Goal: Communication & Community: Answer question/provide support

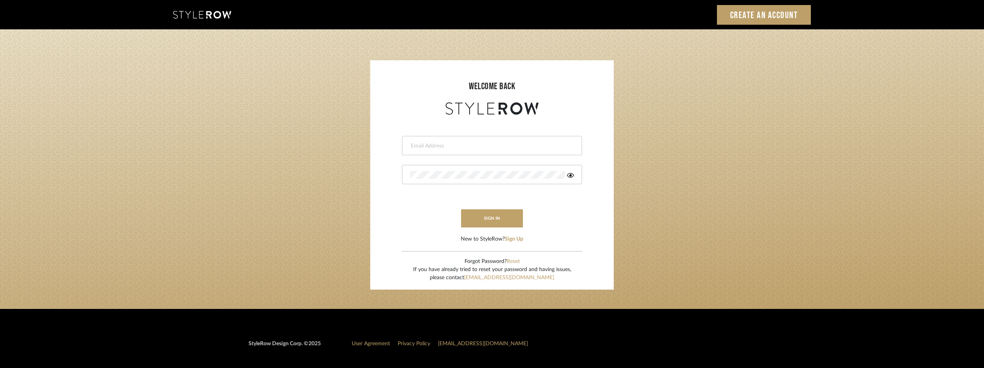
click at [459, 136] on div at bounding box center [492, 145] width 180 height 19
click at [457, 141] on div at bounding box center [492, 145] width 180 height 19
click at [455, 150] on div at bounding box center [492, 145] width 180 height 19
type input "[EMAIL_ADDRESS][DOMAIN_NAME]"
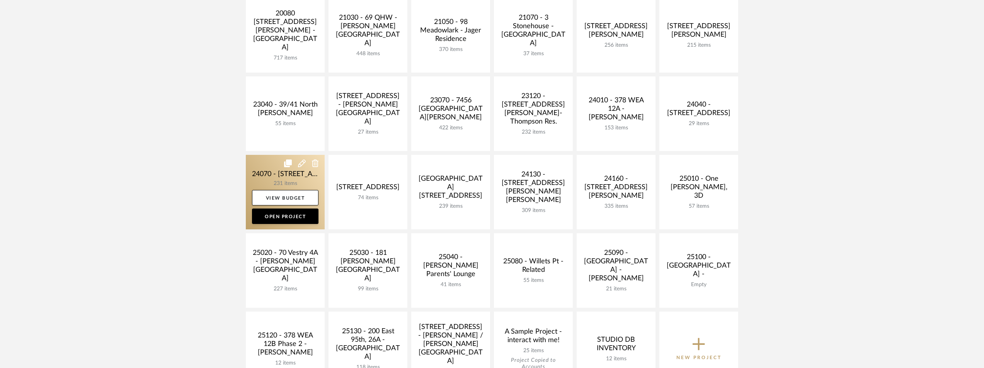
scroll to position [193, 0]
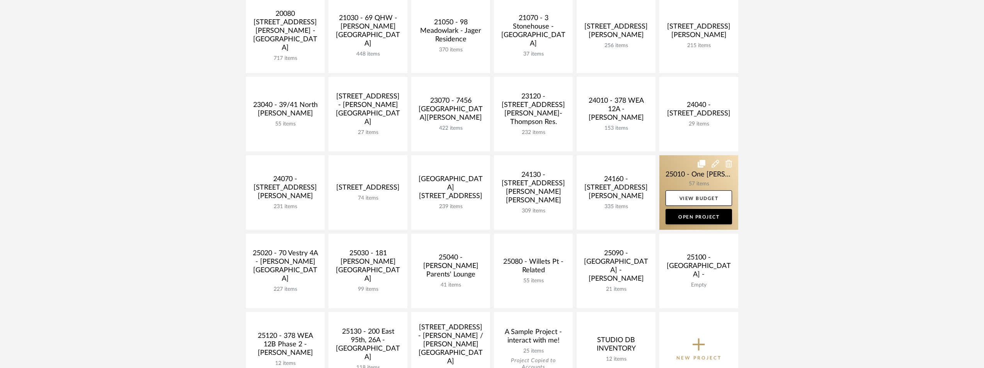
click at [699, 179] on link at bounding box center [698, 192] width 79 height 75
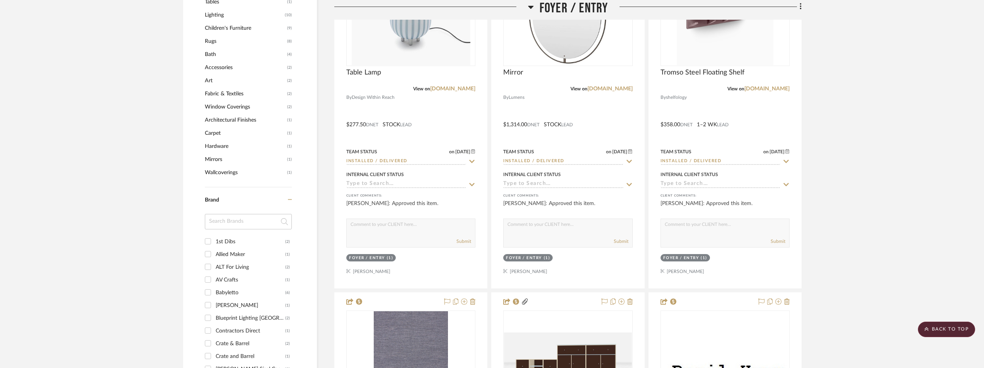
scroll to position [734, 0]
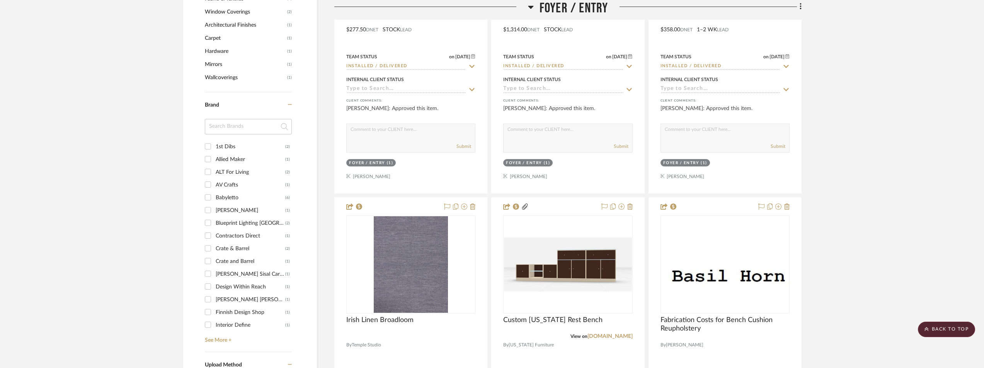
click at [214, 125] on input at bounding box center [248, 126] width 87 height 15
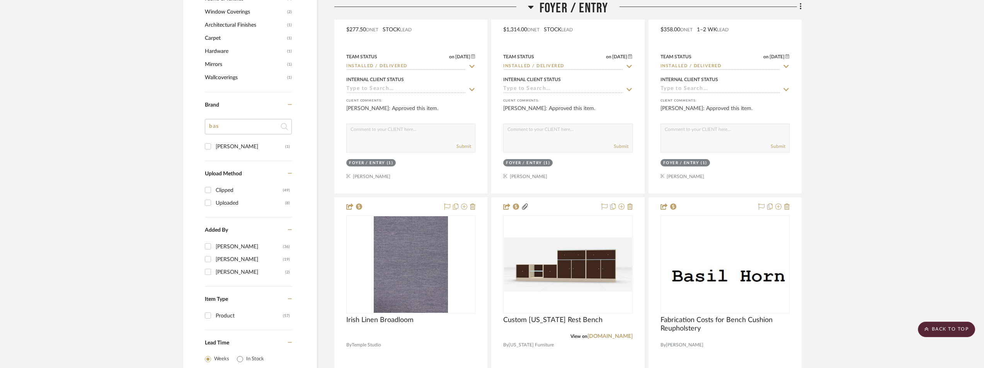
type input "bas"
click at [219, 143] on div "Basil Horn" at bounding box center [251, 147] width 70 height 12
click at [214, 143] on input "Basil Horn (1)" at bounding box center [208, 146] width 12 height 12
checkbox input "true"
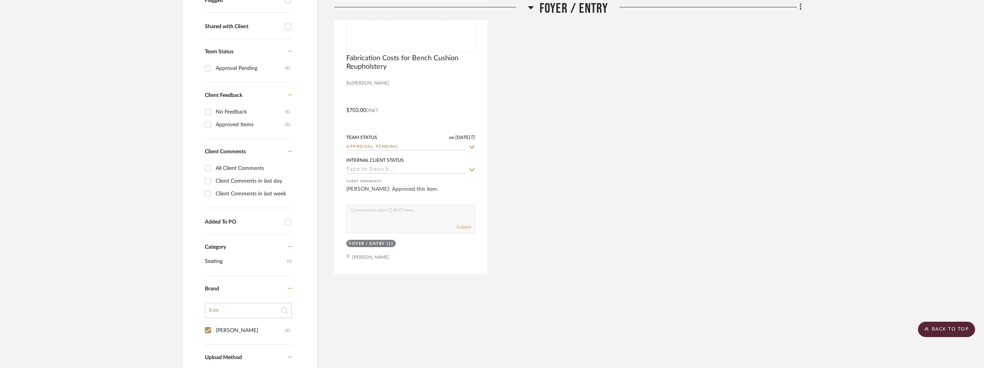
scroll to position [96, 0]
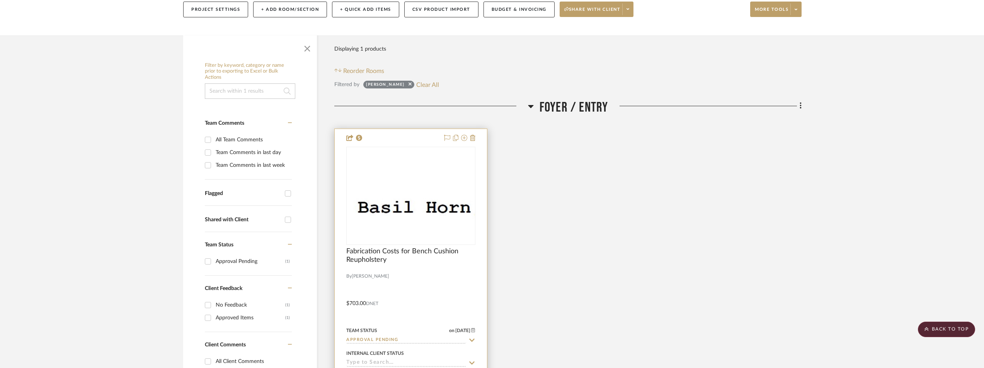
click at [403, 198] on div at bounding box center [410, 196] width 129 height 98
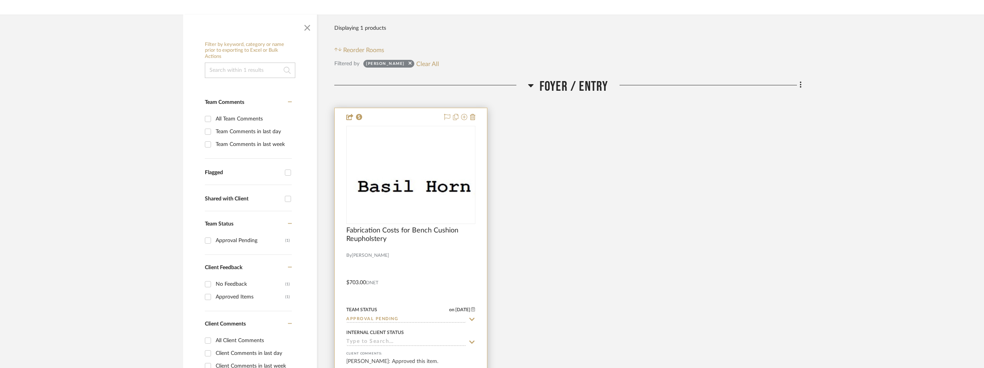
scroll to position [135, 0]
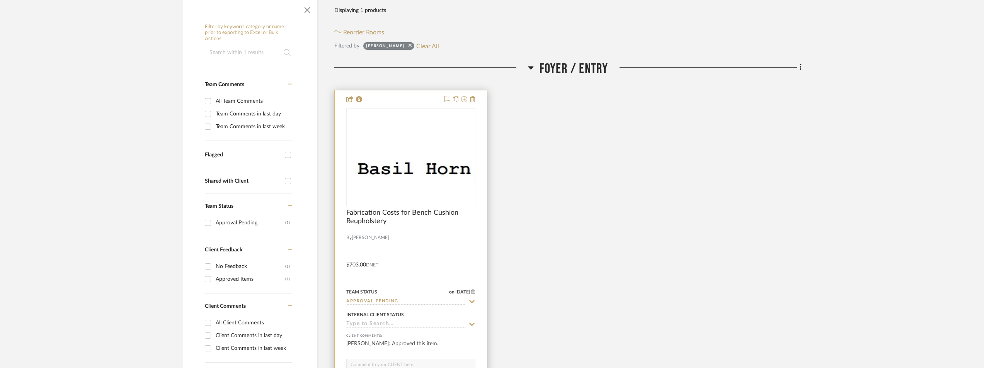
click at [425, 151] on img "0" at bounding box center [411, 157] width 128 height 53
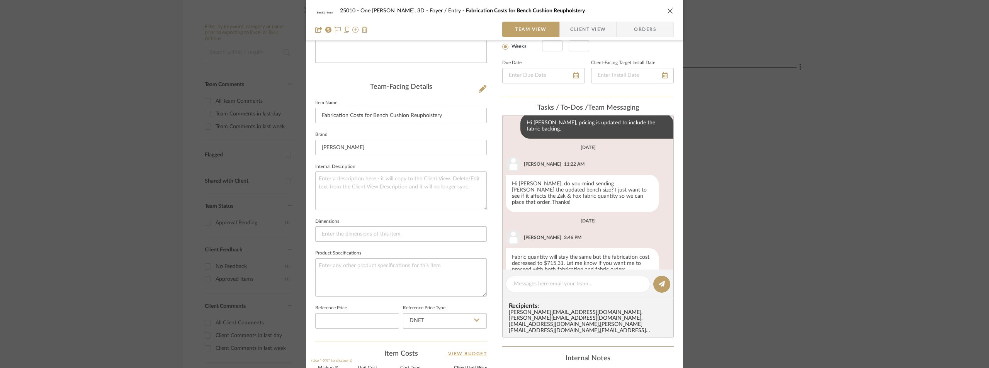
scroll to position [193, 0]
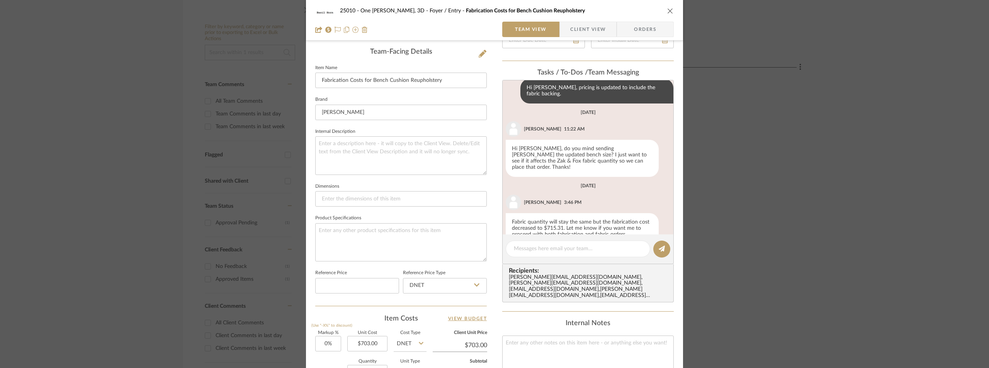
drag, startPoint x: 574, startPoint y: 34, endPoint x: 575, endPoint y: 53, distance: 18.9
click at [574, 38] on div "25010 - One Vandam, 3D Foyer / Entry Fabrication Costs for Bench Cushion Reupho…" at bounding box center [494, 20] width 377 height 41
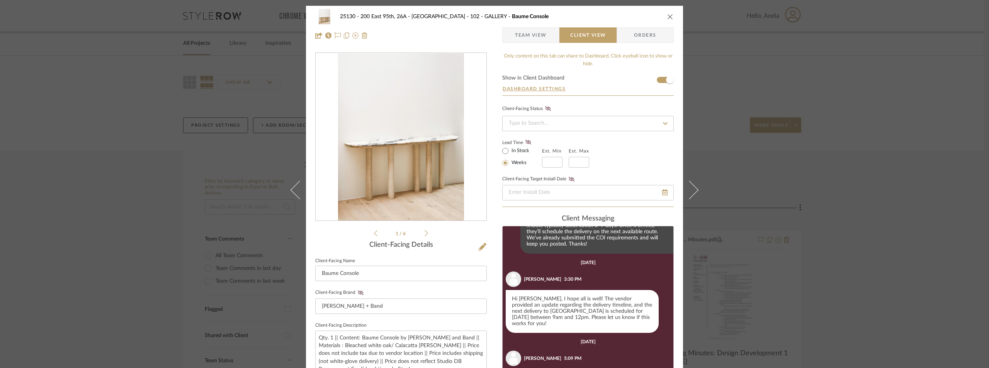
click at [159, 214] on div "25130 - 200 East 95th, 26A - Kosheleva 102 - GALLERY Baume Console Team View Cl…" at bounding box center [494, 184] width 989 height 368
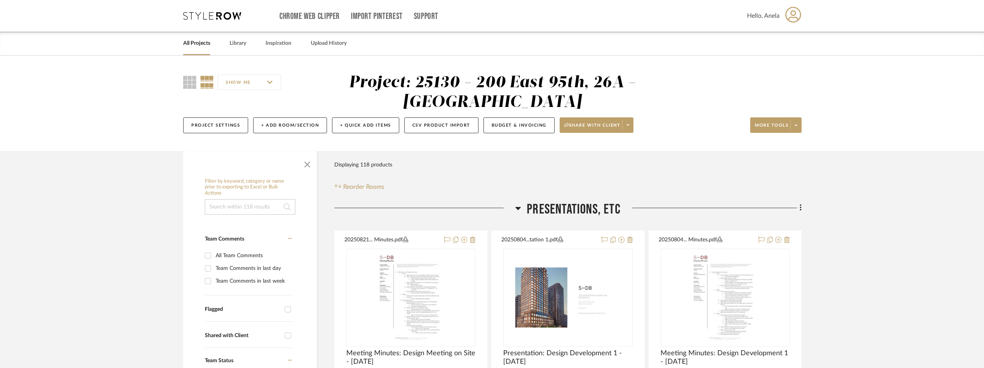
click at [208, 15] on icon at bounding box center [212, 16] width 58 height 8
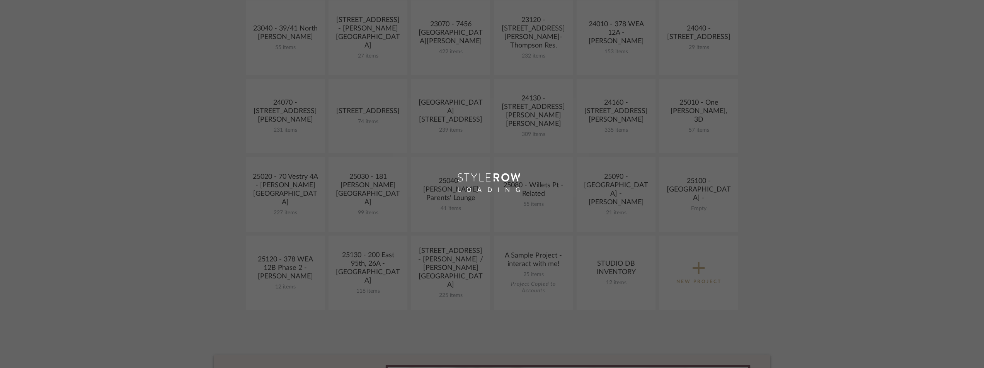
scroll to position [270, 0]
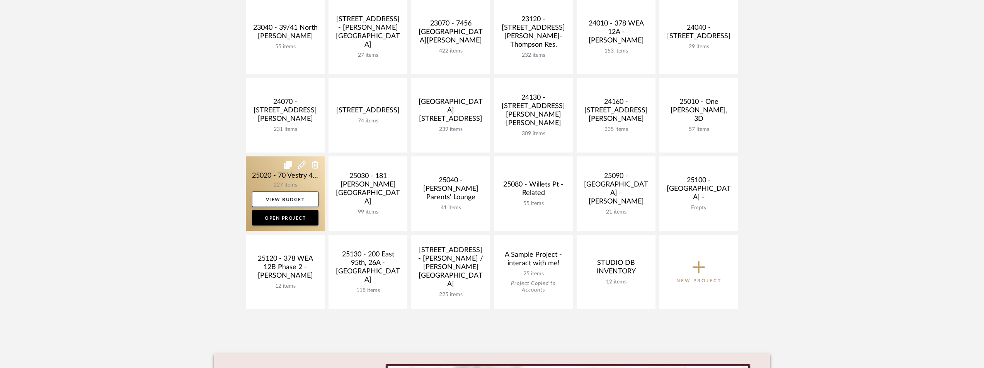
click at [279, 174] on link at bounding box center [285, 193] width 79 height 75
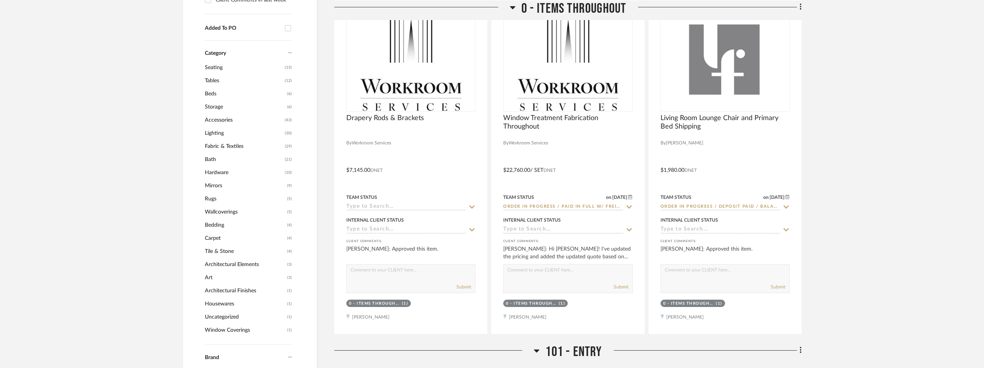
scroll to position [811, 0]
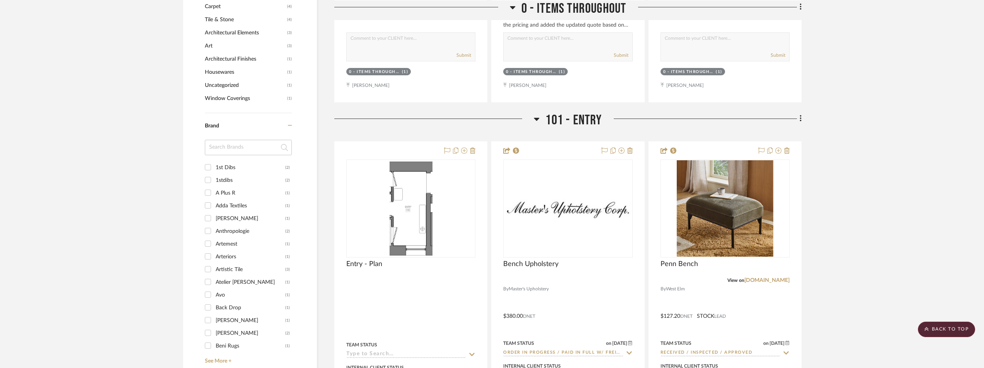
click at [241, 146] on input at bounding box center [248, 147] width 87 height 15
type input "inner"
click at [260, 165] on div "Inner Child" at bounding box center [251, 168] width 70 height 12
click at [214, 165] on input "Inner Child (1)" at bounding box center [208, 167] width 12 height 12
checkbox input "true"
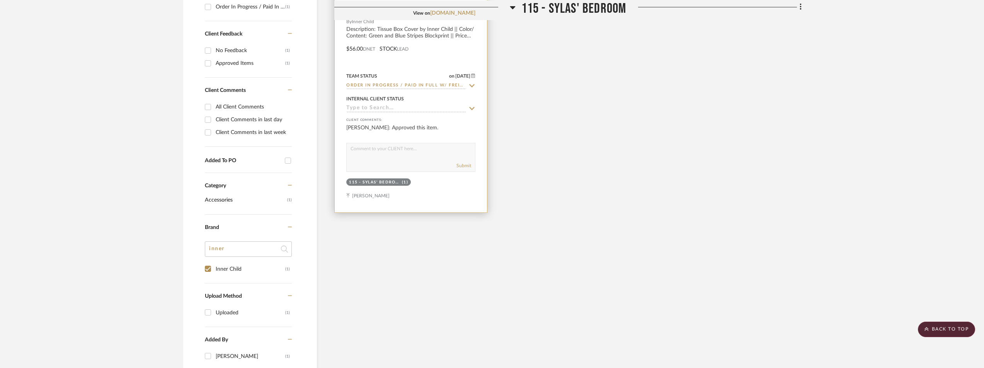
scroll to position [193, 0]
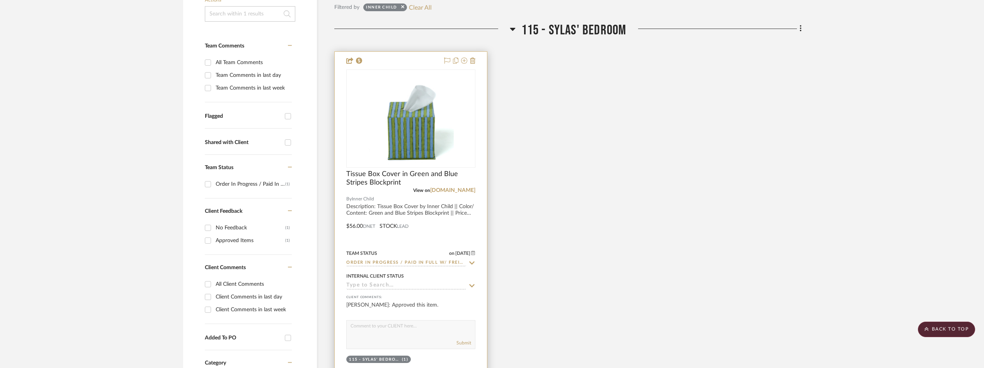
click at [471, 263] on icon at bounding box center [471, 263] width 5 height 3
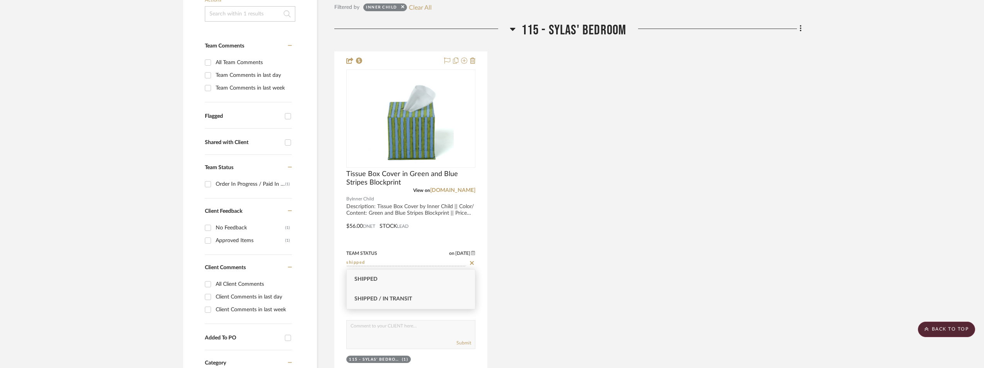
type input "shipped"
click at [446, 296] on div "Shipped / In Transit" at bounding box center [411, 299] width 128 height 20
type input "9/15/2025"
type input "Shipped / In Transit"
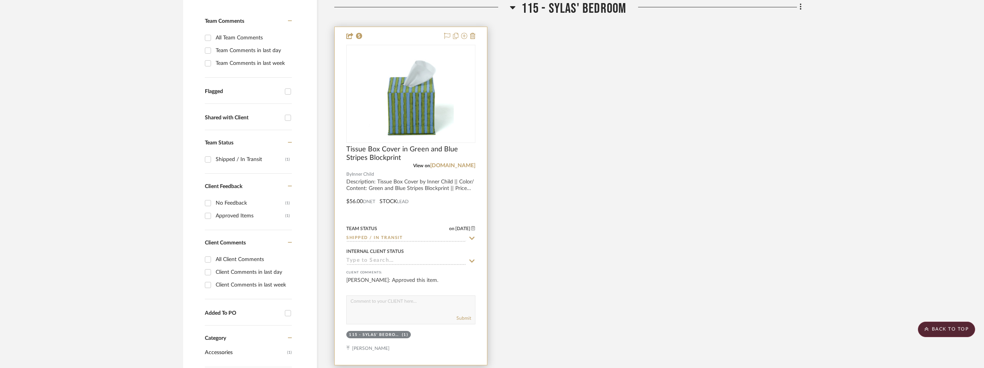
scroll to position [232, 0]
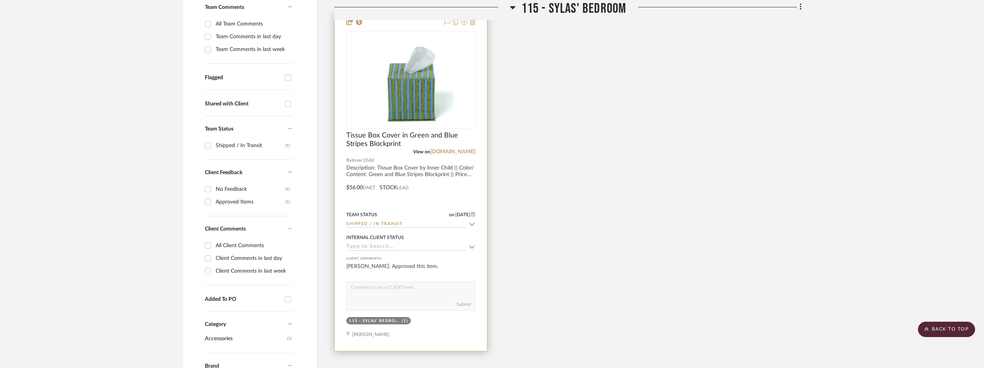
click at [411, 96] on img "0" at bounding box center [411, 80] width 86 height 97
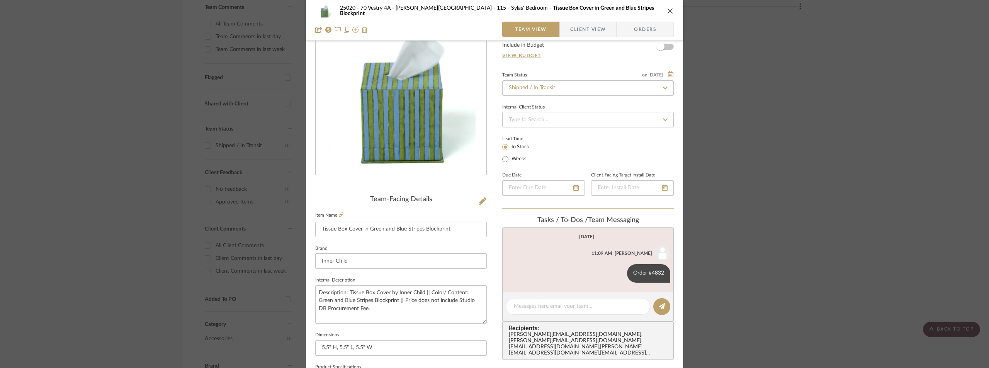
scroll to position [116, 0]
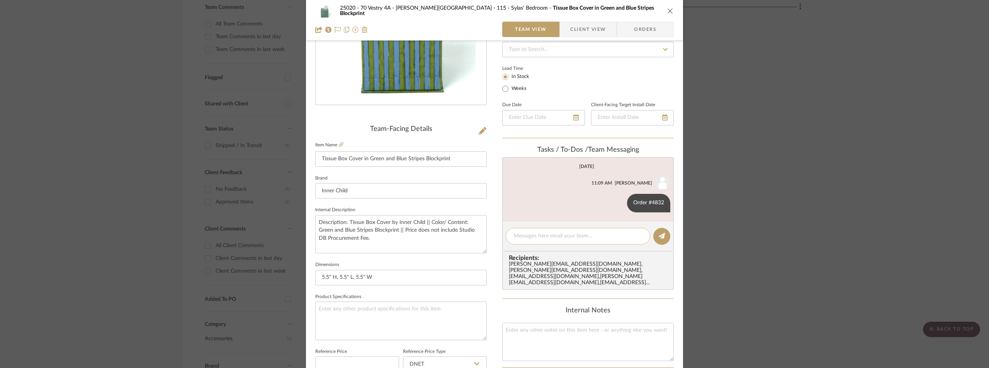
click at [544, 236] on textarea at bounding box center [578, 236] width 128 height 8
paste textarea "9234690396055709117974"
type textarea "USPS Tracking: 9234690396055709117974"
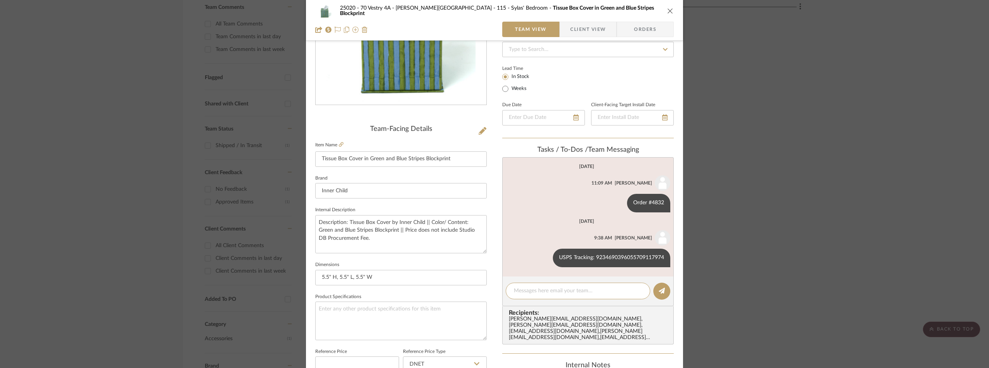
click at [757, 175] on div "25020 - 70 Vestry 4A - Grant-Stanleigh 115 - Sylas' Bedroom Tissue Box Cover in…" at bounding box center [494, 184] width 989 height 368
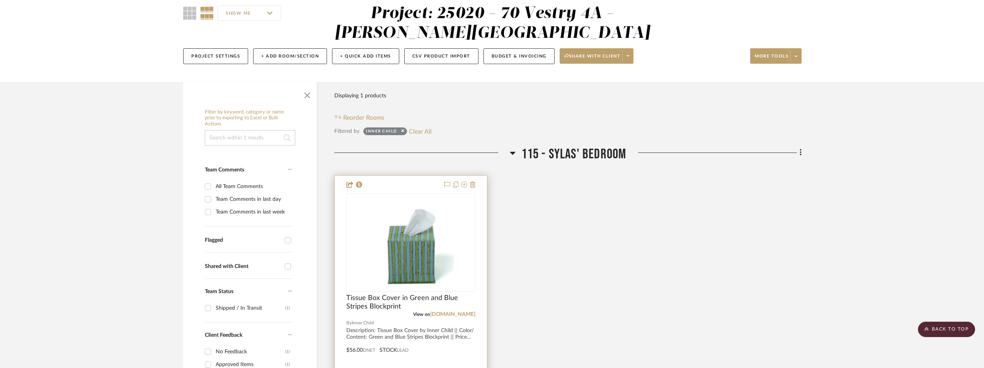
scroll to position [39, 0]
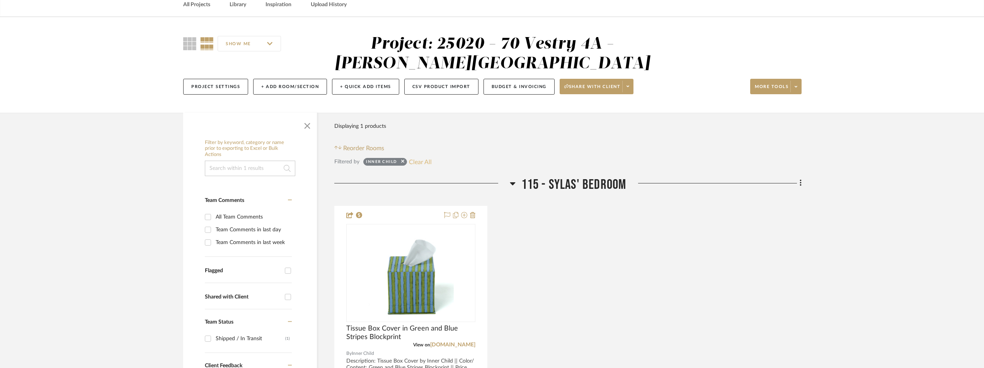
click at [415, 161] on button "Clear All" at bounding box center [420, 162] width 23 height 10
checkbox input "false"
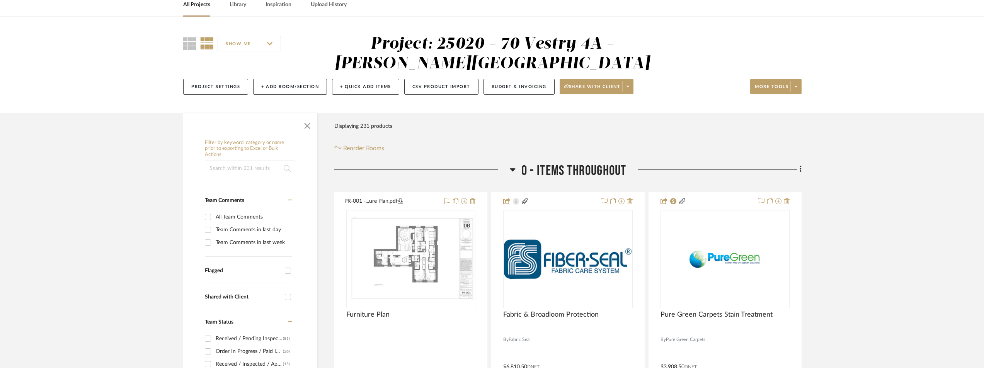
scroll to position [193, 0]
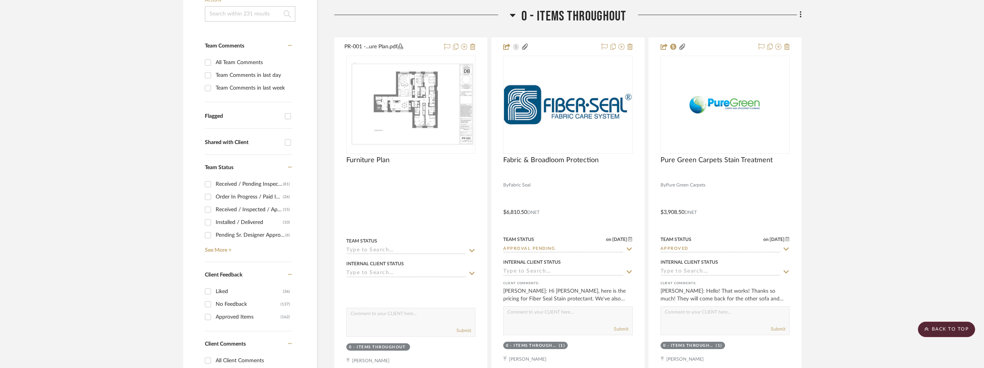
click at [219, 74] on div "Team Comments in last day" at bounding box center [253, 75] width 74 height 12
click at [214, 74] on input "Team Comments in last day" at bounding box center [208, 75] width 12 height 12
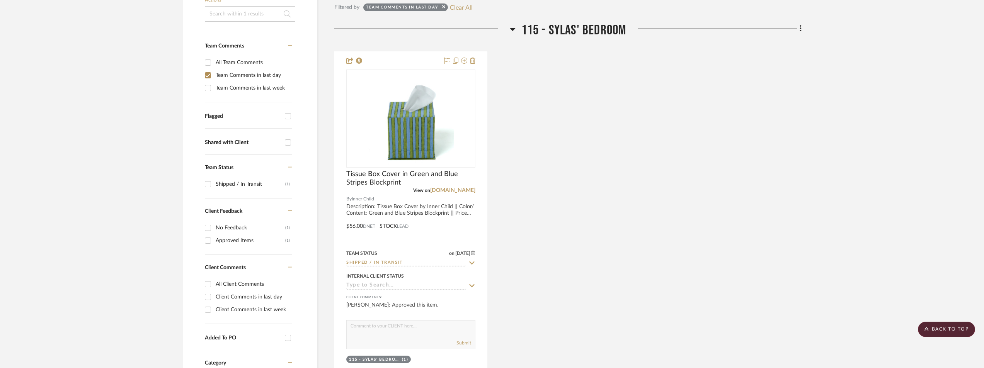
click at [216, 74] on div "Team Comments in last day" at bounding box center [253, 75] width 74 height 12
click at [214, 74] on input "Team Comments in last day" at bounding box center [208, 75] width 12 height 12
checkbox input "false"
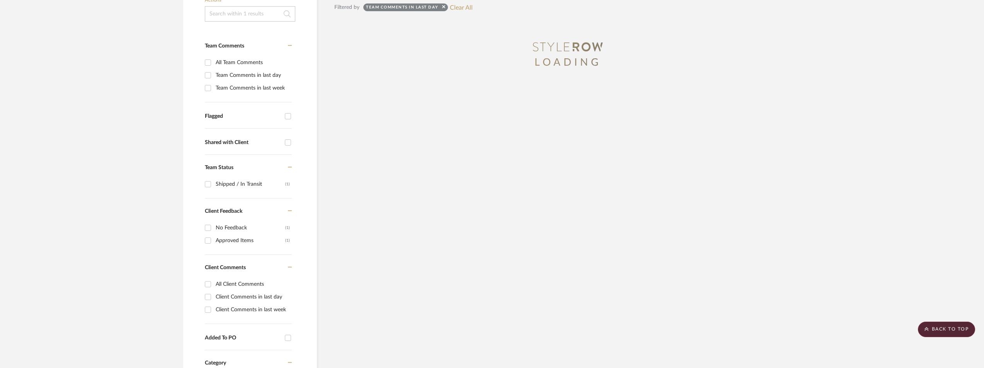
click at [220, 86] on div "Team Comments in last week" at bounding box center [253, 88] width 74 height 12
click at [214, 86] on input "Team Comments in last week" at bounding box center [208, 88] width 12 height 12
checkbox input "true"
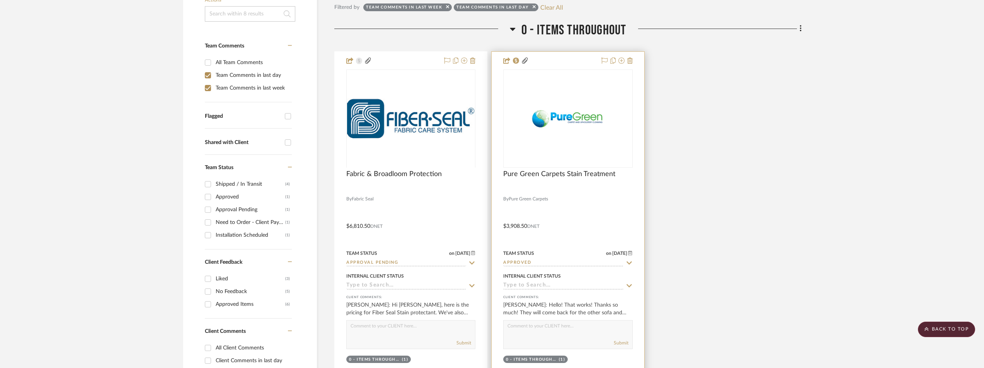
scroll to position [541, 0]
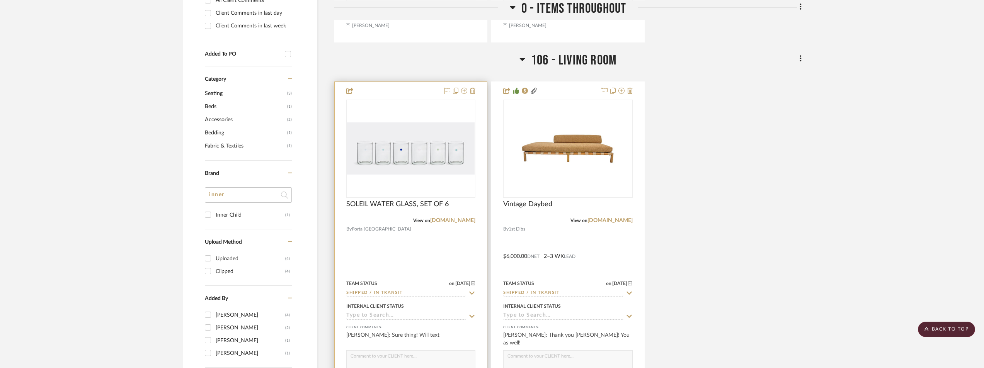
click at [0, 0] on img at bounding box center [0, 0] width 0 height 0
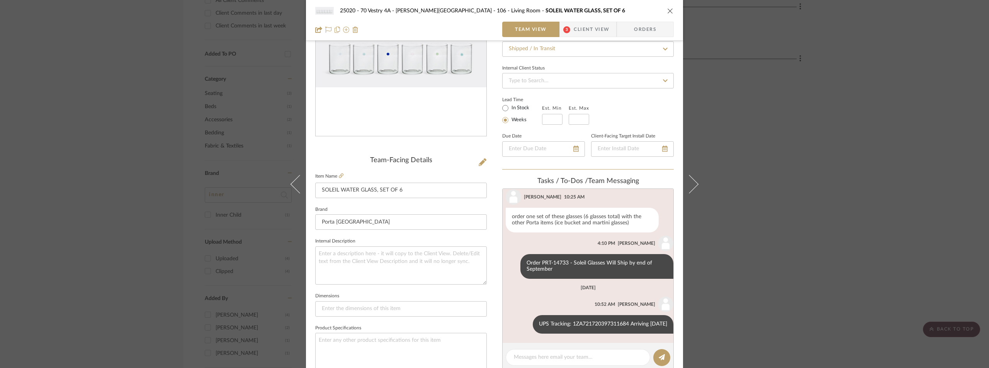
scroll to position [116, 0]
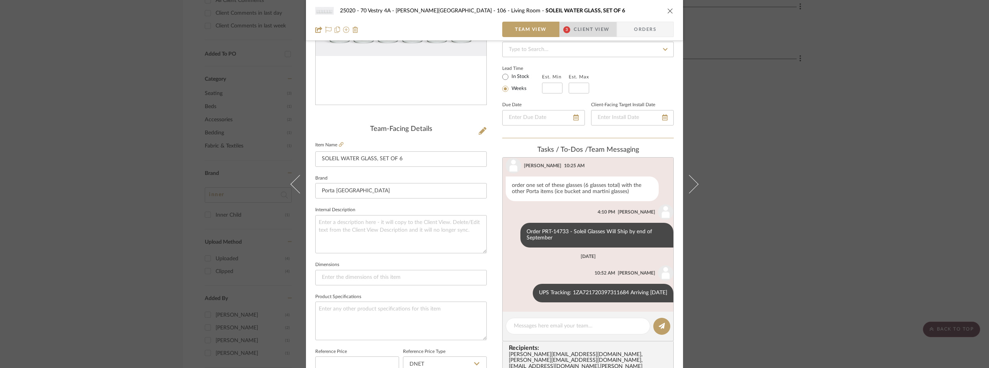
click at [569, 27] on span "3" at bounding box center [567, 29] width 14 height 15
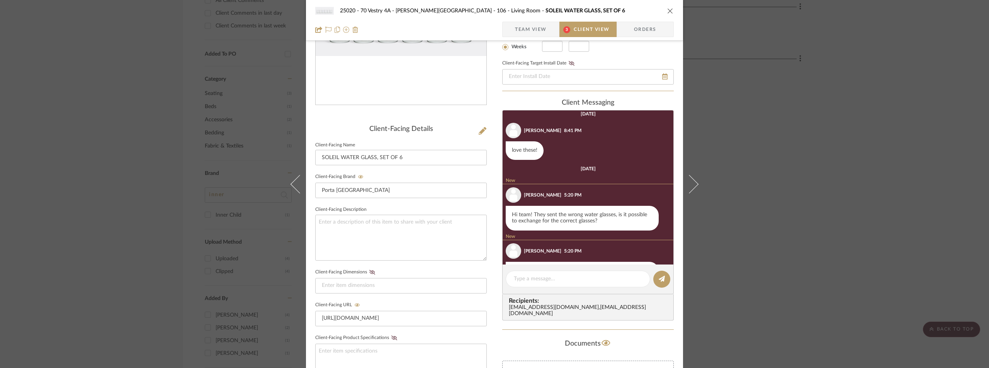
scroll to position [0, 0]
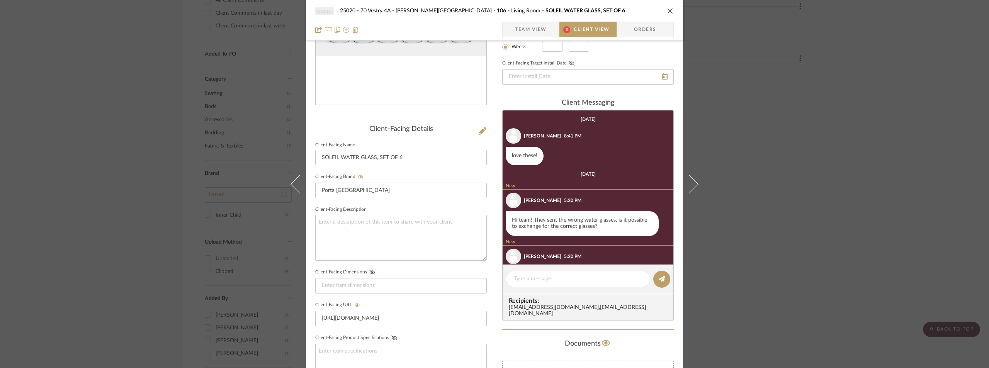
click at [534, 29] on span "Team View" at bounding box center [531, 29] width 32 height 15
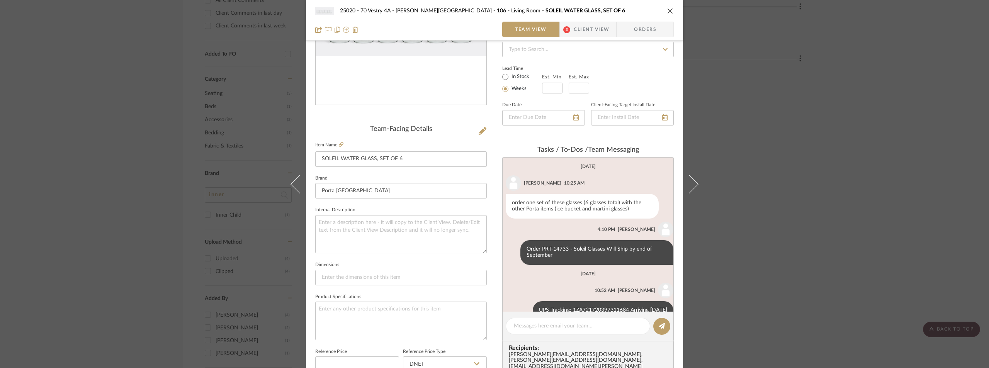
scroll to position [17, 0]
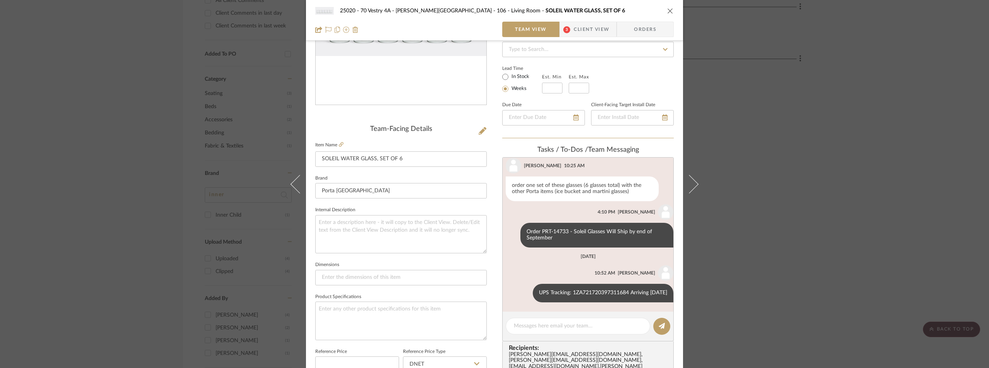
click at [569, 25] on span "3" at bounding box center [567, 29] width 14 height 15
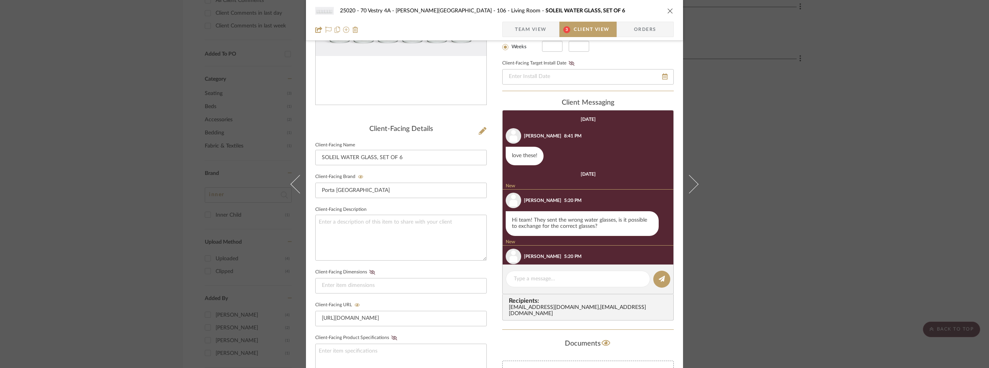
scroll to position [80, 0]
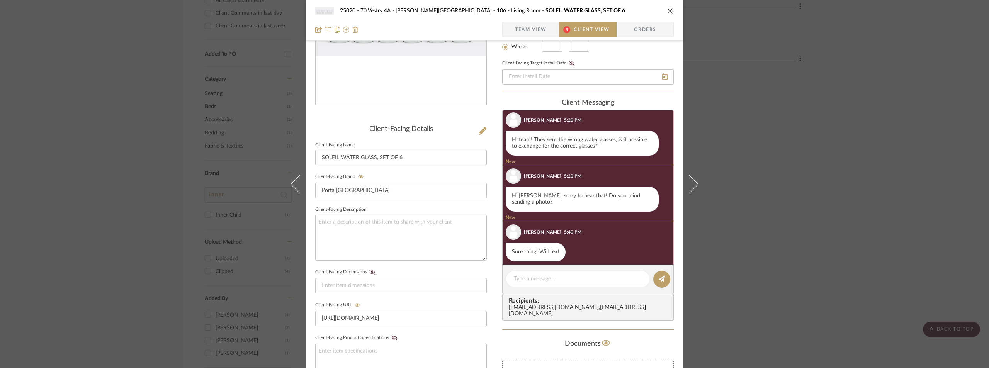
click at [519, 31] on span "Team View" at bounding box center [531, 29] width 32 height 15
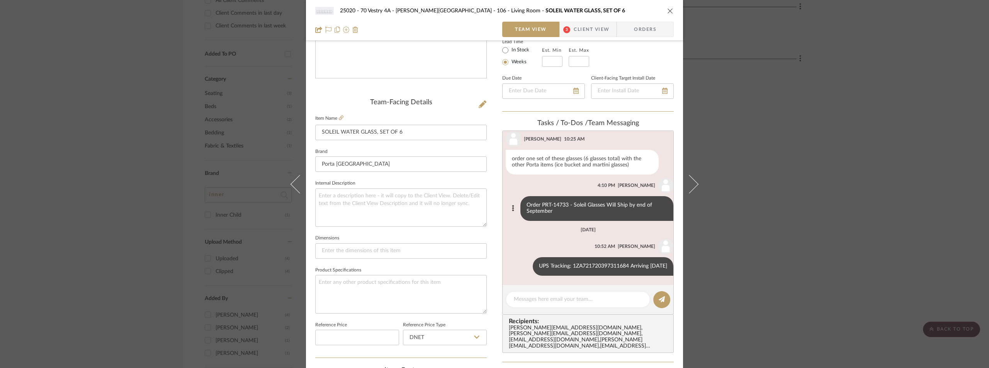
scroll to position [155, 0]
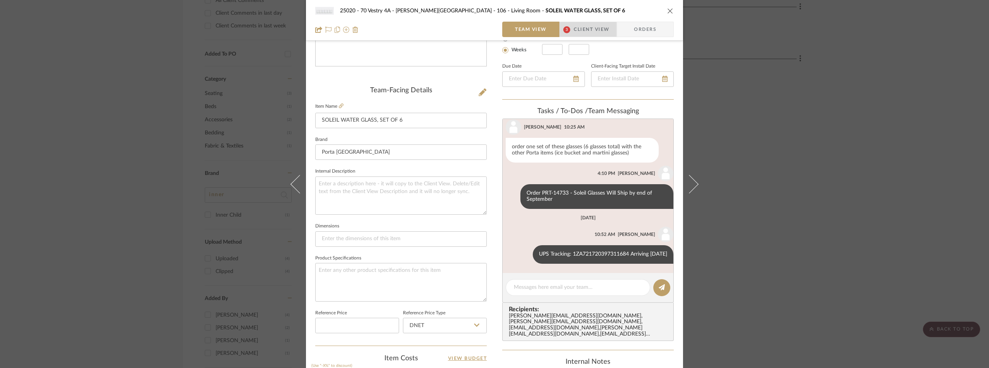
click at [575, 29] on span "Client View" at bounding box center [592, 29] width 36 height 15
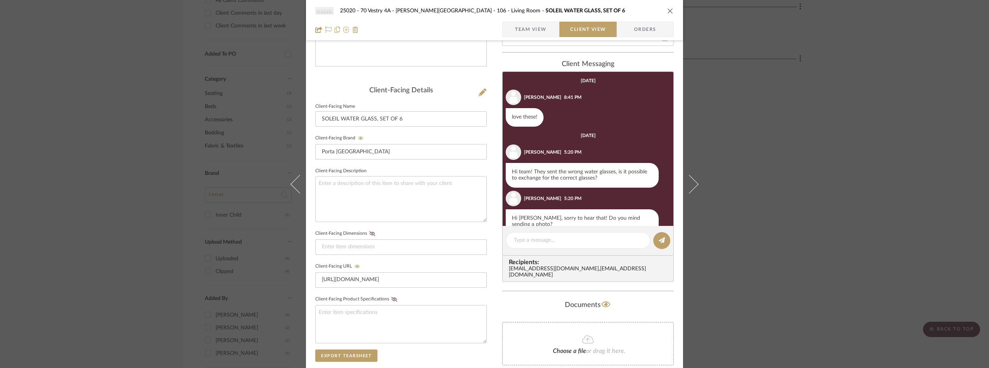
scroll to position [51, 0]
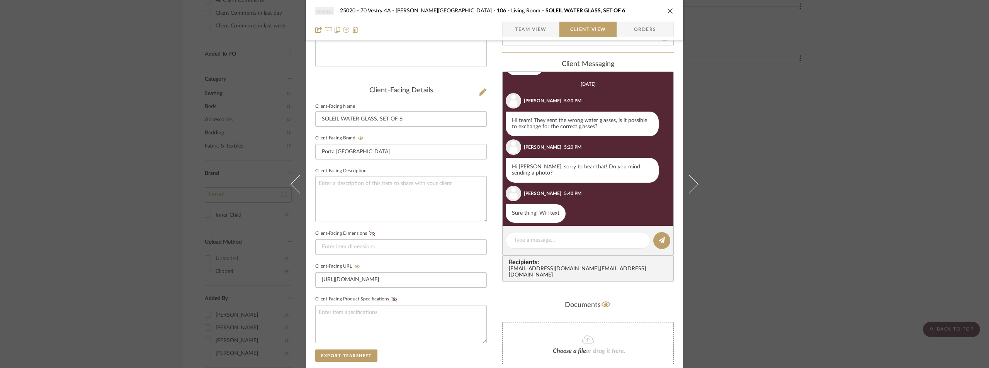
click at [529, 31] on span "Team View" at bounding box center [531, 29] width 32 height 15
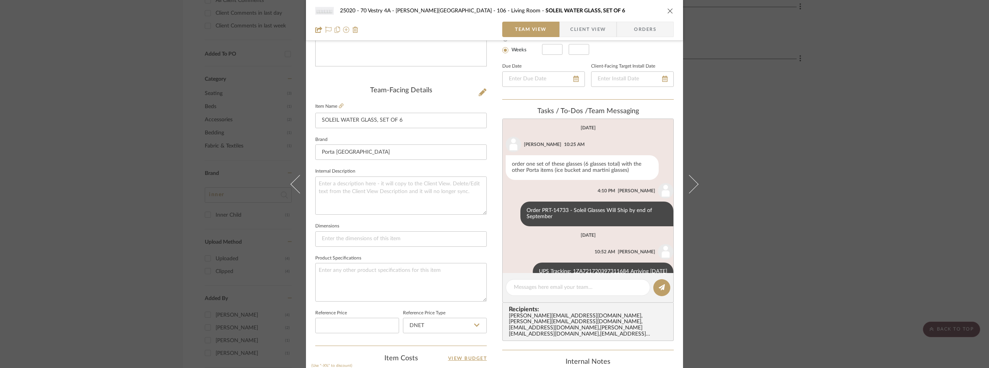
scroll to position [17, 0]
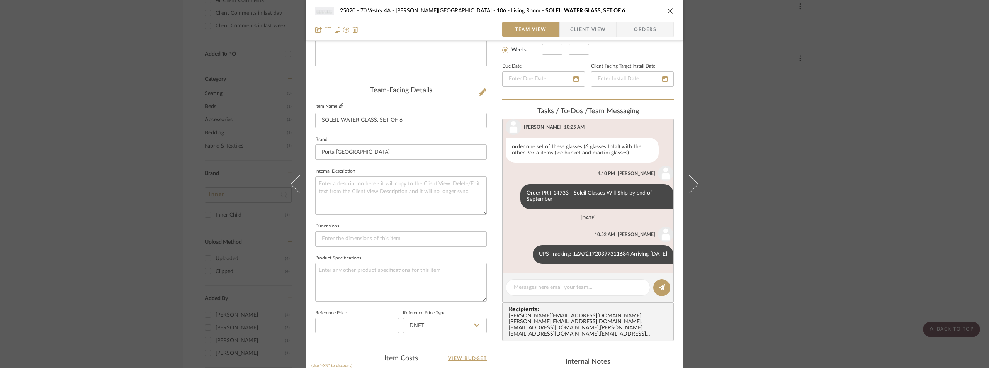
click at [339, 104] on icon at bounding box center [341, 106] width 5 height 5
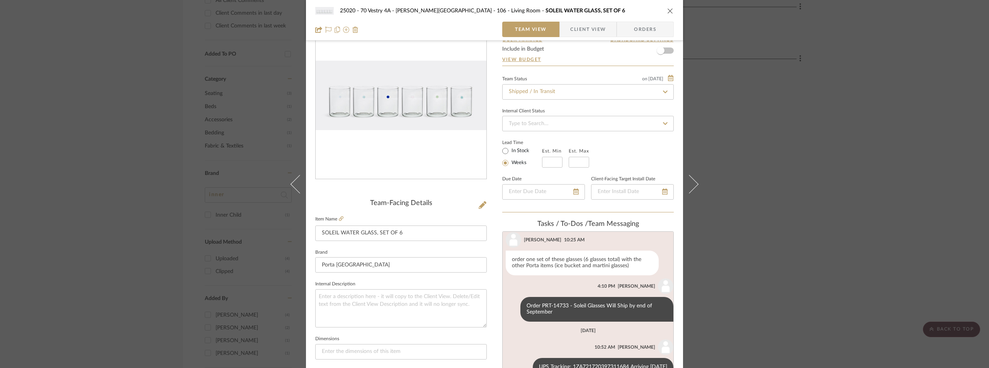
scroll to position [155, 0]
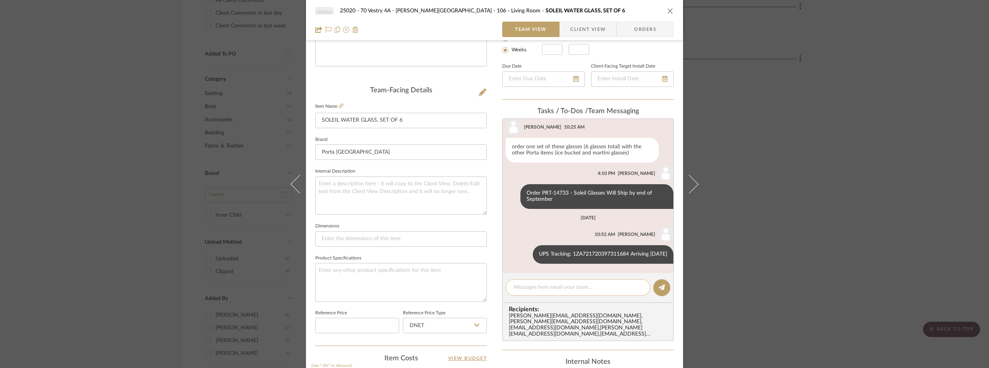
click at [541, 286] on textarea at bounding box center [578, 288] width 128 height 8
click at [570, 32] on span "Client View" at bounding box center [588, 29] width 36 height 15
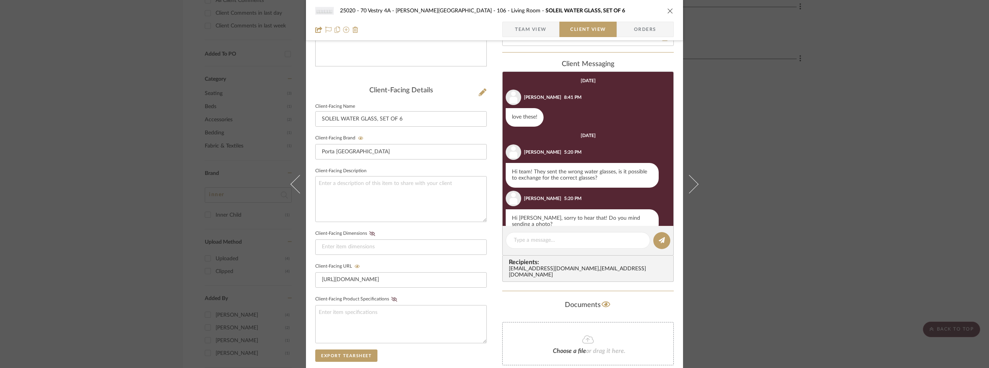
scroll to position [51, 0]
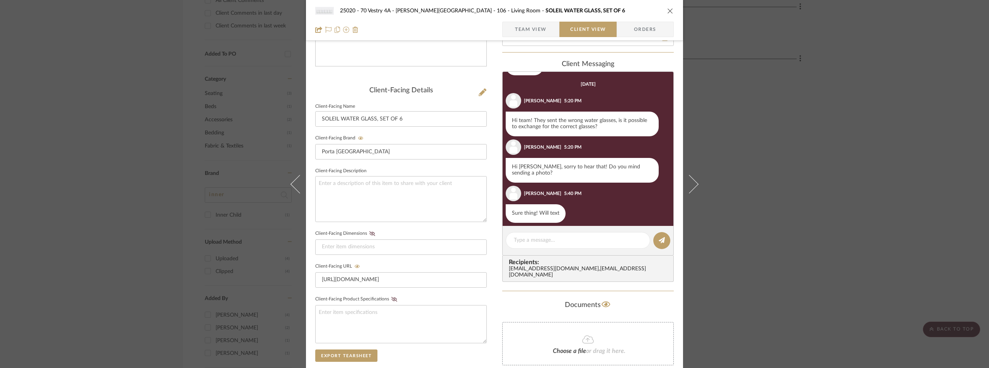
click at [522, 26] on span "Team View" at bounding box center [531, 29] width 32 height 15
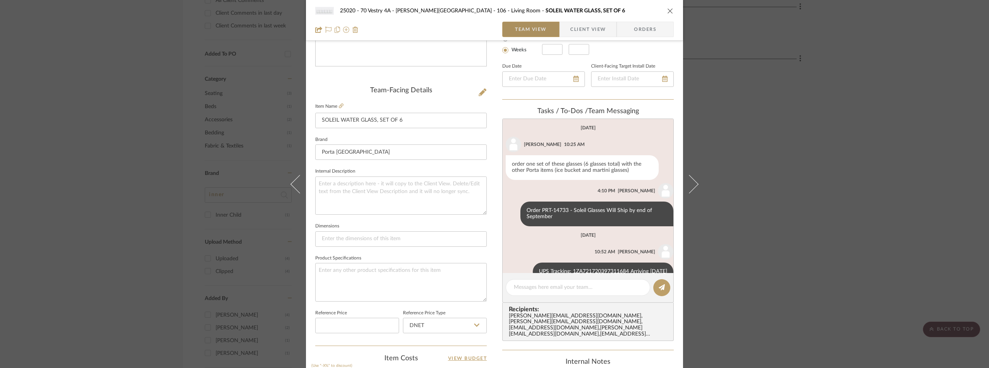
scroll to position [17, 0]
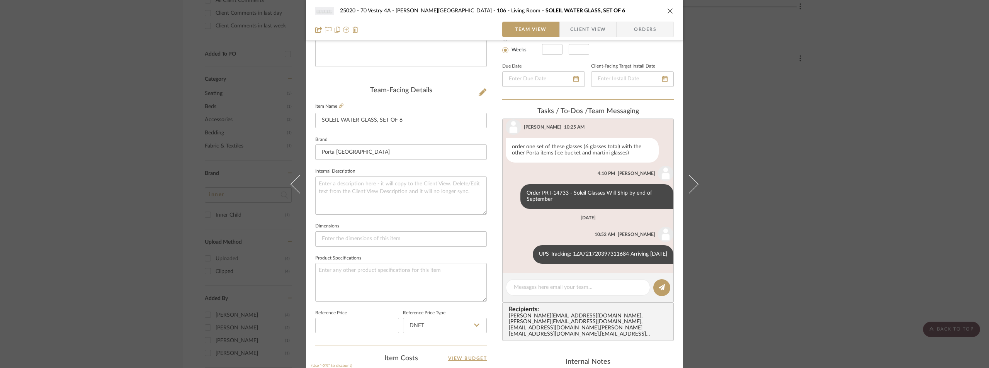
click at [575, 33] on span "Client View" at bounding box center [588, 29] width 36 height 15
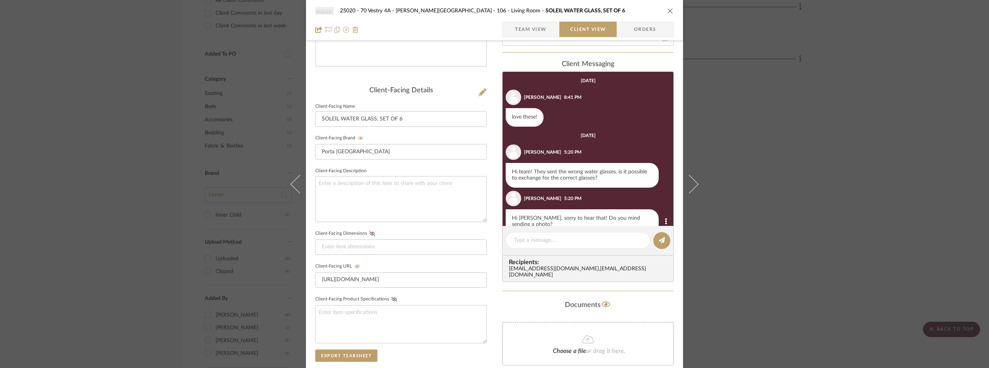
scroll to position [51, 0]
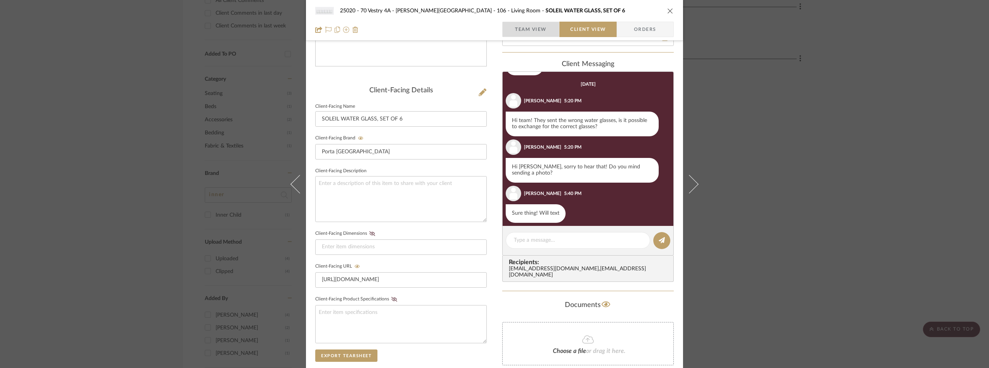
click at [524, 26] on span "Team View" at bounding box center [531, 29] width 32 height 15
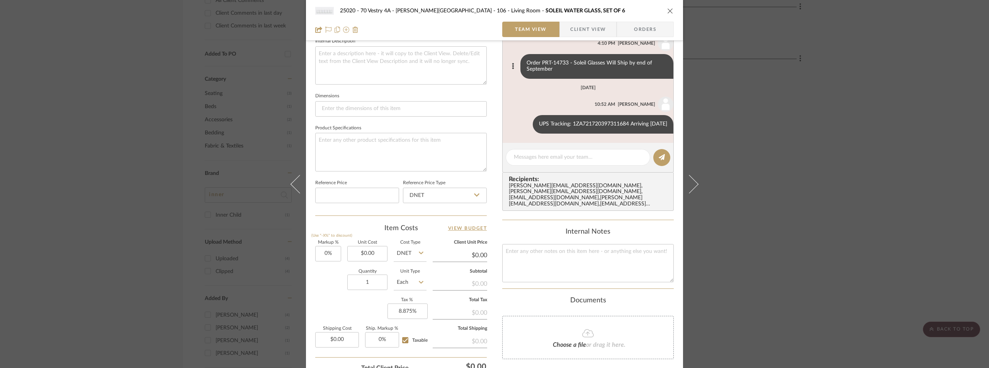
scroll to position [357, 0]
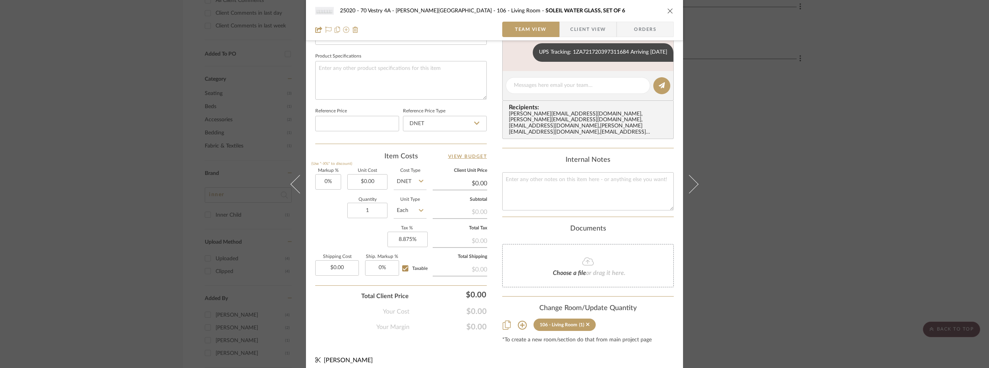
click at [828, 146] on div "25020 - 70 Vestry 4A - Grant-Stanleigh 106 - Living Room SOLEIL WATER GLASS, SE…" at bounding box center [494, 184] width 989 height 368
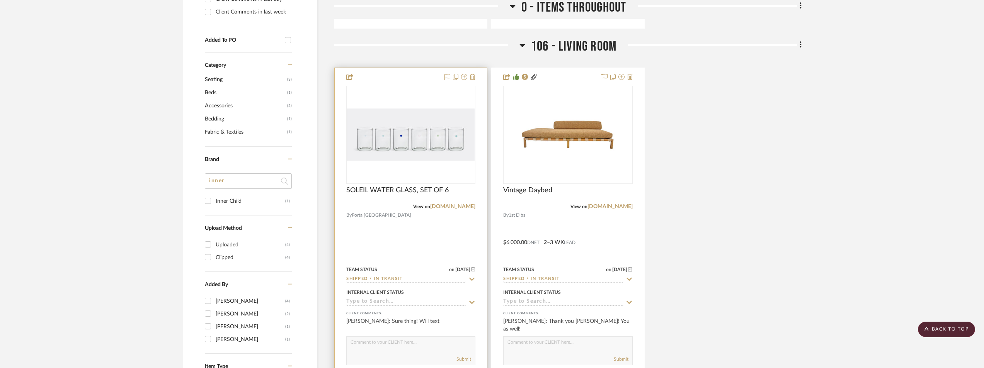
scroll to position [580, 0]
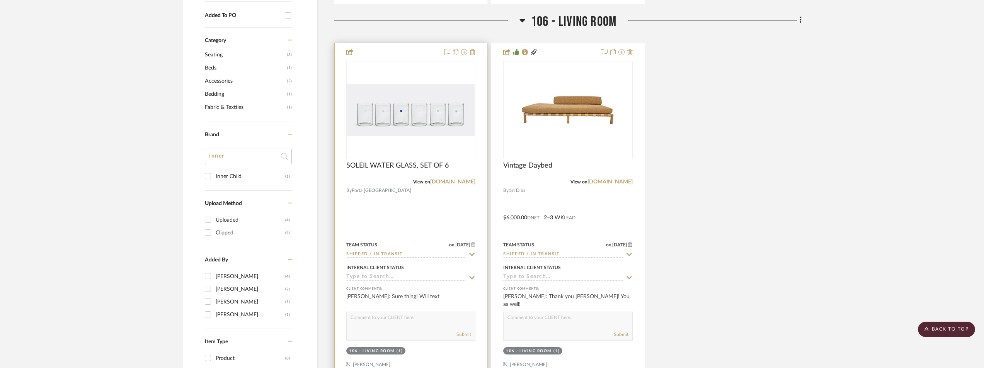
click at [422, 114] on img "0" at bounding box center [411, 110] width 128 height 52
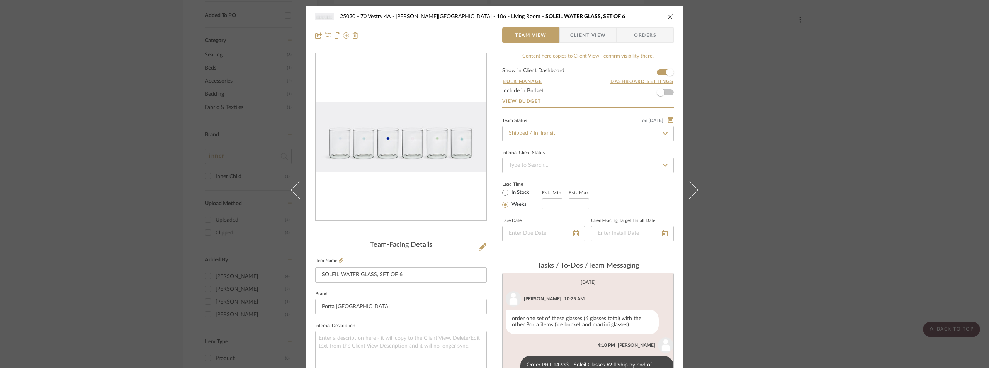
scroll to position [17, 0]
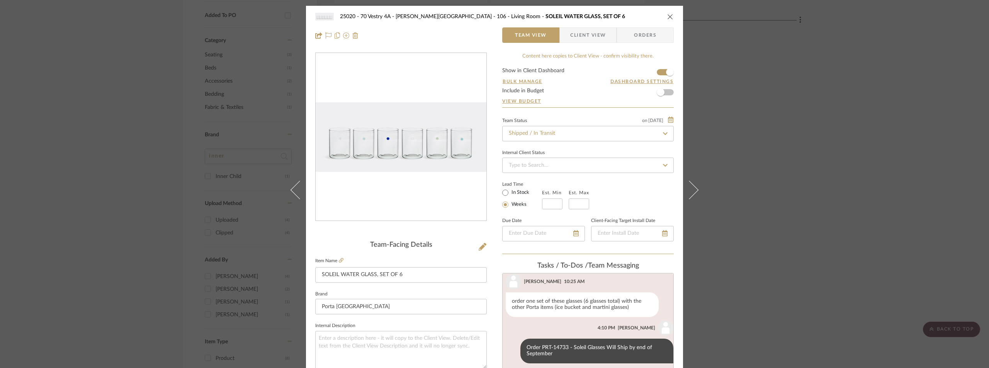
click at [577, 32] on span "Client View" at bounding box center [588, 34] width 36 height 15
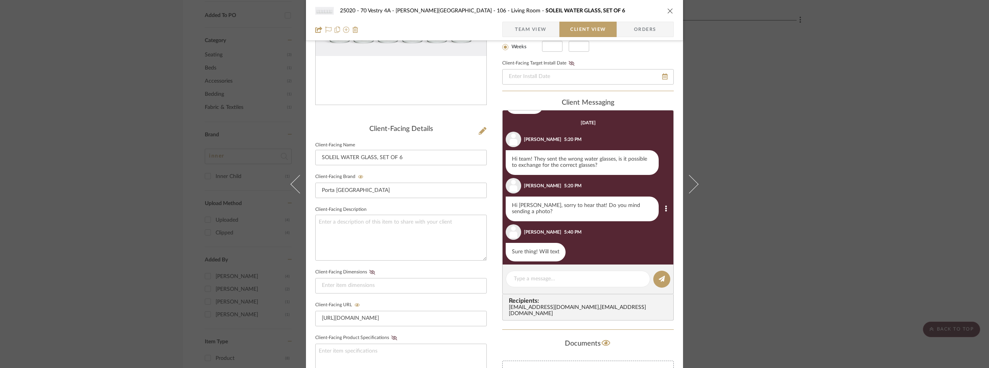
scroll to position [0, 0]
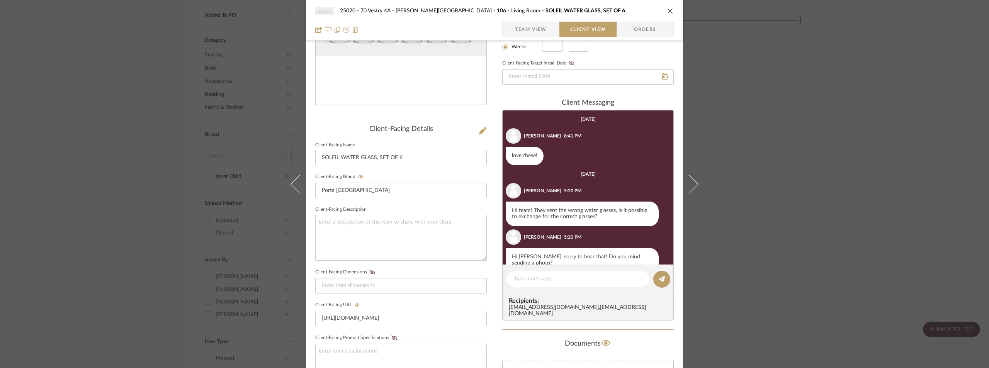
click at [525, 27] on span "Team View" at bounding box center [531, 29] width 32 height 15
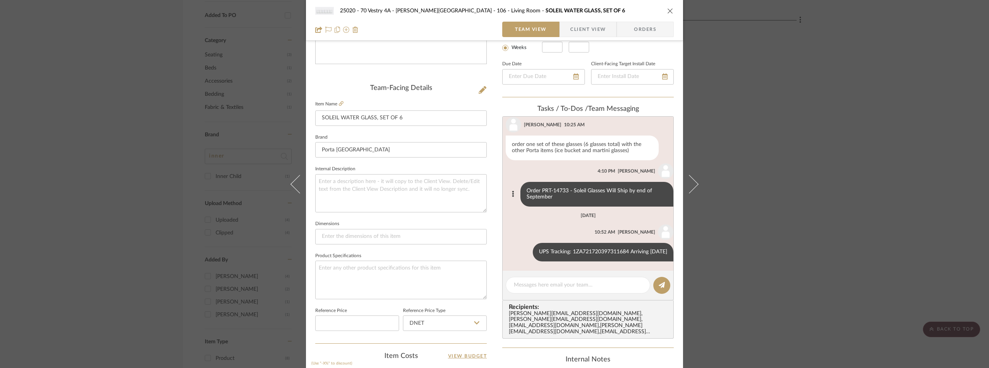
scroll to position [193, 0]
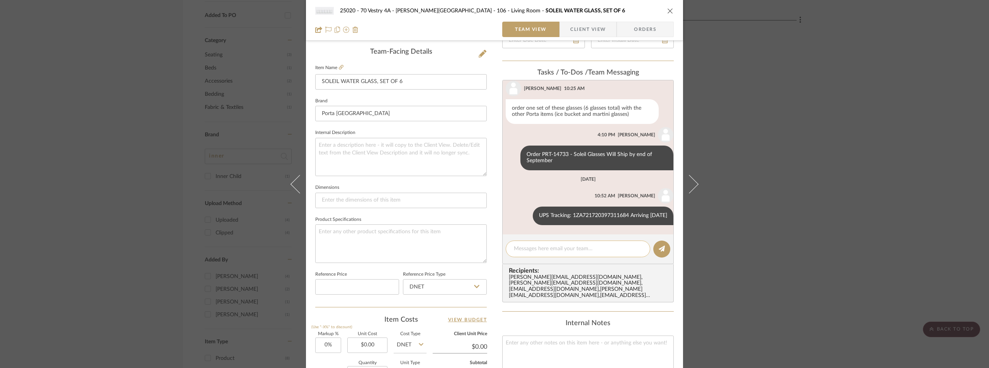
click at [553, 246] on textarea at bounding box center [578, 249] width 128 height 8
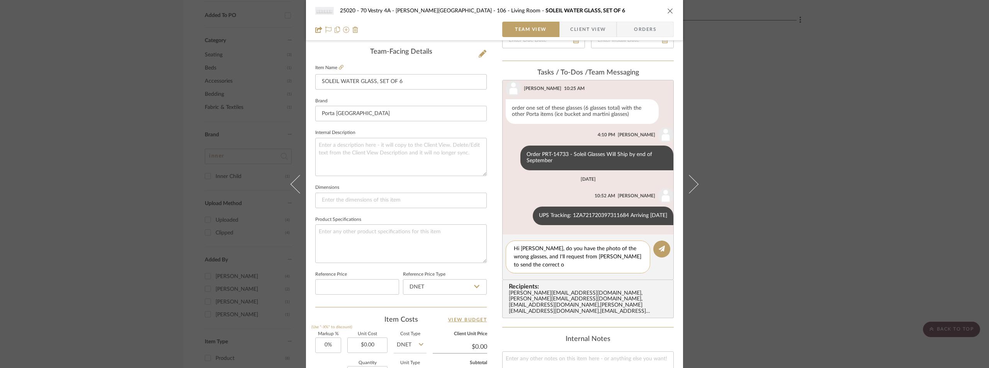
scroll to position [0, 0]
drag, startPoint x: 551, startPoint y: 265, endPoint x: 505, endPoint y: 250, distance: 49.1
click at [506, 250] on div "Hi Lauren, do you have the photo of the wrong glasses, and I'll request from Po…" at bounding box center [578, 257] width 145 height 33
type textarea "Hi Lauren, do you have the photo of the wrong glasses, and I'll request from Po…"
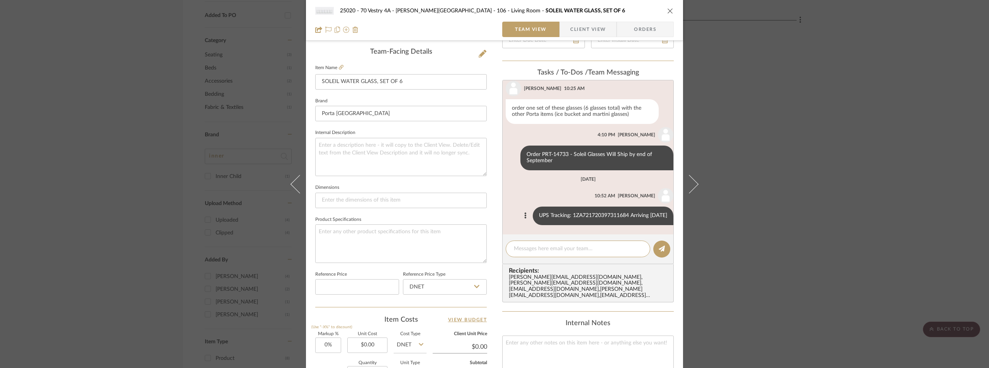
paste textarea "Hi Lauren, do you have a photo of the wrong glasses? I'll request that Porta se…"
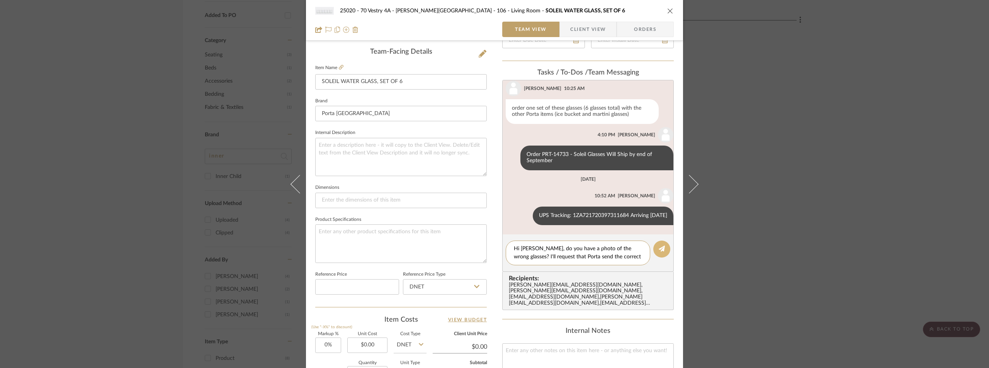
type textarea "Hi Lauren, do you have a photo of the wrong glasses? I'll request that Porta se…"
click at [653, 248] on button at bounding box center [661, 249] width 17 height 17
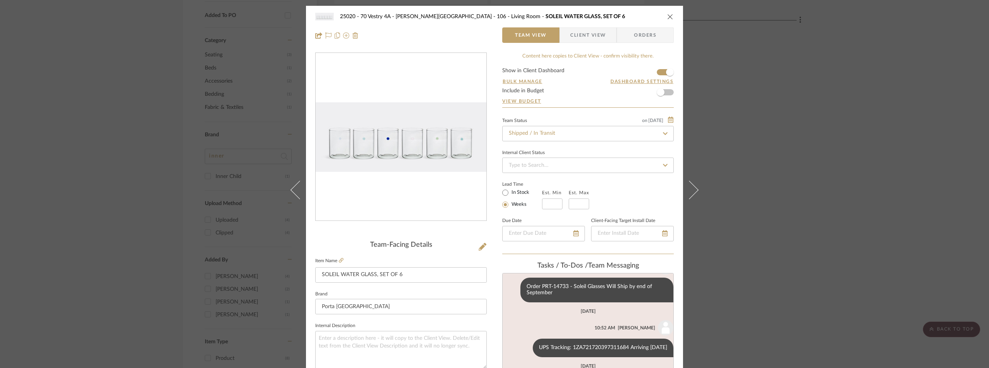
click at [87, 98] on div "25020 - 70 Vestry 4A - Grant-Stanleigh 106 - Living Room SOLEIL WATER GLASS, SE…" at bounding box center [494, 184] width 989 height 368
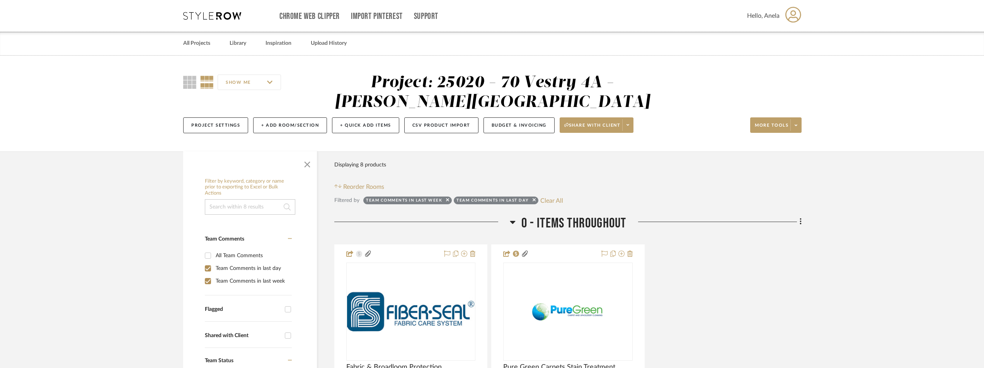
click at [200, 17] on icon at bounding box center [212, 16] width 58 height 8
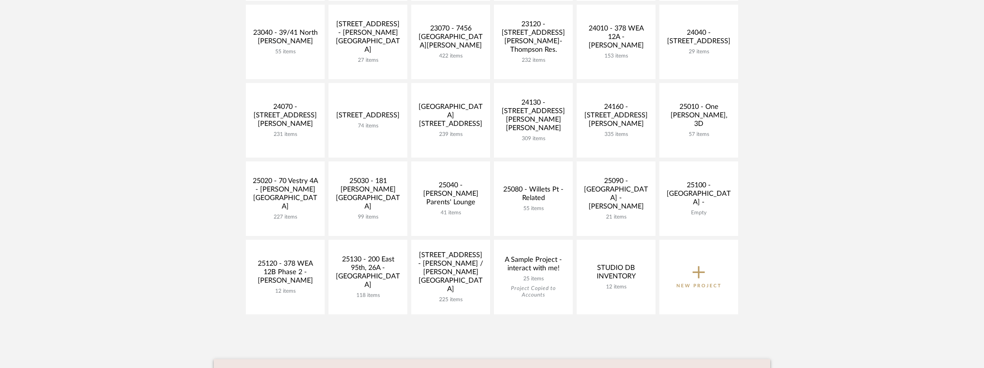
scroll to position [270, 0]
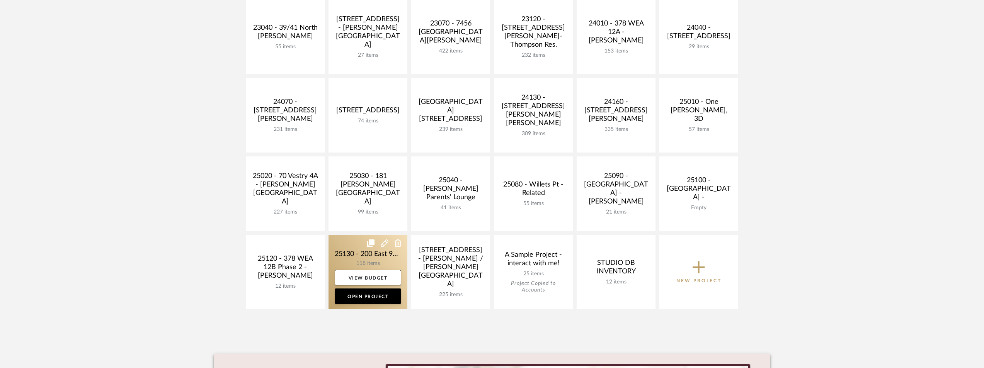
click at [342, 250] on link at bounding box center [367, 272] width 79 height 75
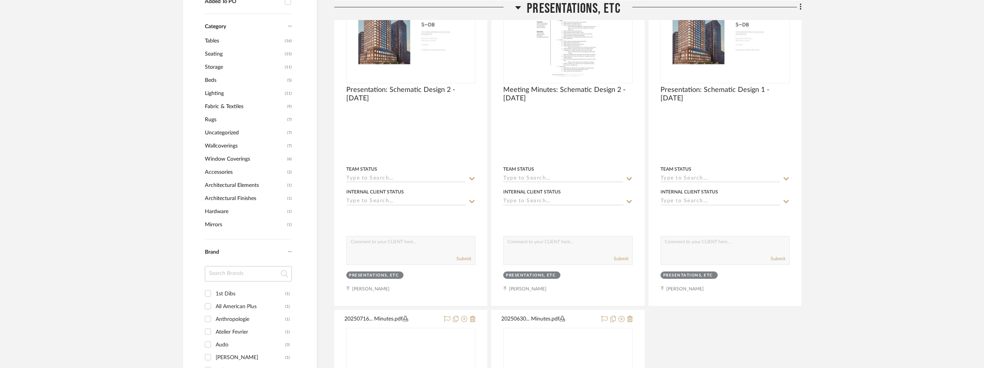
scroll to position [773, 0]
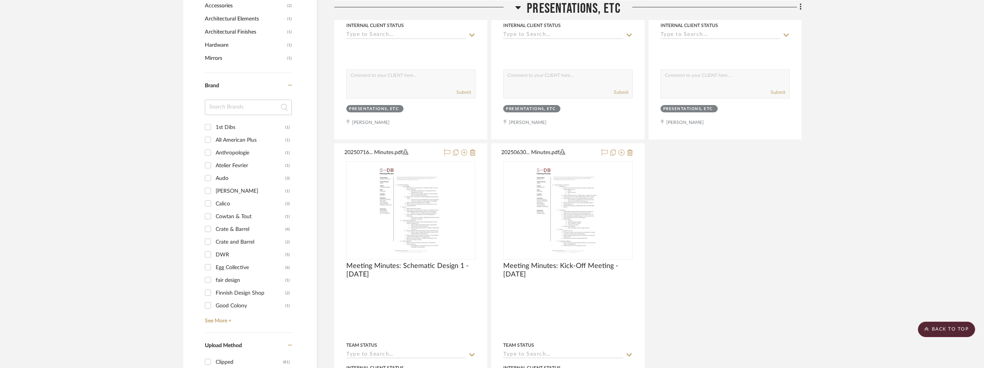
click at [234, 107] on input at bounding box center [248, 107] width 87 height 15
type input "cb"
type input "crate"
click at [241, 137] on div "Crate and Barrel" at bounding box center [251, 140] width 70 height 12
click at [214, 137] on input "Crate and Barrel (2)" at bounding box center [208, 140] width 12 height 12
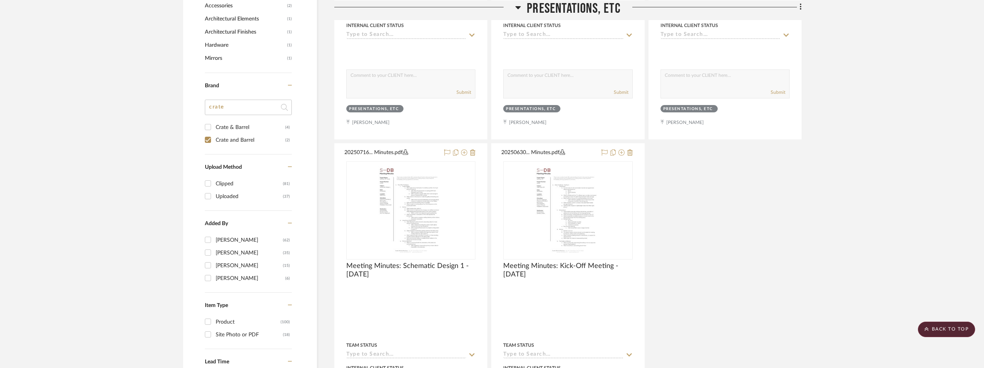
checkbox input "true"
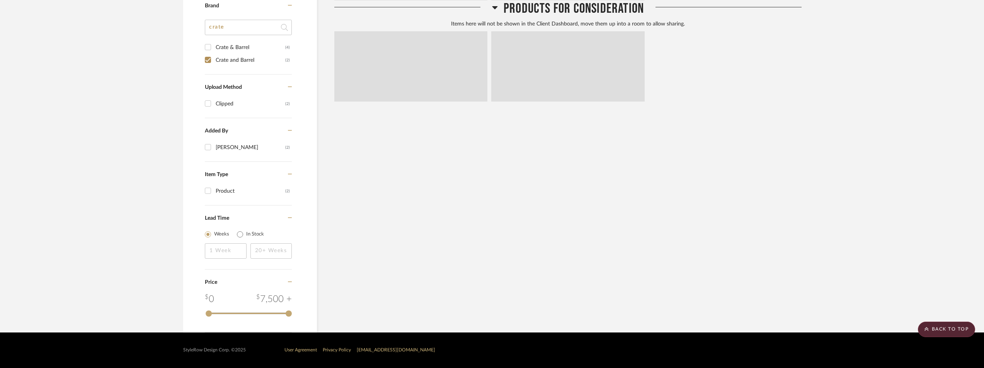
scroll to position [492, 0]
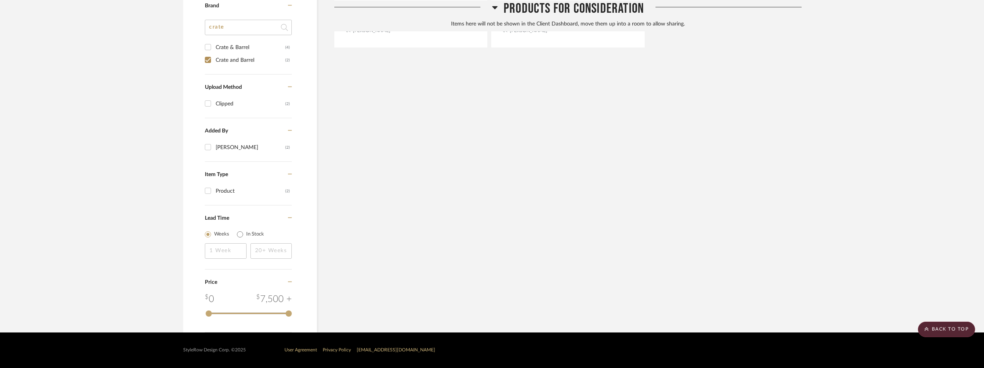
click at [239, 42] on div "Crate & Barrel" at bounding box center [251, 47] width 70 height 12
click at [214, 42] on input "Crate & Barrel (4)" at bounding box center [208, 47] width 12 height 12
checkbox input "true"
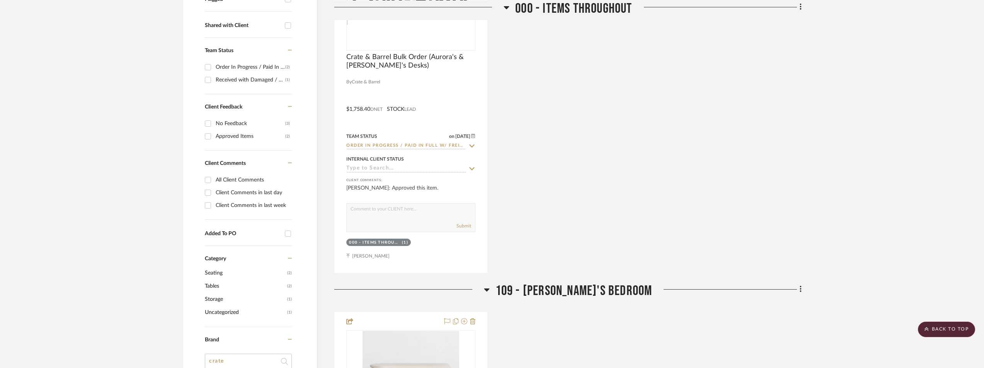
scroll to position [297, 0]
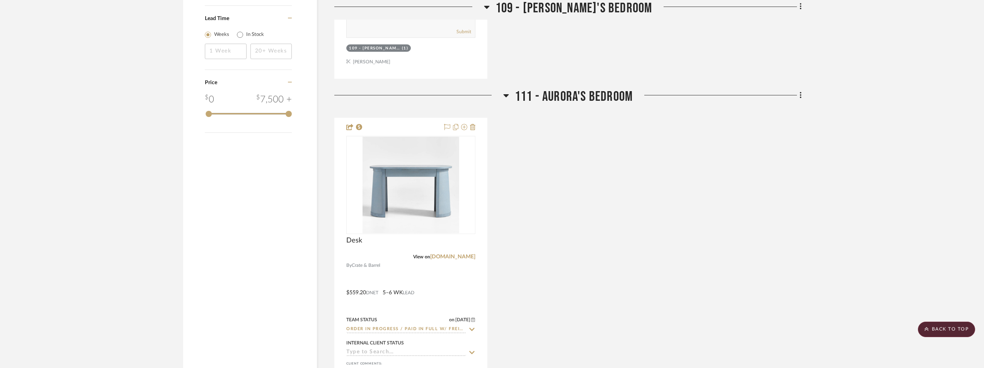
scroll to position [1005, 0]
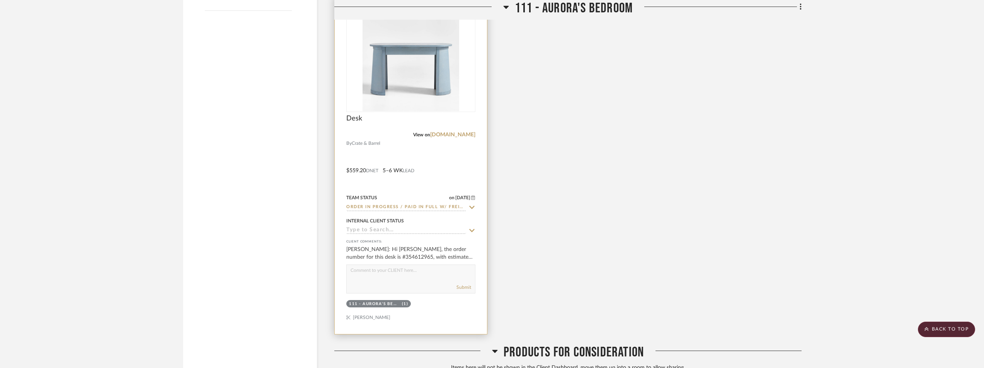
click at [470, 208] on icon at bounding box center [471, 207] width 7 height 6
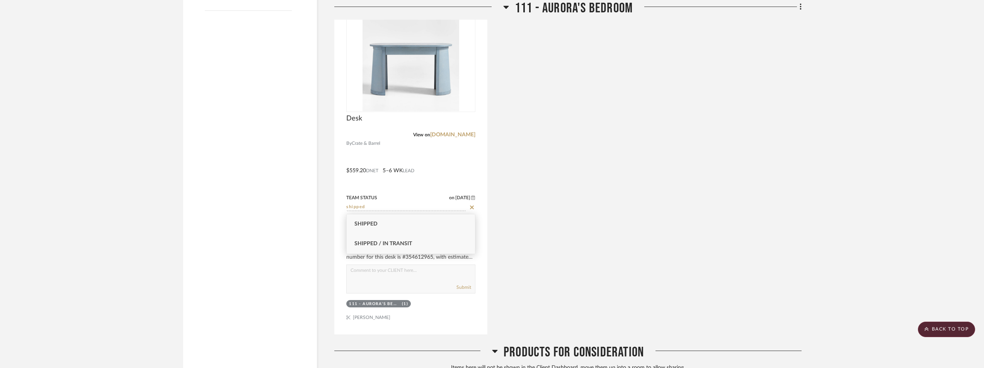
type input "shipped"
click at [437, 240] on div "Shipped / In Transit" at bounding box center [411, 244] width 128 height 20
type input "9/15/2025"
type input "Shipped / In Transit"
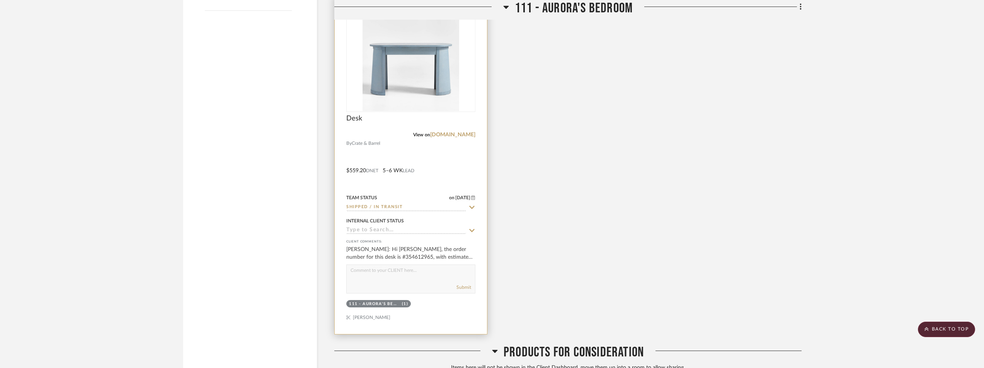
scroll to position [1017, 0]
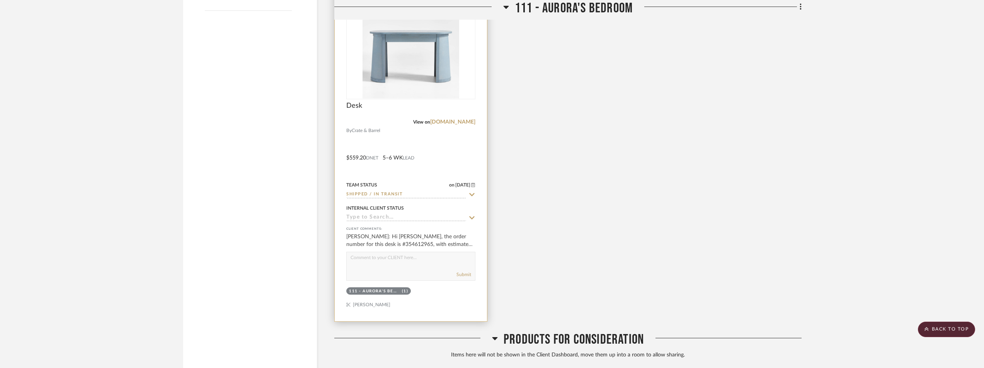
click at [432, 98] on img "0" at bounding box center [410, 50] width 97 height 97
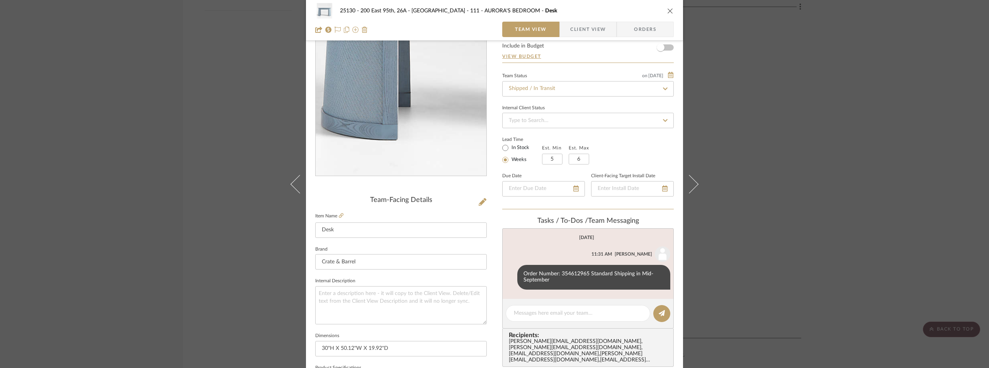
scroll to position [116, 0]
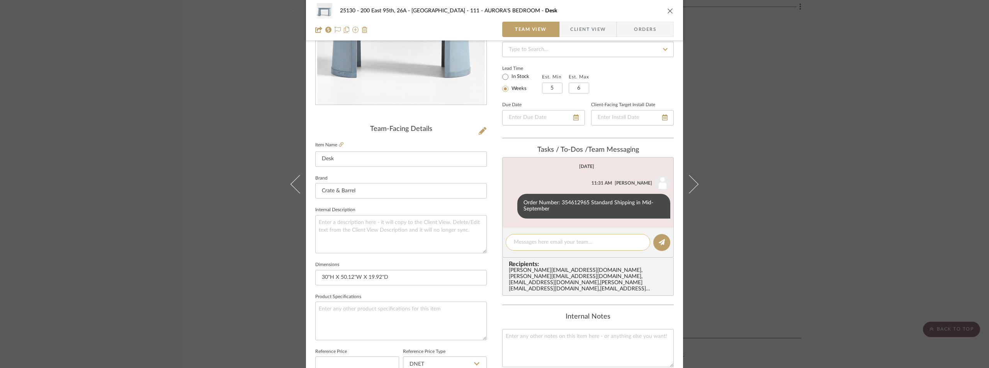
click at [578, 243] on textarea at bounding box center [578, 242] width 128 height 8
click at [576, 243] on textarea at bounding box center [578, 242] width 128 height 8
type textarea "f"
type textarea "G"
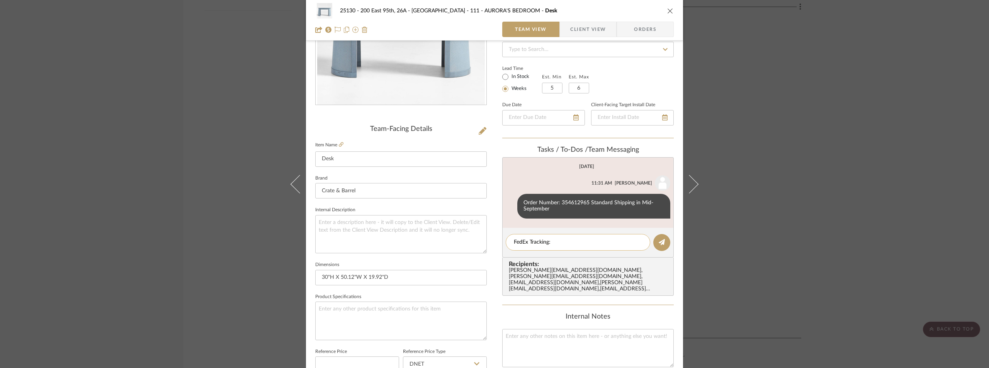
paste textarea "Hi Esther, Thanks for the update—noted on the 9/16 arrival at JFK. I’ve issued …"
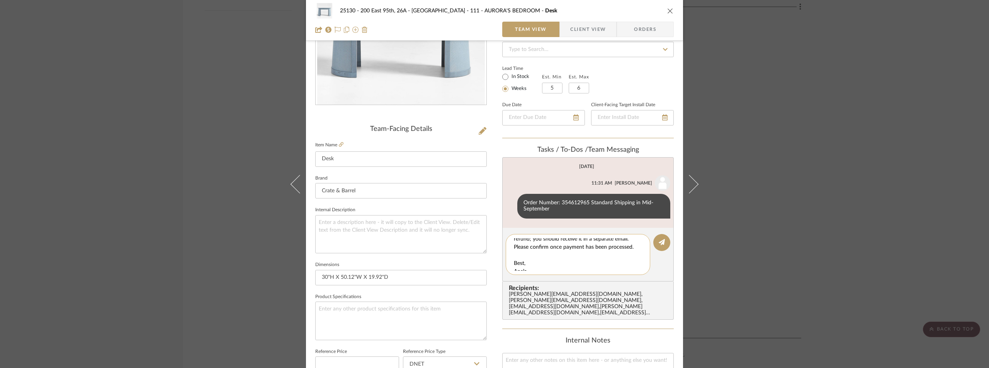
scroll to position [39, 0]
drag, startPoint x: 534, startPoint y: 265, endPoint x: 515, endPoint y: 245, distance: 27.9
click at [515, 245] on textarea "FedEx Tracking: Hi Esther, Thanks for the update—noted on the 9/16 arrival at J…" at bounding box center [581, 254] width 134 height 32
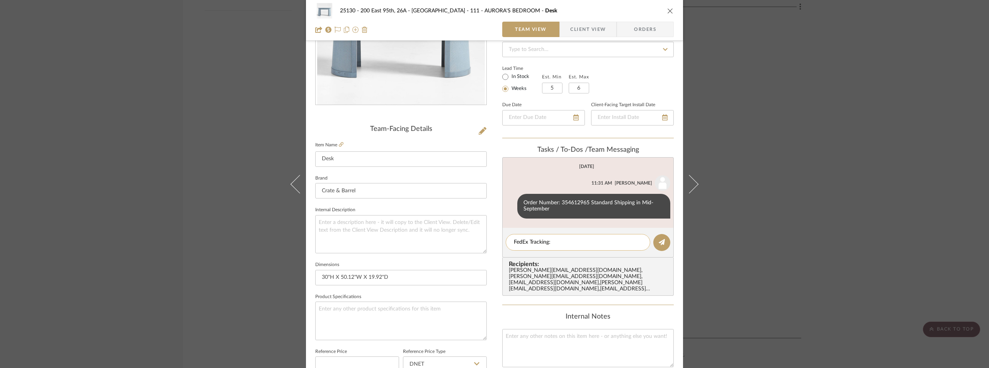
paste textarea "467382962366"
type textarea "FedEx Tracking: 467382962366"
click at [659, 241] on icon at bounding box center [662, 242] width 6 height 6
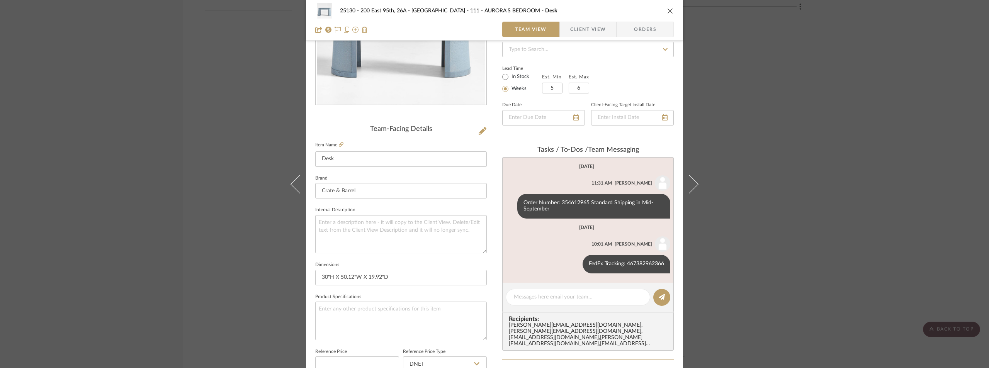
click at [566, 26] on span "button" at bounding box center [565, 29] width 10 height 15
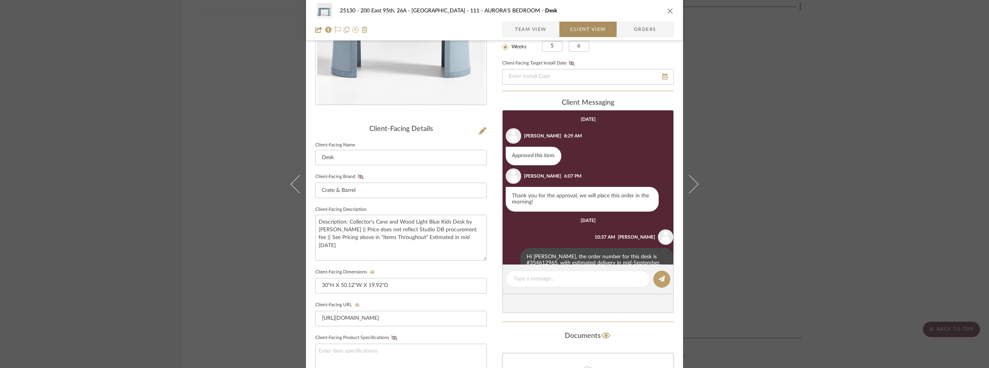
scroll to position [24, 0]
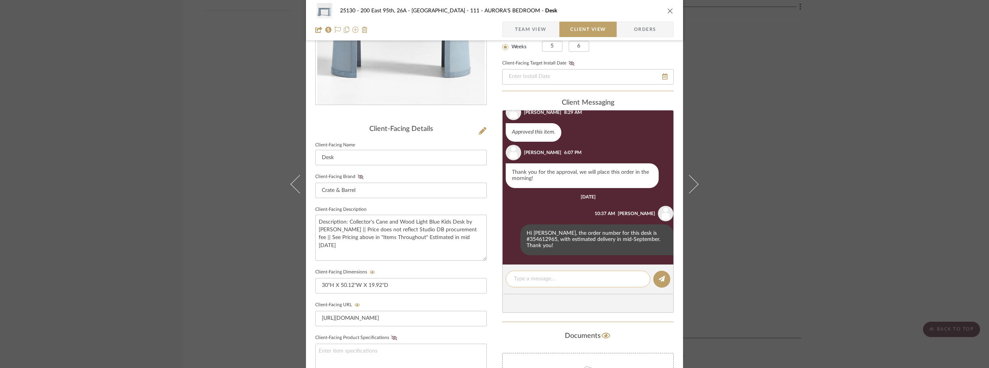
click at [552, 279] on textarea at bounding box center [578, 279] width 128 height 8
paste textarea "Hi Marianna, Hope you had a great weekend! The desk has shipped out with an exp…"
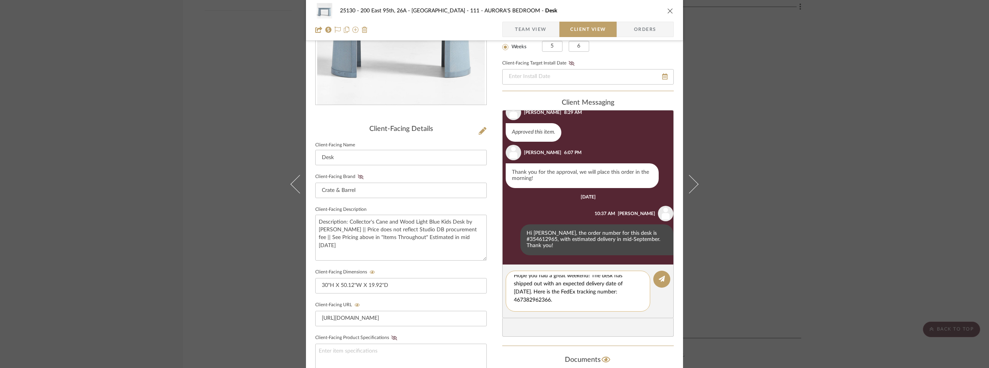
scroll to position [0, 0]
click at [556, 287] on textarea "Hi Marianna, Hope you had a great weekend! The desk has shipped out with an exp…" at bounding box center [581, 291] width 134 height 32
click at [604, 294] on textarea "Hi Marianna, Hope you had a great weekend! The desk has shipped out with an exp…" at bounding box center [581, 291] width 134 height 32
click at [604, 289] on textarea "Hi Marianna, Hope you had a great weekend! The desk has shipped out with an exp…" at bounding box center [581, 291] width 134 height 32
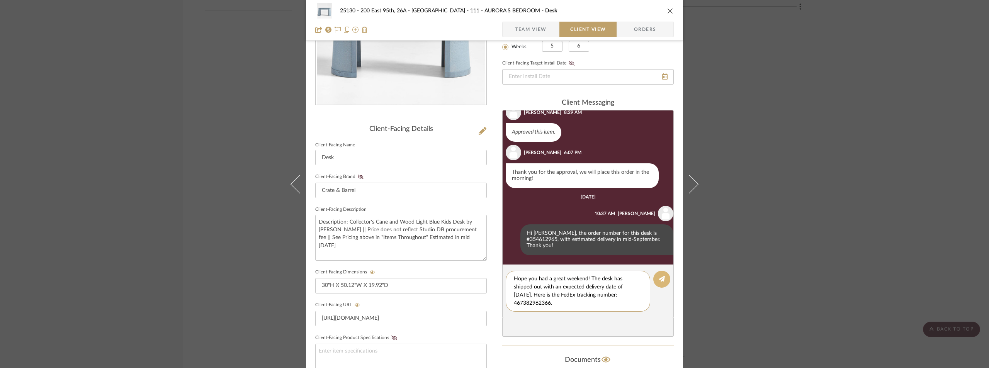
type textarea "Hi Marianna, Hope you had a great weekend! The desk has shipped out with an exp…"
click at [659, 282] on icon at bounding box center [662, 279] width 6 height 6
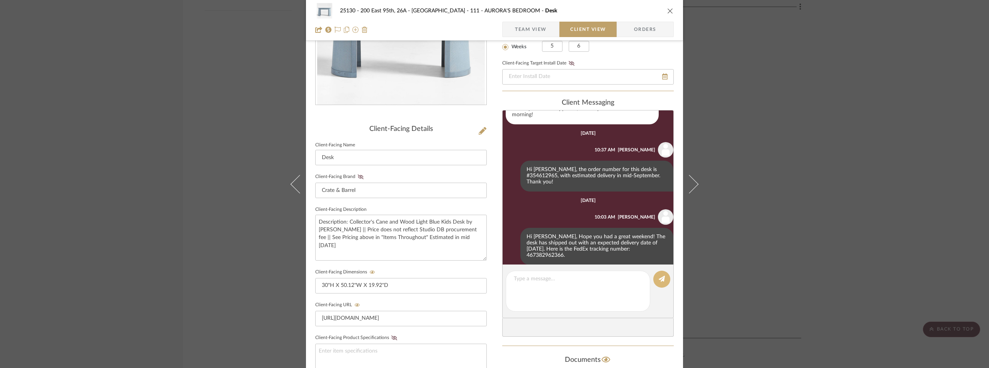
scroll to position [97, 0]
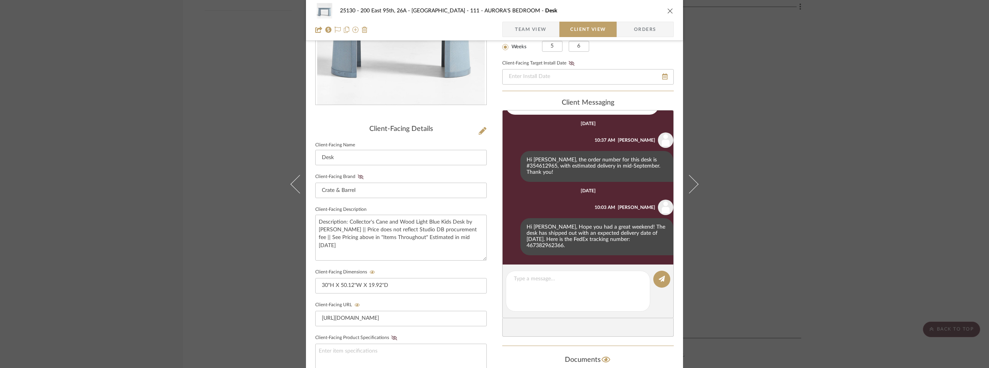
click at [789, 97] on div "25130 - 200 East 95th, 26A - Kosheleva 111 - AURORA'S BEDROOM Desk Team View Cl…" at bounding box center [494, 184] width 989 height 368
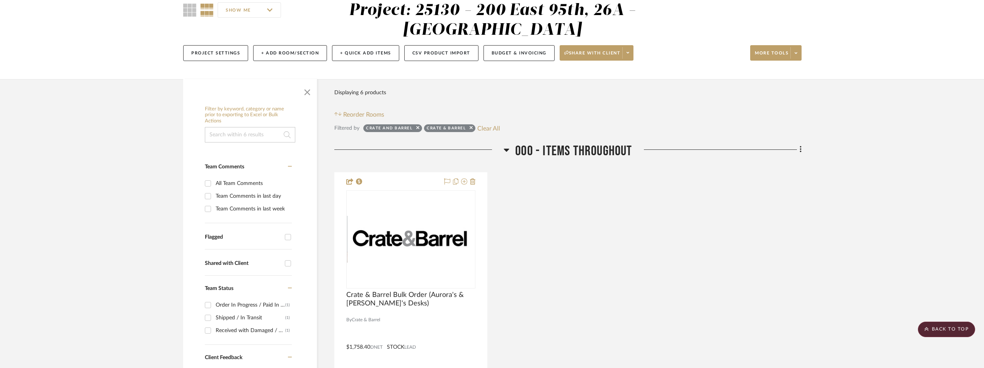
scroll to position [0, 0]
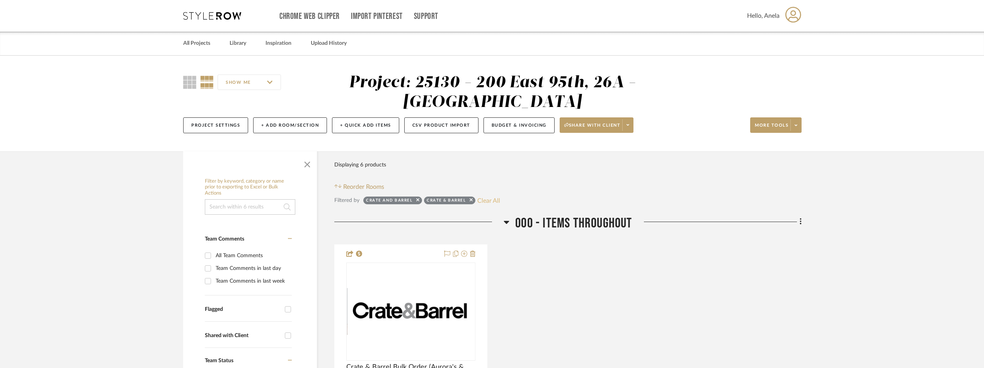
click at [495, 197] on button "Clear All" at bounding box center [488, 201] width 23 height 10
checkbox input "false"
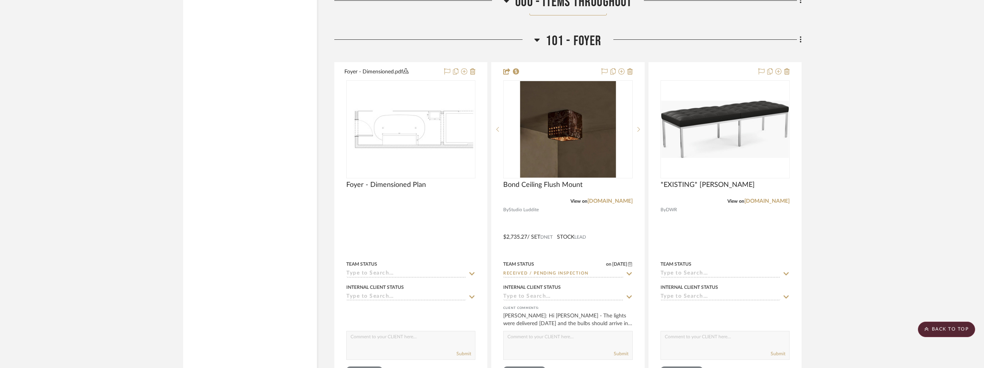
scroll to position [2280, 0]
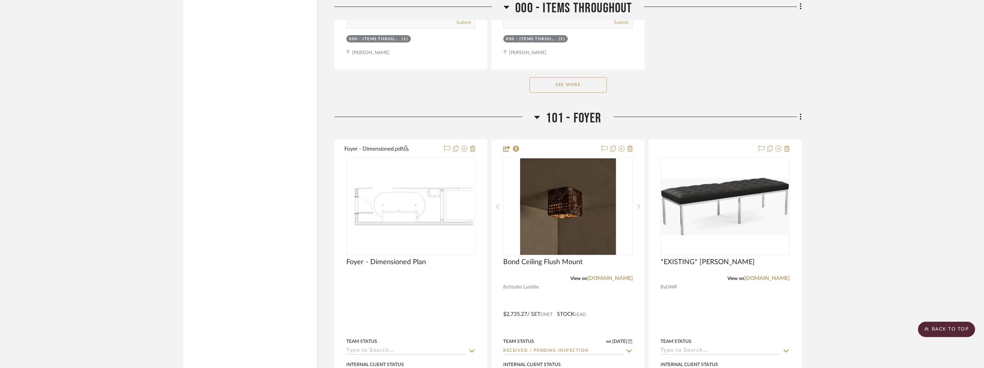
click at [568, 83] on button "See More" at bounding box center [567, 84] width 77 height 15
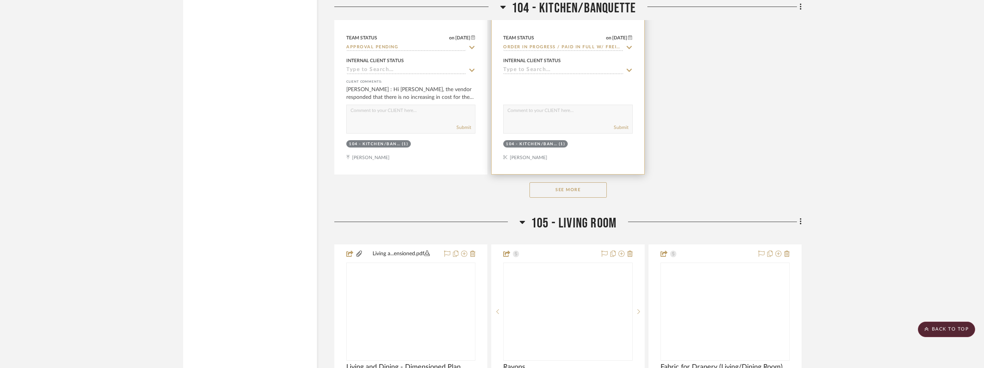
scroll to position [4521, 0]
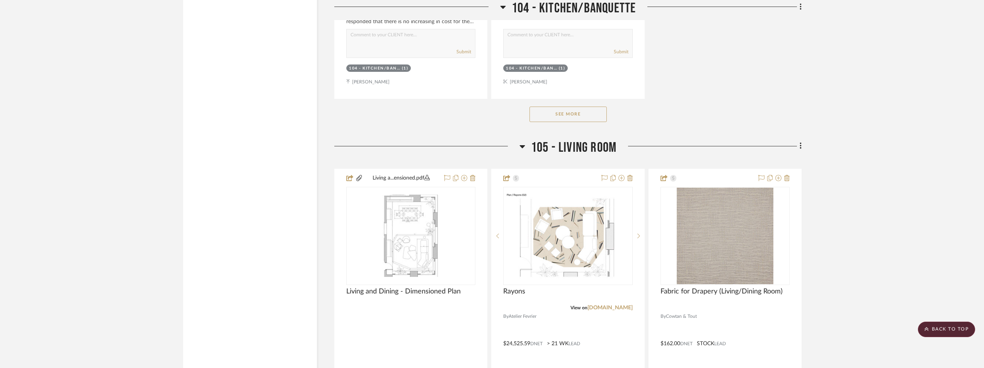
click at [565, 117] on button "See More" at bounding box center [567, 114] width 77 height 15
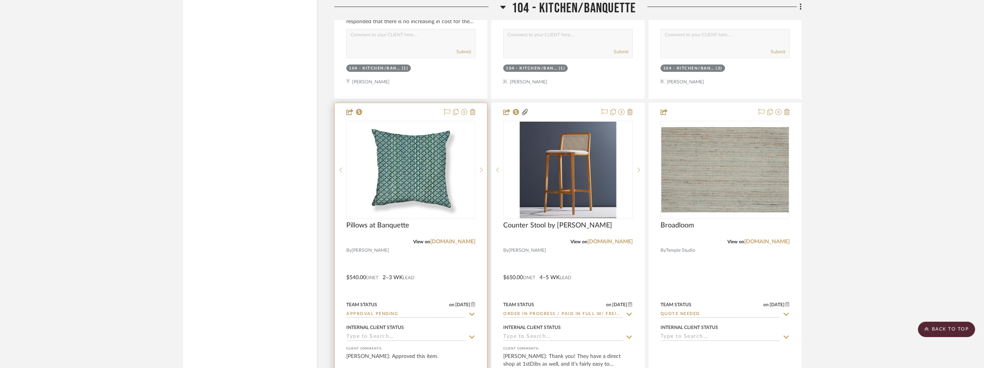
click at [0, 0] on img at bounding box center [0, 0] width 0 height 0
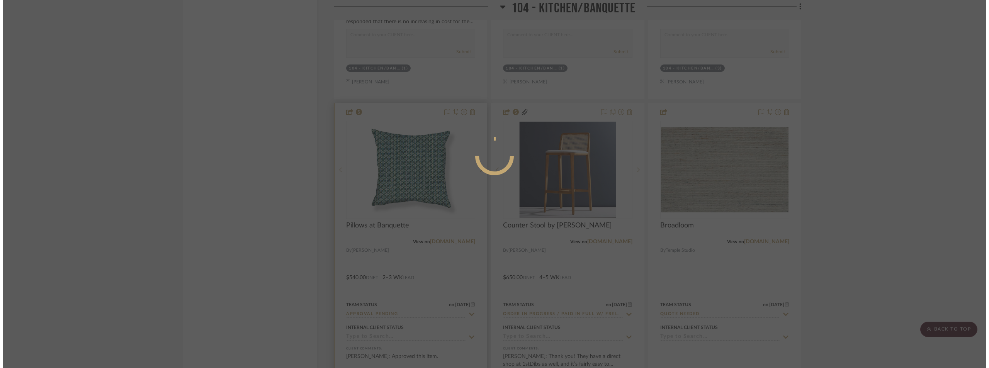
scroll to position [0, 0]
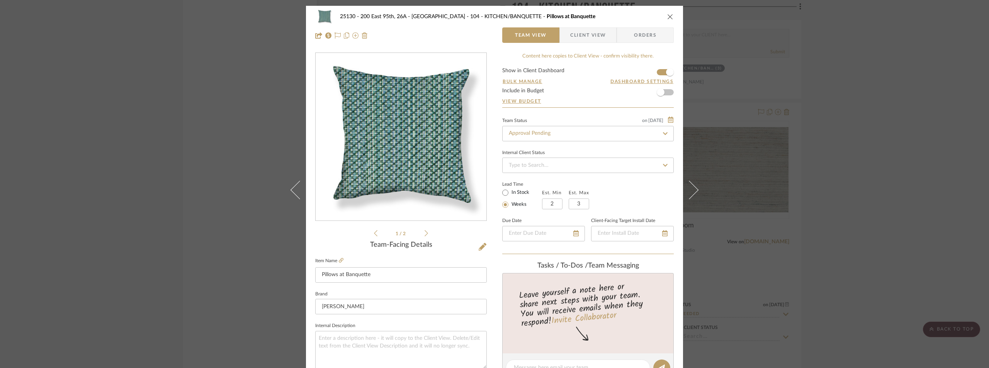
click at [591, 39] on span "Client View" at bounding box center [588, 34] width 36 height 15
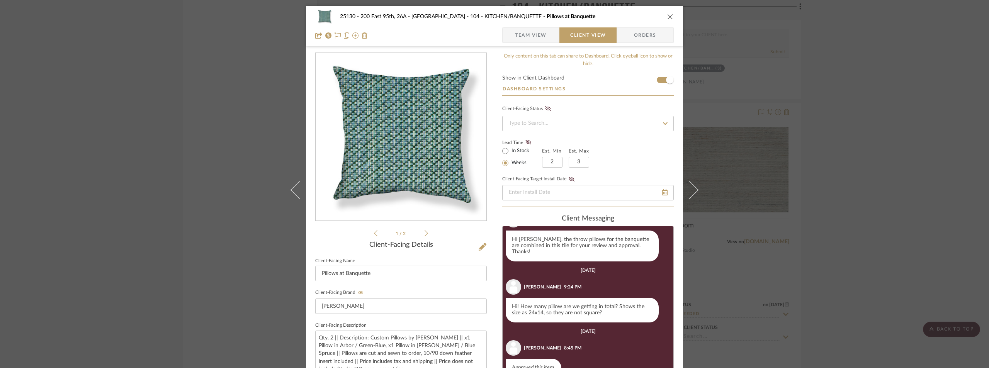
scroll to position [155, 0]
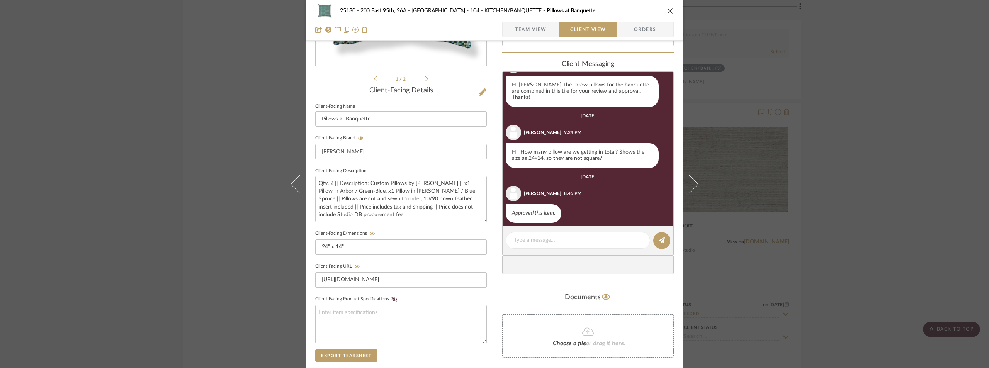
click at [536, 33] on span "Team View" at bounding box center [531, 29] width 32 height 15
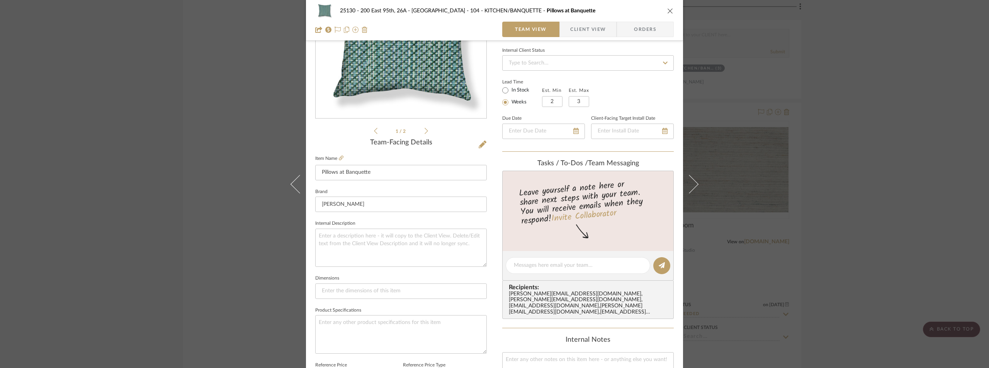
scroll to position [0, 0]
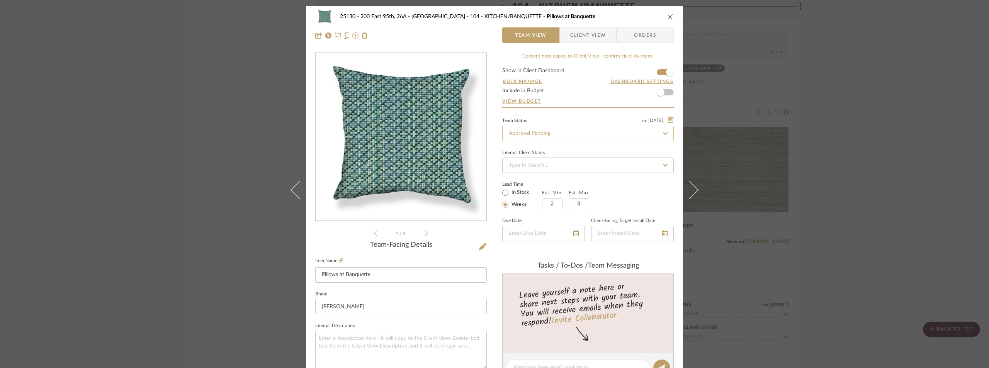
click at [532, 131] on input "Approval Pending" at bounding box center [588, 133] width 172 height 15
type input "appro"
click at [555, 168] on div "Approved" at bounding box center [585, 174] width 171 height 20
type input "9/15/2025"
type input "Approved"
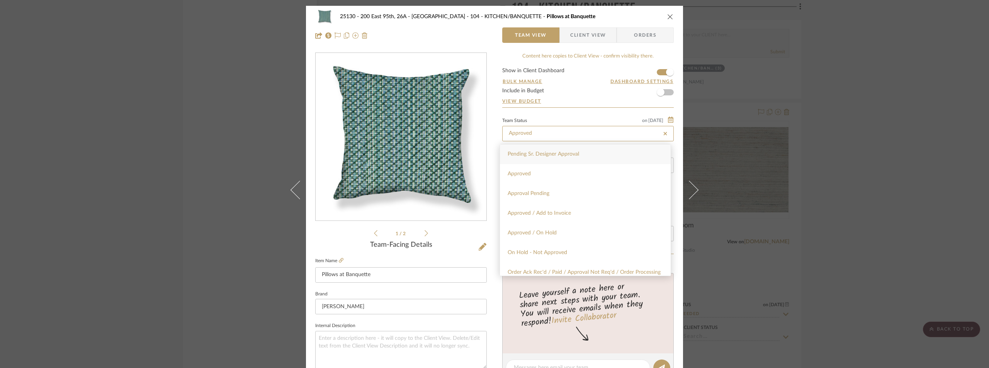
type input "9/15/2025"
type input "Approved"
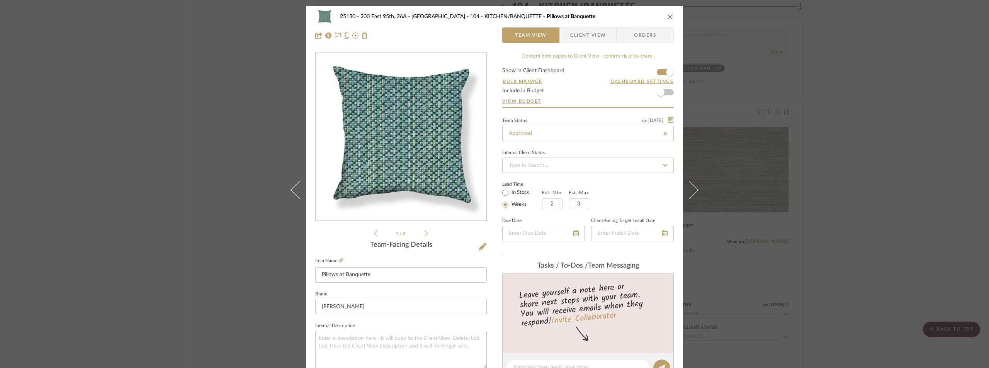
click at [587, 94] on form "Show in Client Dashboard Bulk Manage Dashboard Settings Include in Budget View …" at bounding box center [588, 87] width 172 height 39
drag, startPoint x: 860, startPoint y: 97, endPoint x: 854, endPoint y: 102, distance: 8.3
click at [860, 97] on div "25130 - 200 East 95th, 26A - Kosheleva 104 - KITCHEN/BANQUETTE Pillows at Banqu…" at bounding box center [494, 184] width 989 height 368
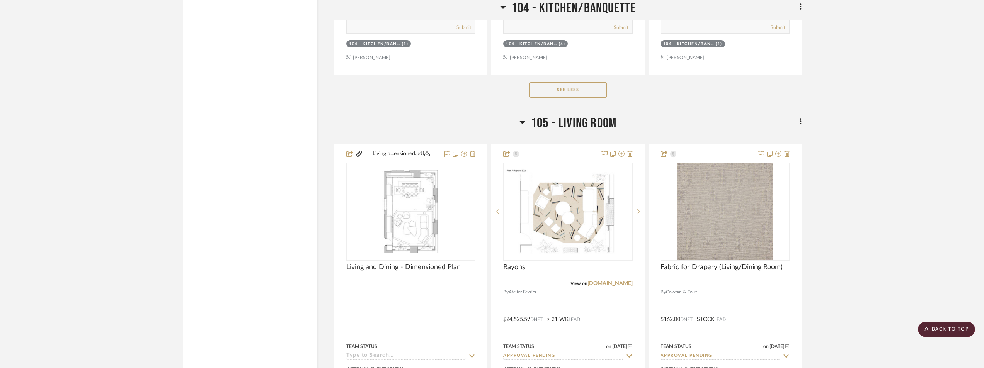
scroll to position [4830, 0]
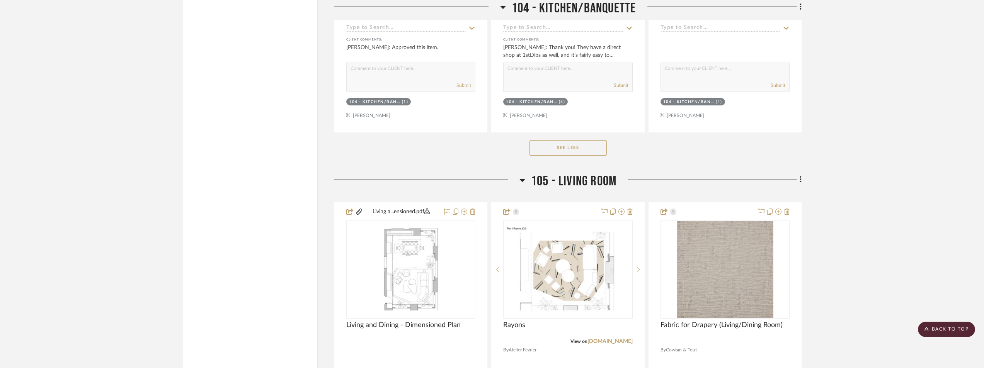
drag, startPoint x: 595, startPoint y: 149, endPoint x: 702, endPoint y: 150, distance: 107.0
click at [704, 150] on div "See Less" at bounding box center [567, 148] width 467 height 31
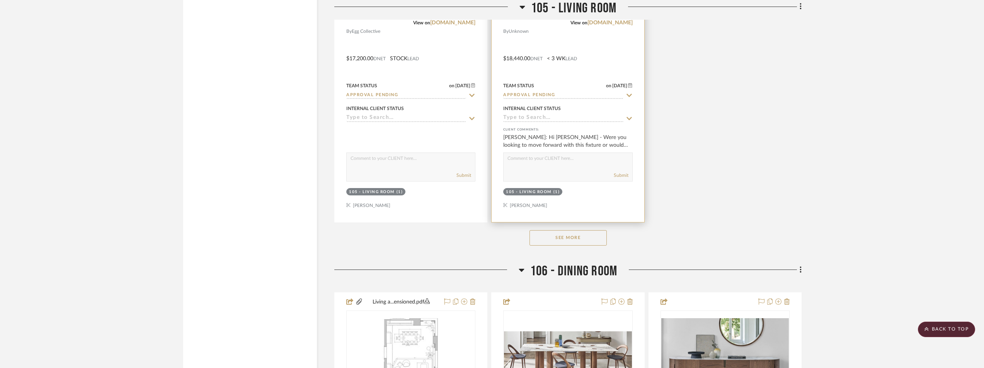
scroll to position [5834, 0]
click at [602, 235] on button "See More" at bounding box center [567, 237] width 77 height 15
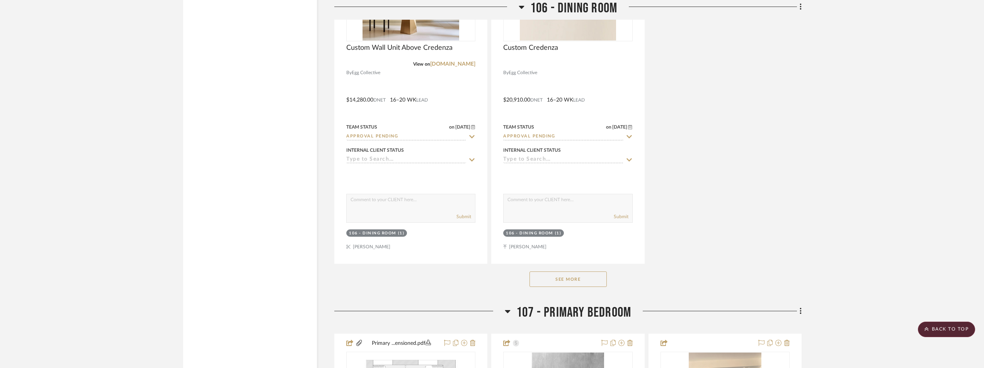
scroll to position [7341, 0]
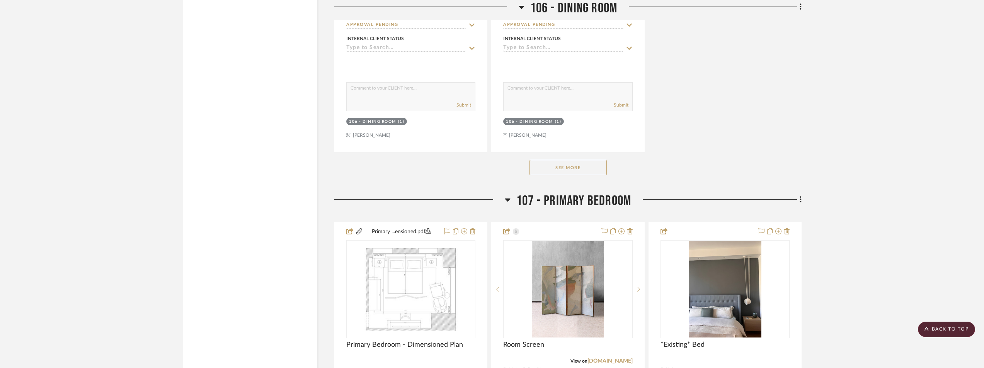
click at [590, 170] on button "See More" at bounding box center [567, 167] width 77 height 15
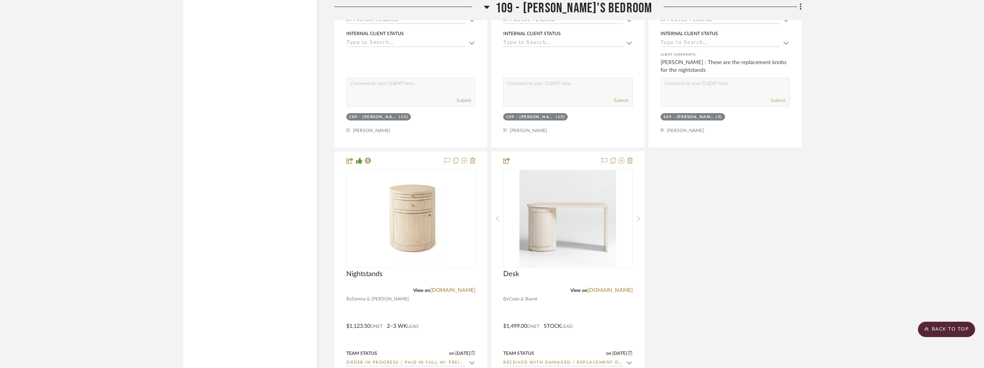
scroll to position [9003, 0]
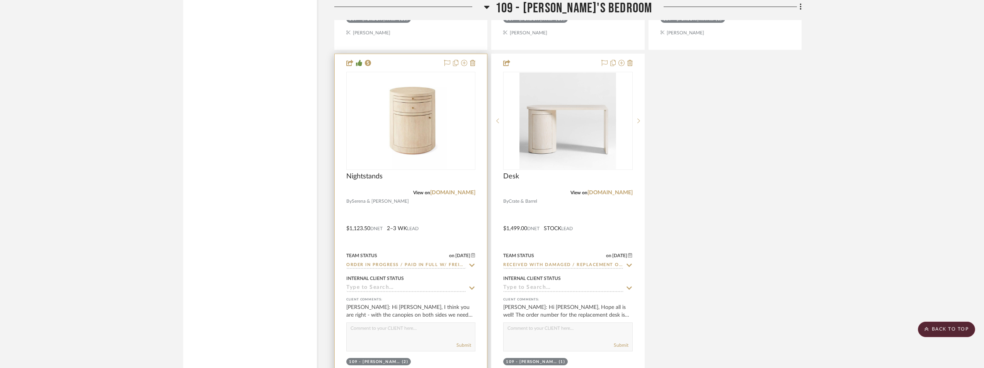
click at [0, 0] on img at bounding box center [0, 0] width 0 height 0
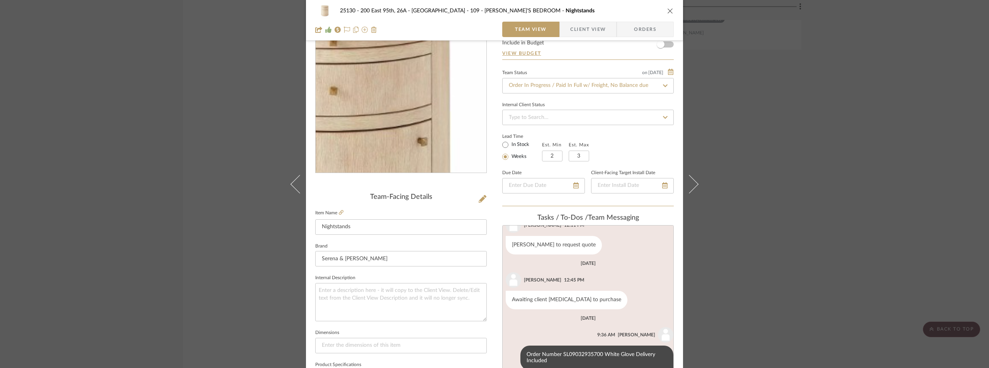
scroll to position [116, 0]
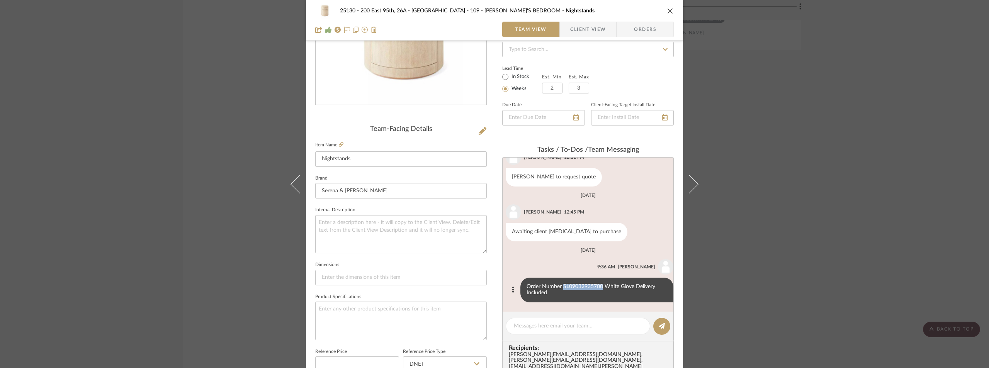
drag, startPoint x: 597, startPoint y: 284, endPoint x: 557, endPoint y: 287, distance: 39.5
click at [557, 287] on div "Order Number SL09032935700 White Glove Delivery Included" at bounding box center [596, 290] width 153 height 25
copy div "SL09032935700"
click at [114, 119] on div "25130 - 200 East 95th, 26A - Kosheleva 109 - ASTRID'S BEDROOM Nightstands Team …" at bounding box center [494, 184] width 989 height 368
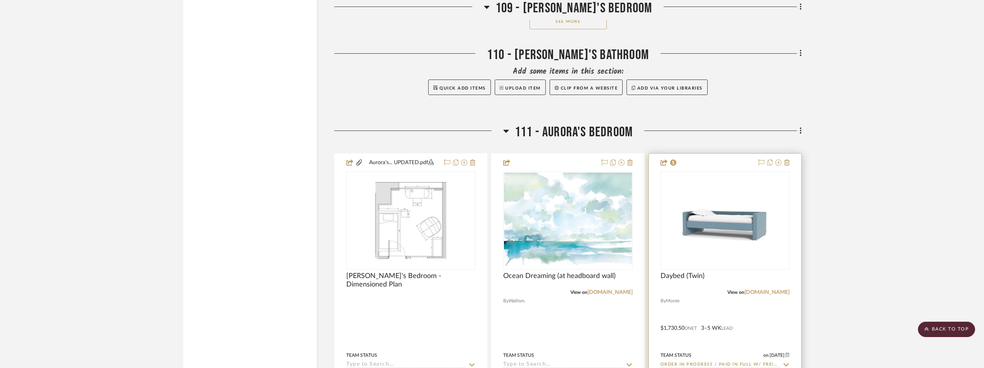
scroll to position [9466, 0]
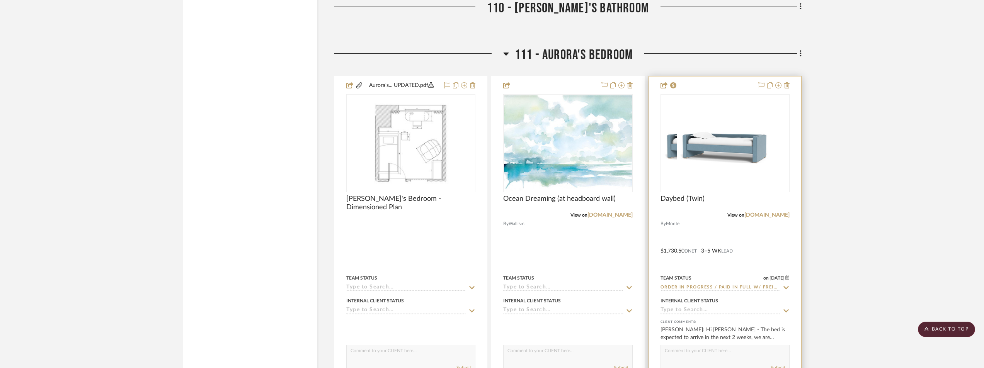
click at [719, 138] on div at bounding box center [724, 143] width 129 height 98
click at [719, 138] on img "0" at bounding box center [725, 143] width 97 height 97
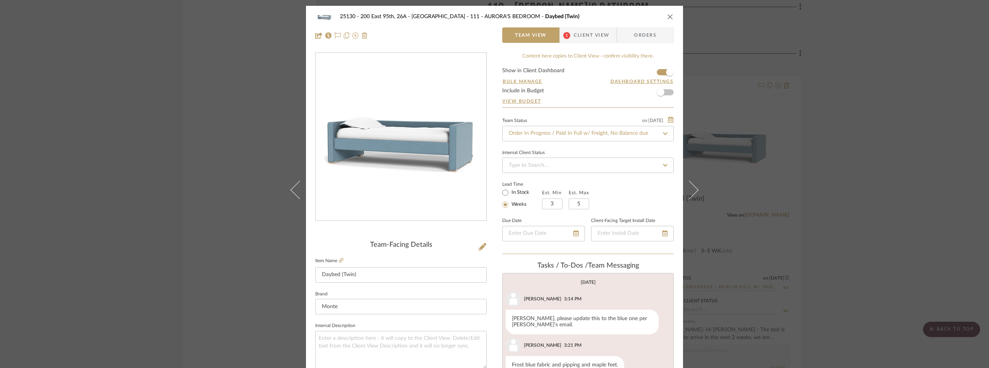
scroll to position [98, 0]
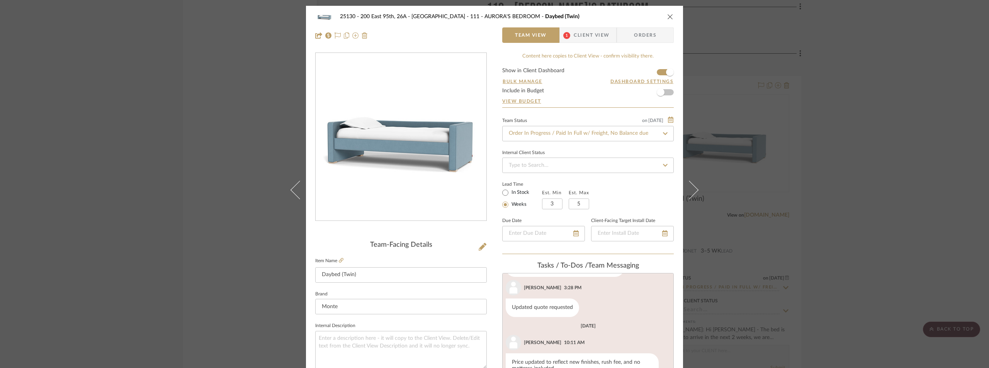
click at [596, 32] on span "Client View" at bounding box center [592, 34] width 36 height 15
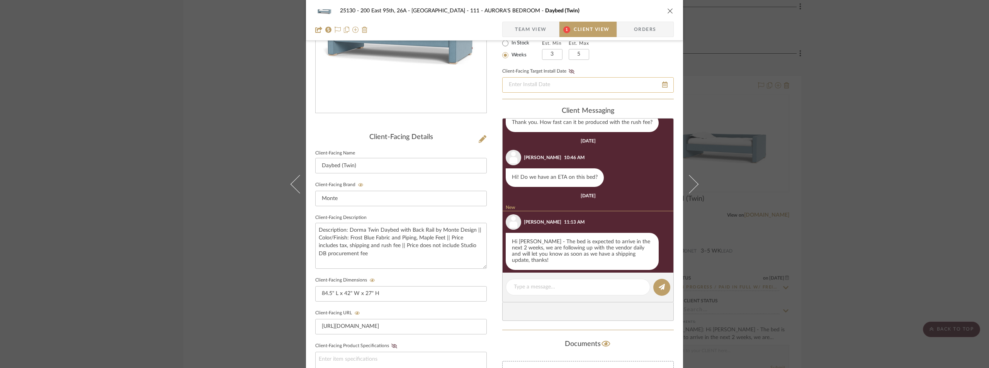
scroll to position [116, 0]
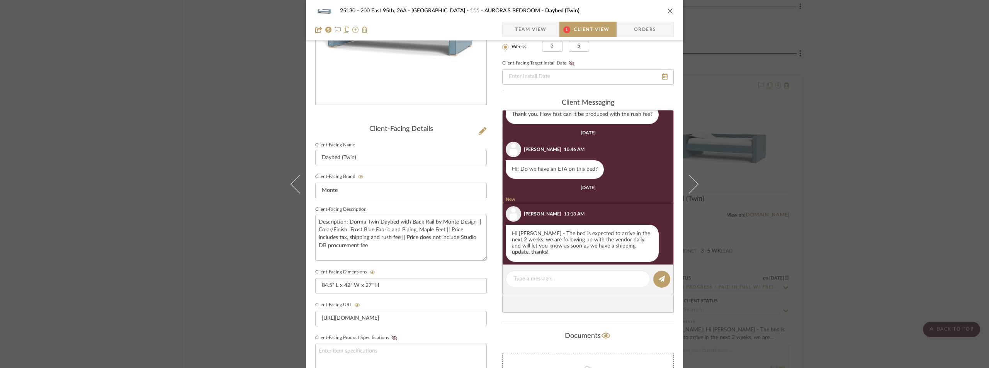
click at [530, 30] on span "Team View" at bounding box center [531, 29] width 32 height 15
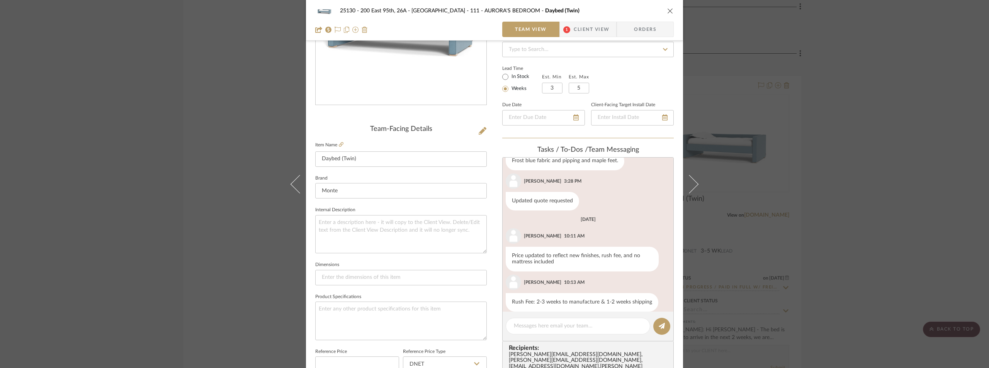
scroll to position [98, 0]
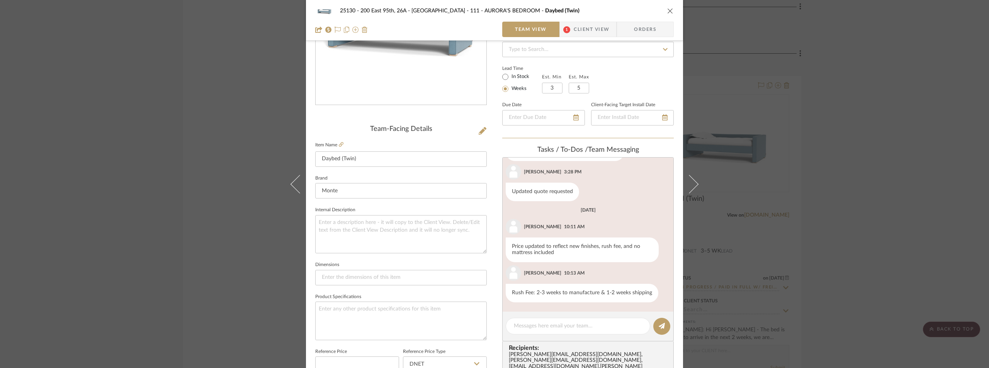
click at [929, 201] on div "25130 - 200 East 95th, 26A - Kosheleva 111 - AURORA'S BEDROOM Daybed (Twin) Tea…" at bounding box center [494, 184] width 989 height 368
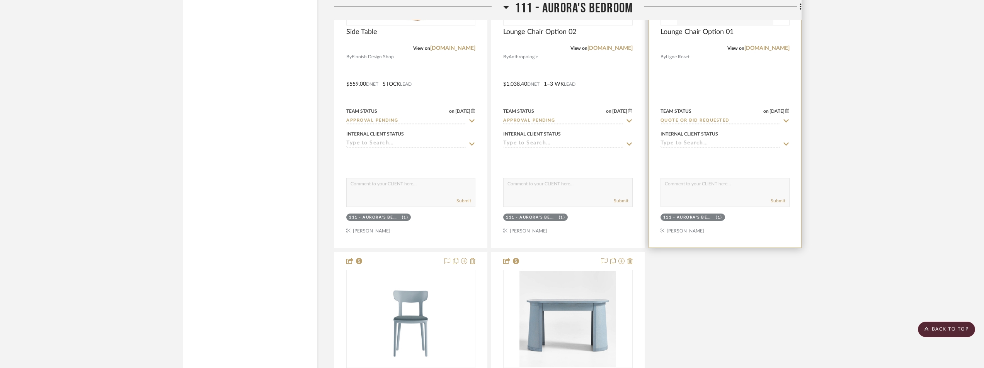
scroll to position [10162, 0]
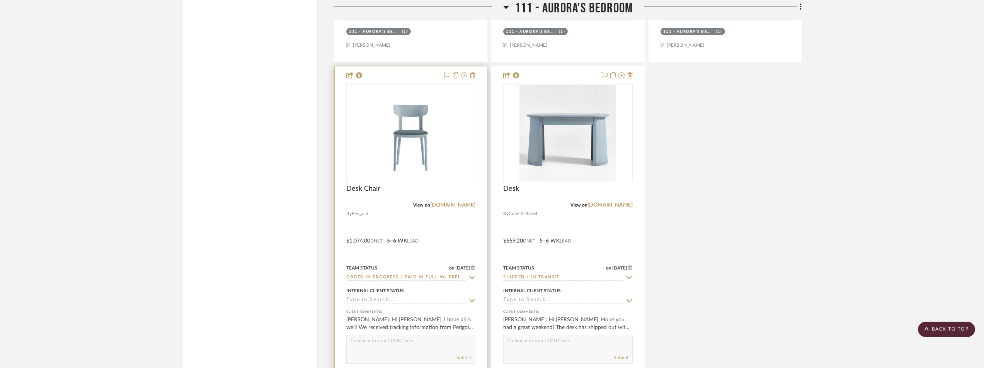
click at [0, 0] on img at bounding box center [0, 0] width 0 height 0
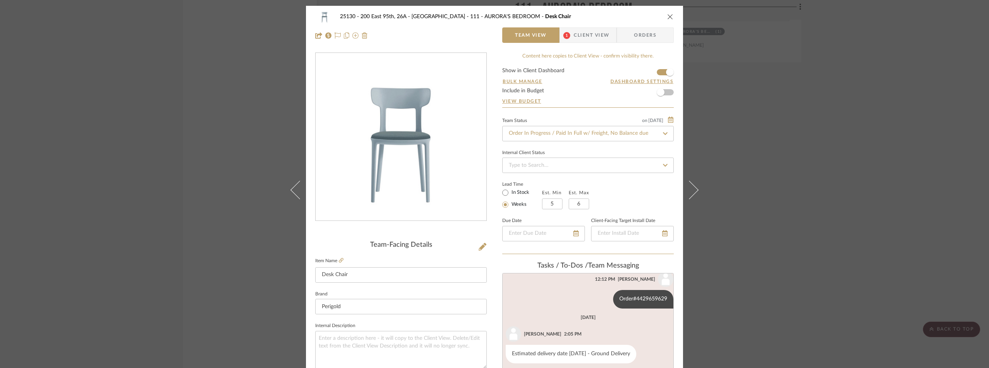
scroll to position [116, 0]
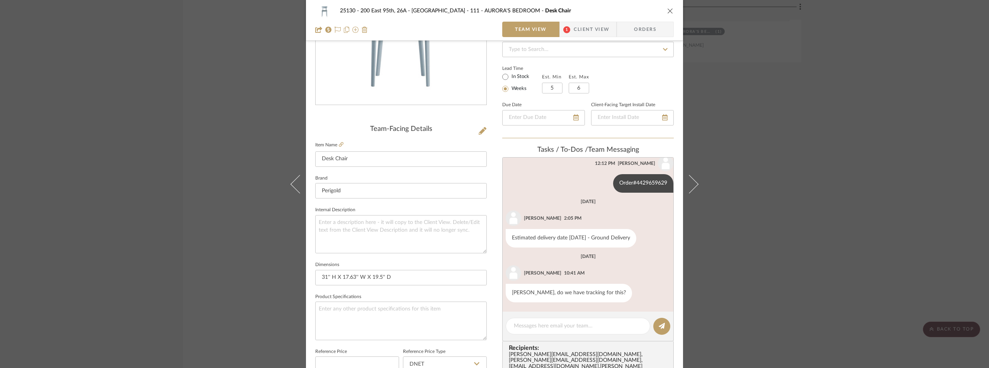
click at [580, 35] on span "Client View" at bounding box center [592, 29] width 36 height 15
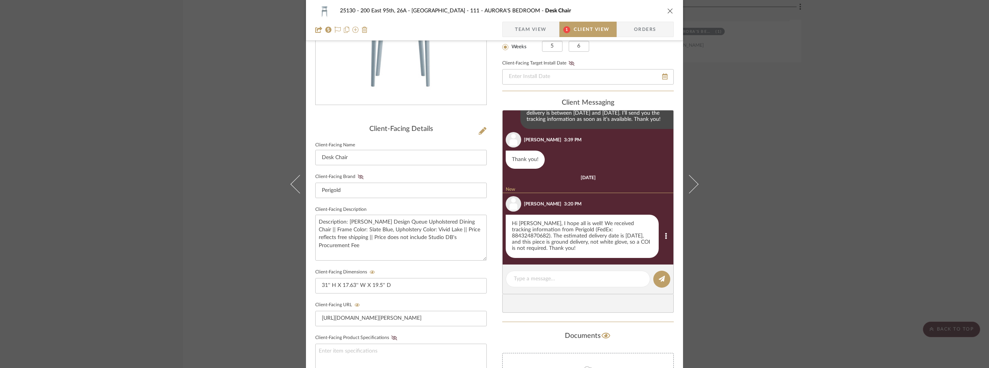
scroll to position [432, 0]
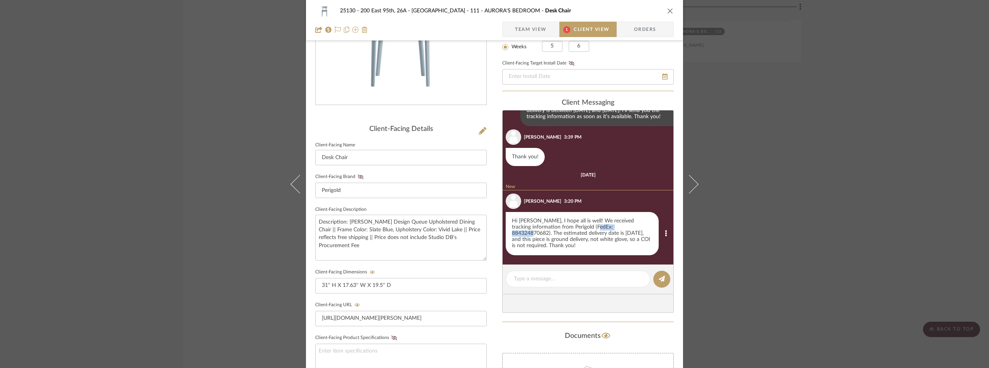
drag, startPoint x: 590, startPoint y: 226, endPoint x: 628, endPoint y: 227, distance: 38.7
click at [628, 227] on div "Hi Marianna, I hope all is well! We received tracking information from Perigold…" at bounding box center [582, 233] width 153 height 43
copy div "884324870682"
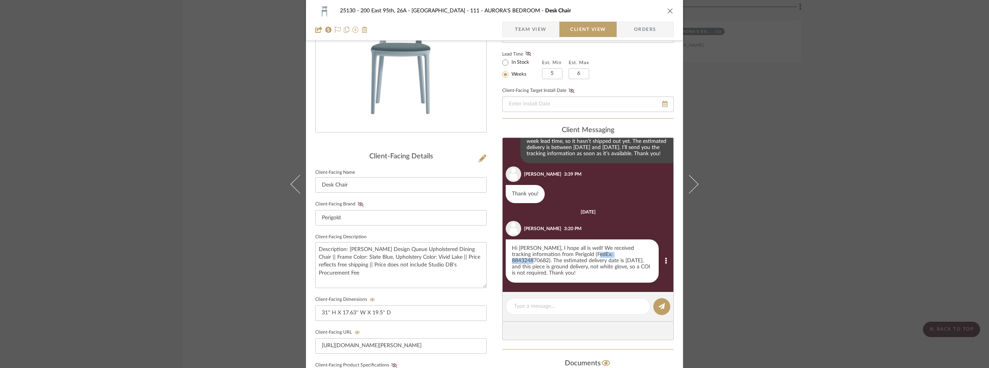
scroll to position [88, 0]
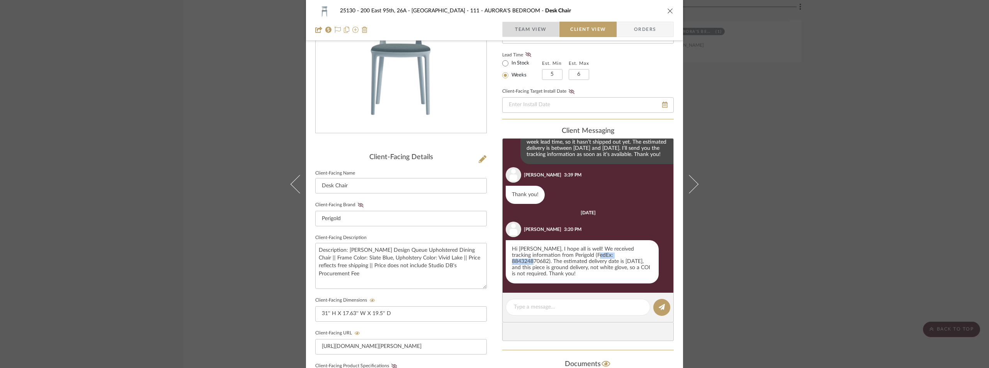
click at [529, 30] on span "Team View" at bounding box center [531, 29] width 32 height 15
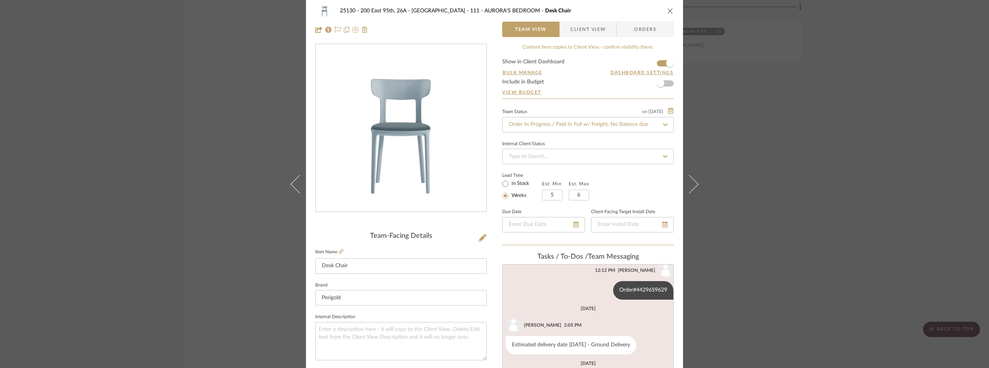
scroll to position [0, 0]
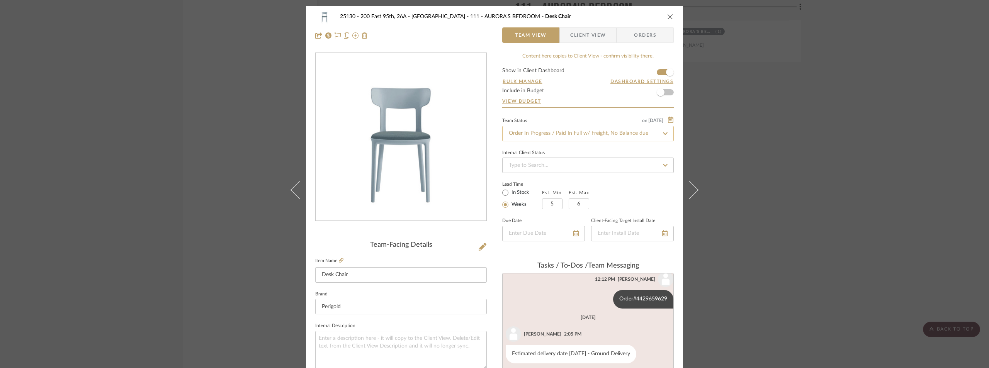
click at [547, 130] on input "Order In Progress / Paid In Full w/ Freight, No Balance due" at bounding box center [588, 133] width 172 height 15
type input "shipped"
click at [550, 174] on span "Shipped / In Transit" at bounding box center [531, 173] width 46 height 5
type input "9/15/2025"
type input "Shipped / In Transit"
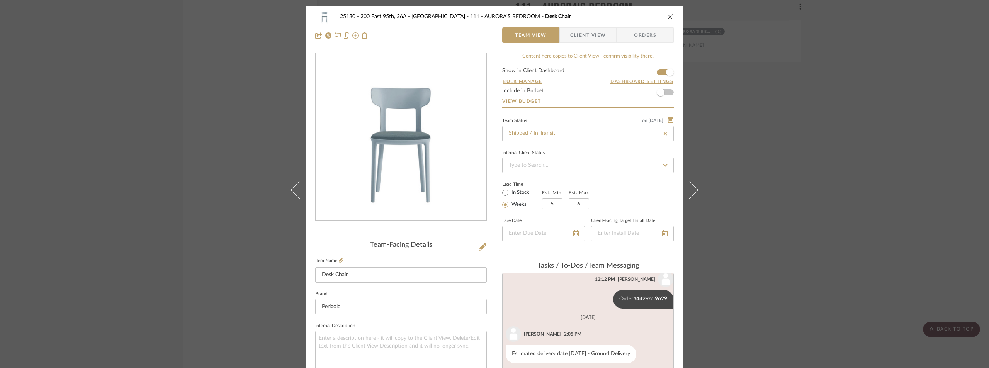
click at [564, 118] on div "Team Status on 9/15/2025" at bounding box center [588, 120] width 172 height 6
type input "9/15/2025"
type input "Shipped / In Transit"
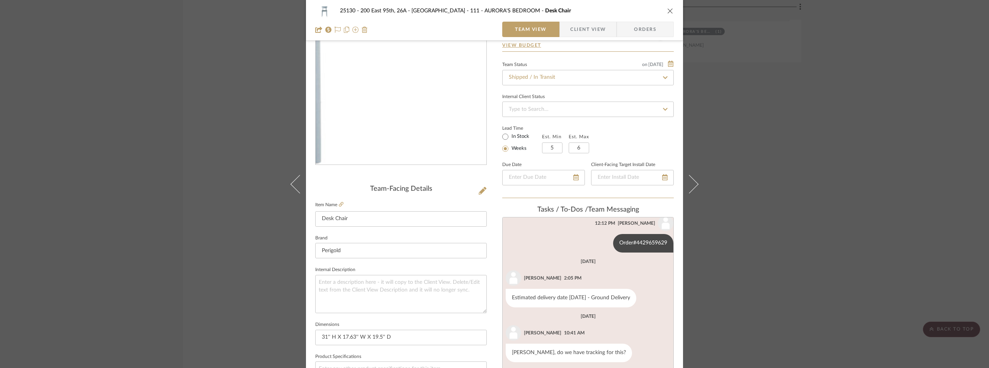
scroll to position [116, 0]
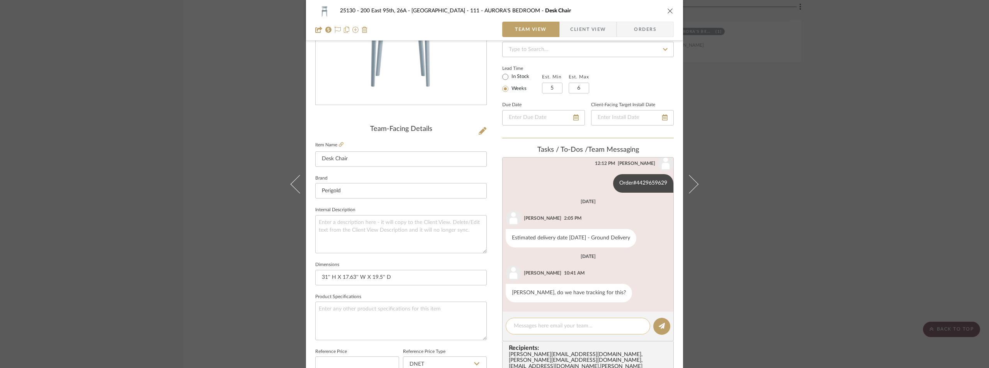
click at [562, 325] on textarea at bounding box center [578, 326] width 128 height 8
paste textarea "Today Estimated between 11:35 AM - 1:35 PM"
type textarea "Arriving Today Estimated between 11:35 AM - 1:35 PM"
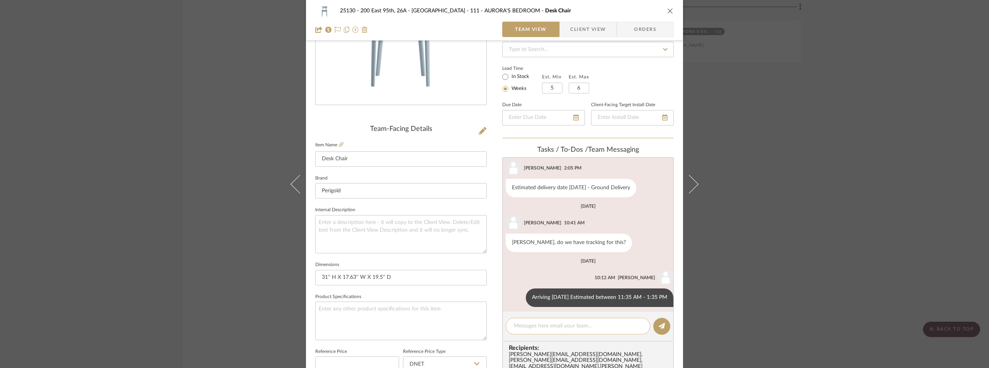
scroll to position [75, 0]
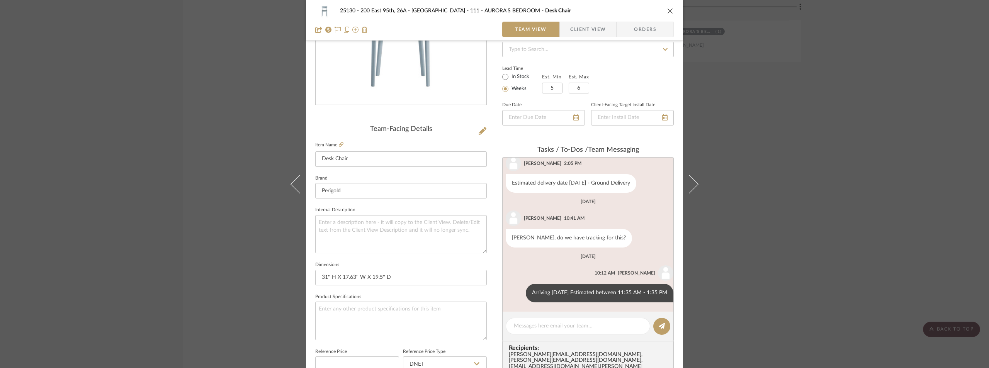
click at [42, 86] on div "25130 - 200 East 95th, 26A - Kosheleva 111 - AURORA'S BEDROOM Desk Chair Team V…" at bounding box center [494, 184] width 989 height 368
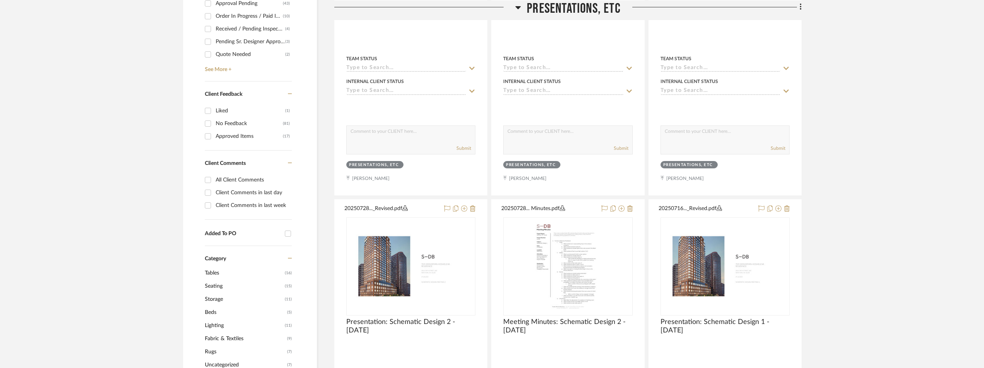
scroll to position [0, 0]
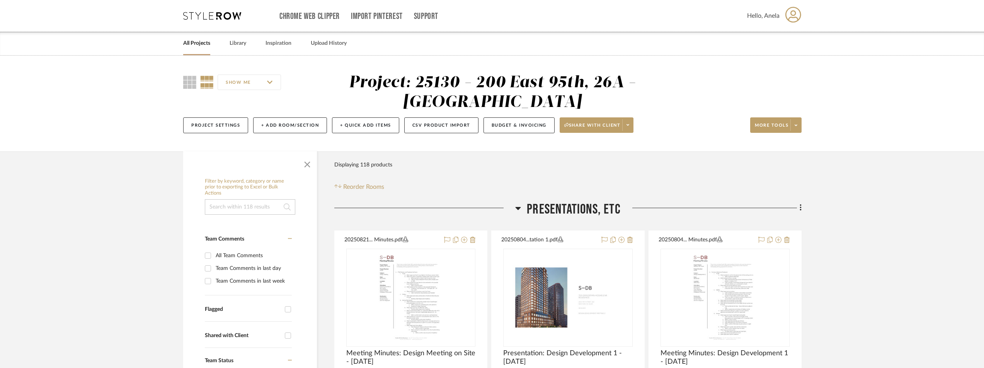
click at [228, 16] on icon at bounding box center [212, 16] width 58 height 8
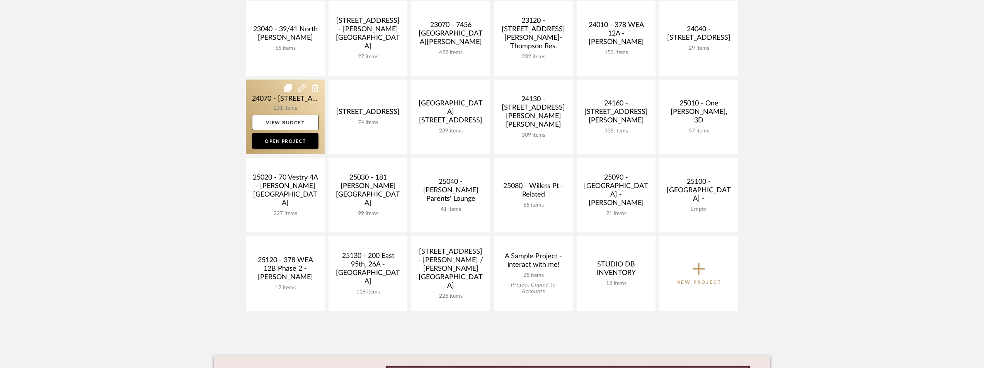
scroll to position [270, 0]
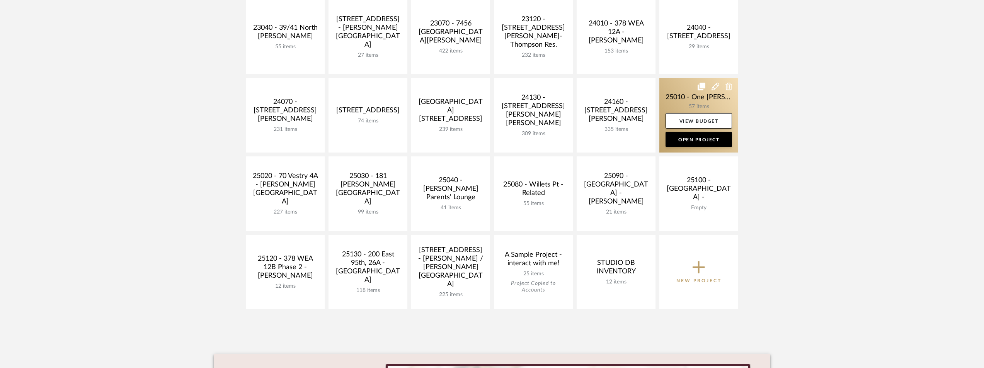
click at [687, 104] on link at bounding box center [698, 115] width 79 height 75
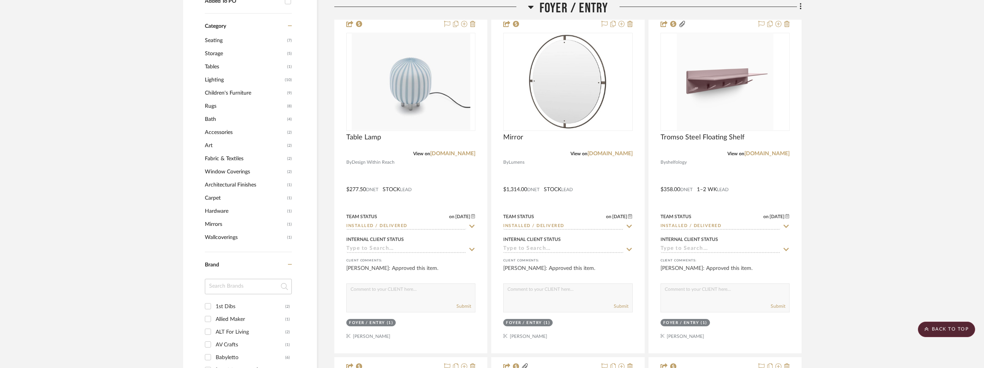
scroll to position [695, 0]
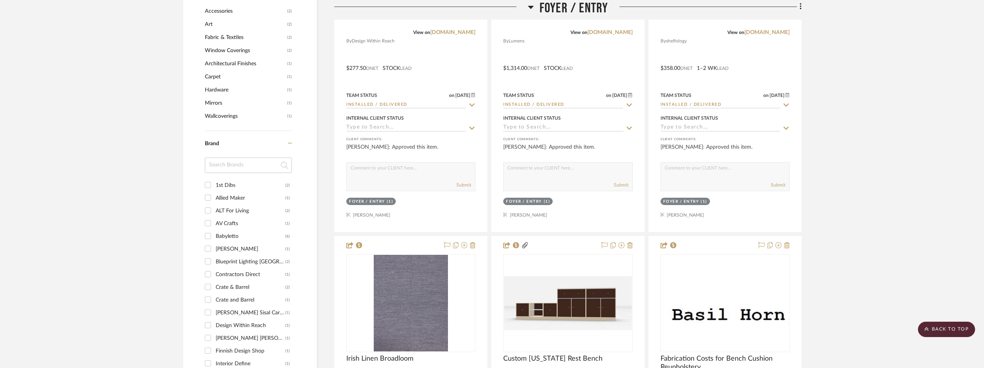
click at [240, 163] on input at bounding box center [248, 165] width 87 height 15
click at [216, 252] on div "Basil Horn" at bounding box center [251, 249] width 70 height 12
click at [214, 252] on input "Basil Horn (1)" at bounding box center [208, 249] width 12 height 12
checkbox input "true"
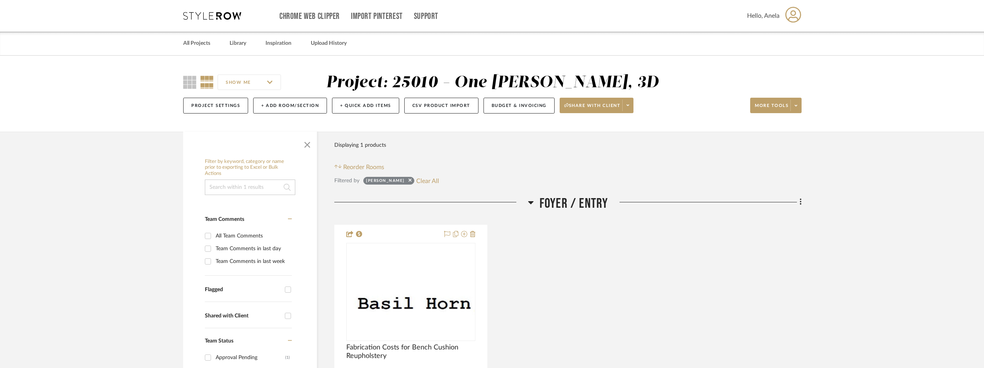
click at [206, 20] on div "Chrome Web Clipper Import Pinterest Support All Projects Library Inspiration Up…" at bounding box center [492, 16] width 618 height 32
click at [212, 14] on icon at bounding box center [212, 16] width 58 height 8
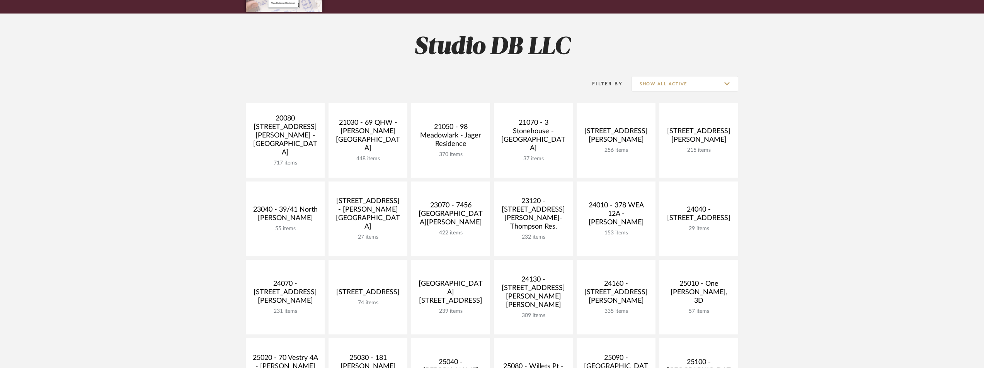
scroll to position [232, 0]
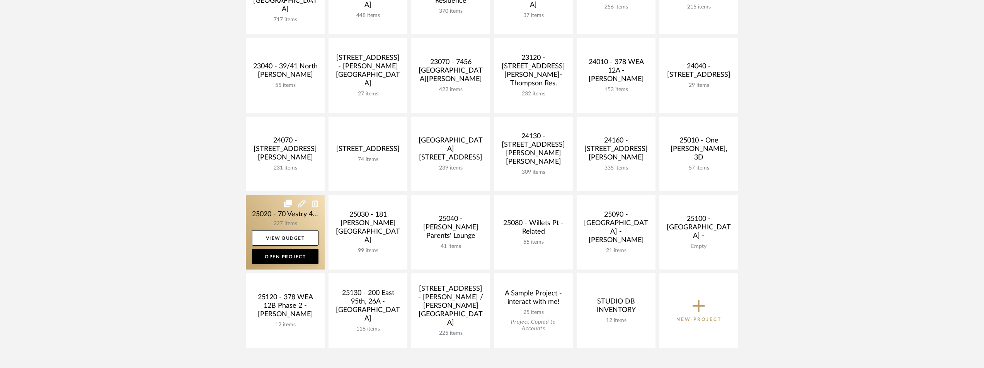
click at [282, 217] on link at bounding box center [285, 232] width 79 height 75
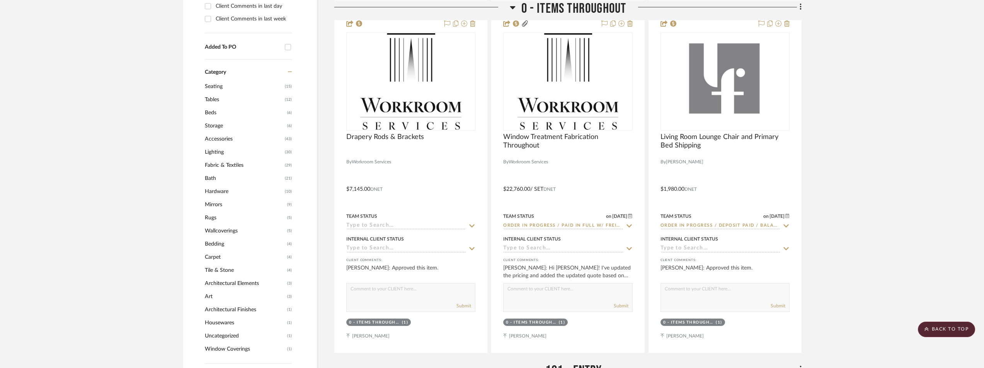
scroll to position [734, 0]
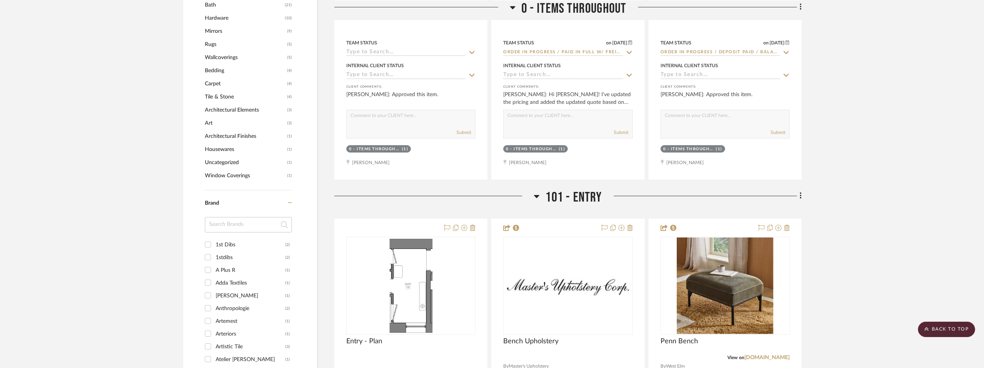
click at [247, 224] on input at bounding box center [248, 224] width 87 height 15
type input "SOH"
click at [249, 243] on div "Soho Home" at bounding box center [251, 245] width 70 height 12
click at [214, 243] on input "Soho Home (3)" at bounding box center [208, 244] width 12 height 12
checkbox input "true"
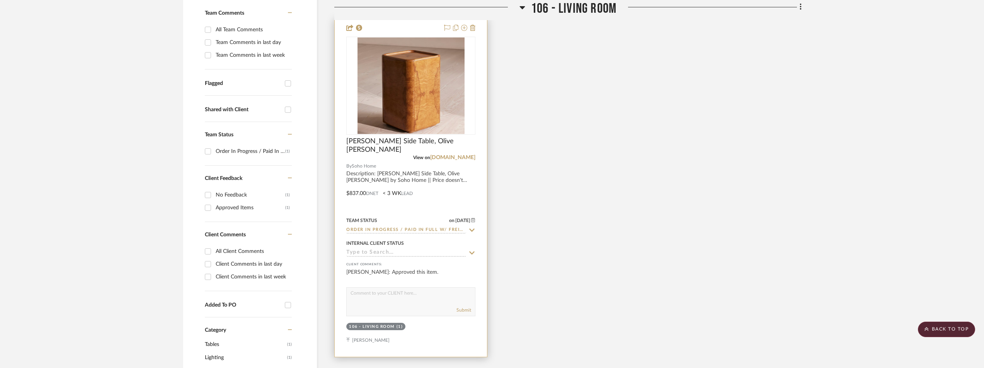
scroll to position [218, 0]
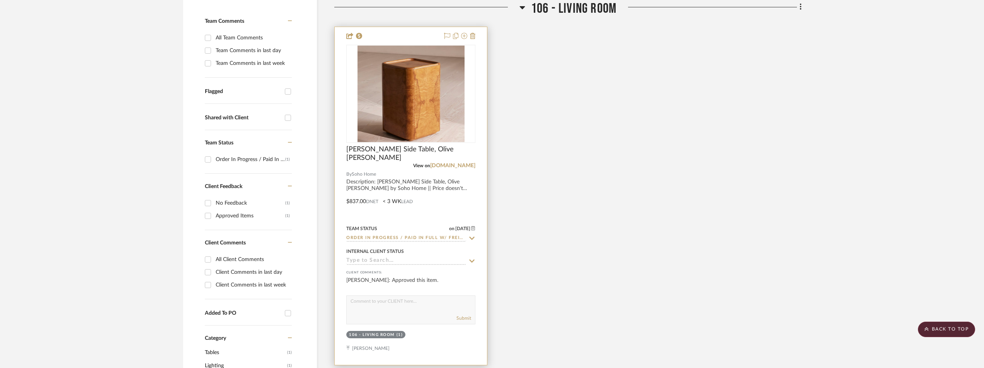
click at [406, 107] on img "0" at bounding box center [410, 94] width 107 height 97
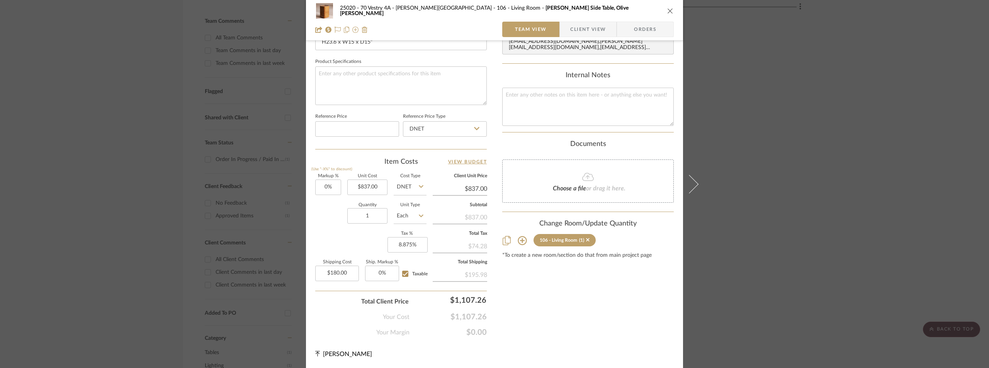
scroll to position [42, 0]
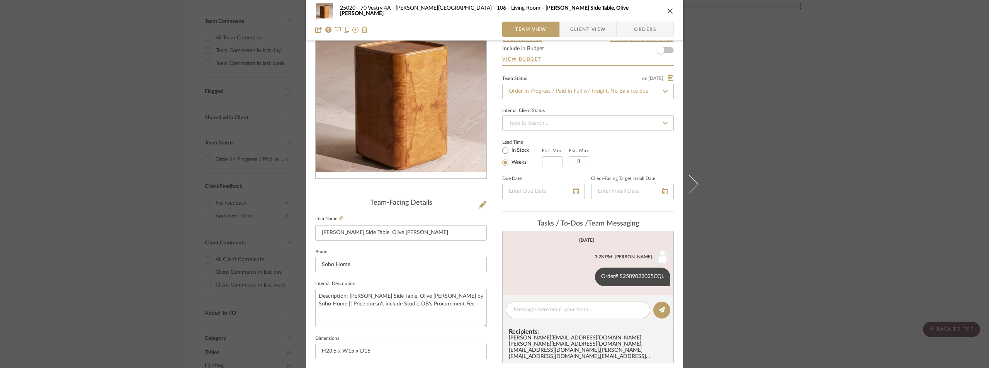
click at [542, 308] on textarea at bounding box center [578, 310] width 128 height 8
type textarea "h"
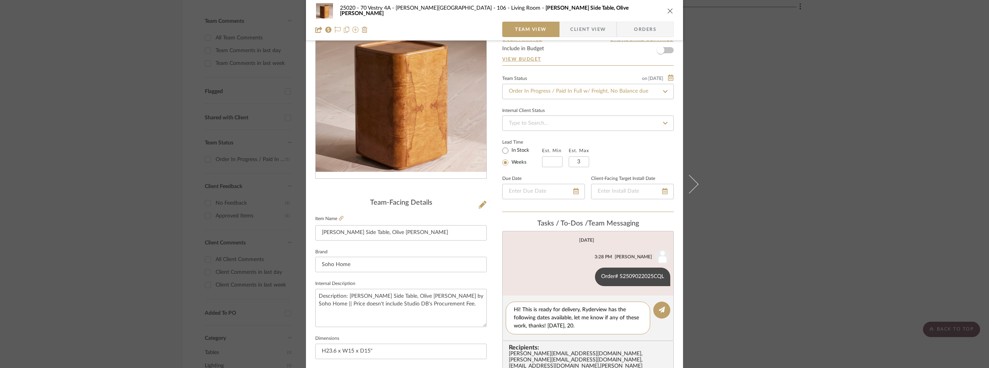
type textarea "Hi! This is ready for delivery, Ryderview has the following dates available, le…"
drag, startPoint x: 603, startPoint y: 324, endPoint x: 494, endPoint y: 311, distance: 109.4
click at [494, 311] on div "25020 - 70 Vestry 4A - Grant-Stanleigh 106 - Living Room Dawson Side Table, Oli…" at bounding box center [494, 321] width 377 height 714
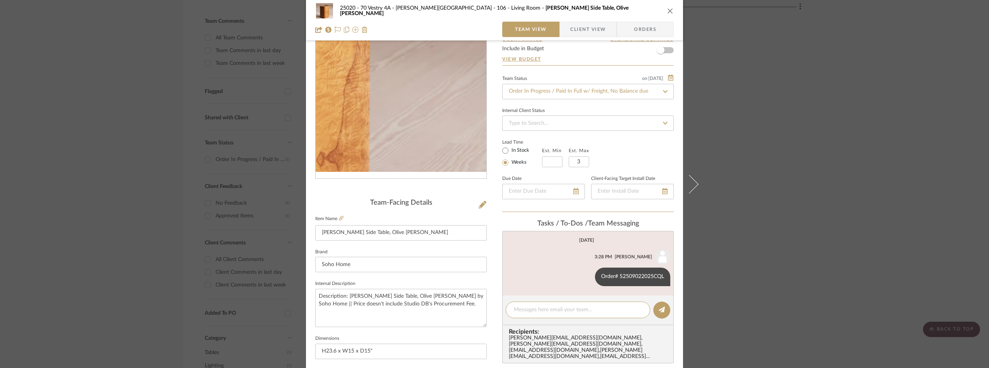
paste textarea "Hi! This is ready for delivery. Ryderview has the following dates available: Se…"
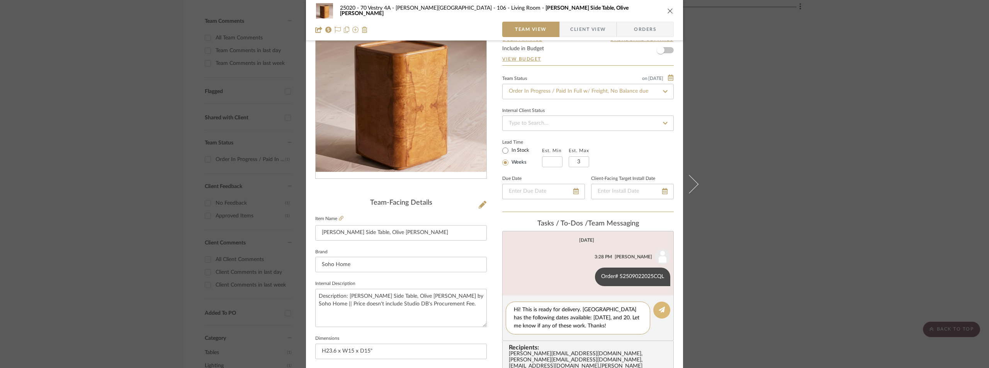
type textarea "Hi! This is ready for delivery. Ryderview has the following dates available: Se…"
click at [654, 310] on button at bounding box center [661, 310] width 17 height 17
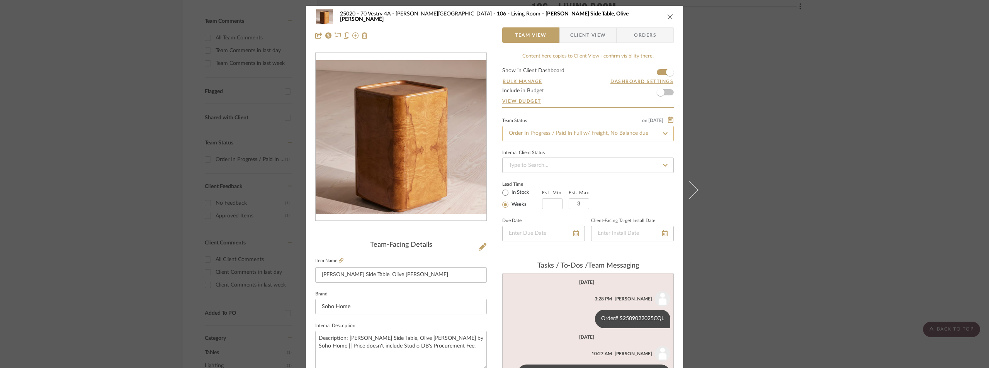
click at [576, 134] on input "Order In Progress / Paid In Full w/ Freight, No Balance due" at bounding box center [588, 133] width 172 height 15
type input "shipped"
click at [581, 171] on div "Shipped / In Transit" at bounding box center [585, 174] width 171 height 20
type input "9/15/2025"
type input "Shipped / In Transit"
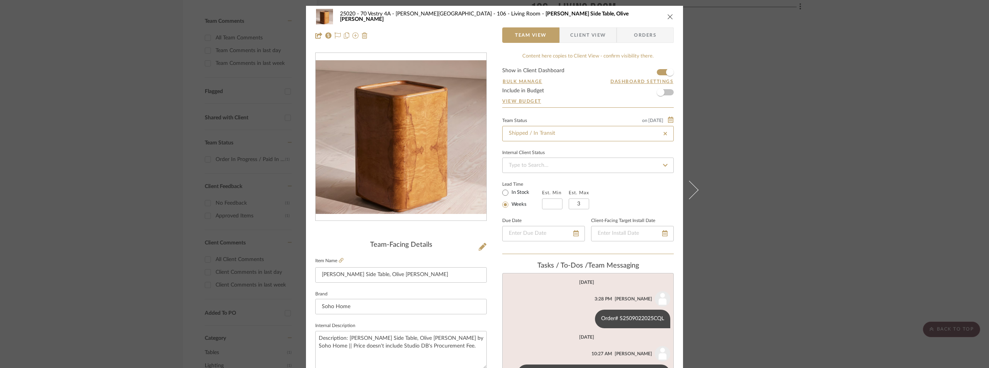
type input "9/15/2025"
type input "Shipped / In Transit"
click at [588, 152] on div "Internal Client Status" at bounding box center [588, 153] width 172 height 4
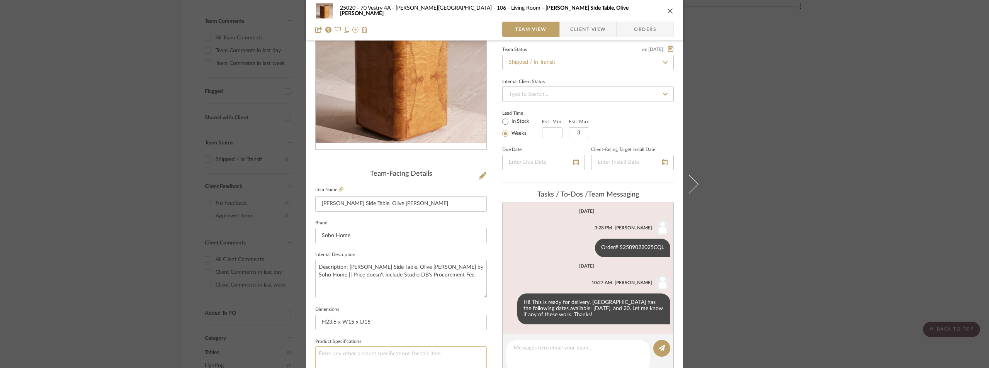
scroll to position [155, 0]
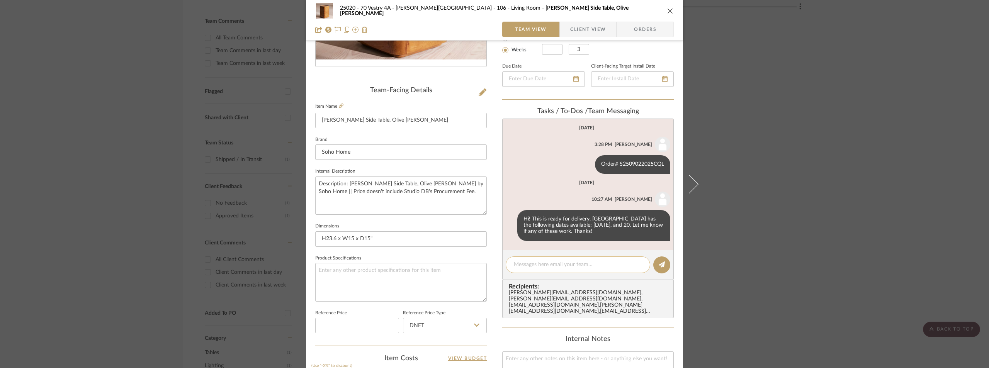
click at [551, 270] on div at bounding box center [578, 265] width 145 height 17
paste textarea "https://track.ryder.com/schedulingDateSelection?zipcode=10013&searchText=S25090…"
type textarea "https://track.ryder.com/schedulingDateSelection?zipcode=10013&searchText=S25090…"
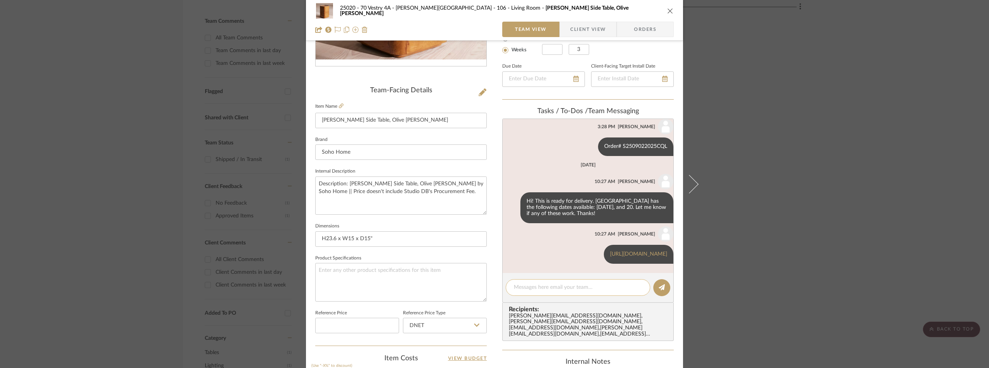
scroll to position [37, 0]
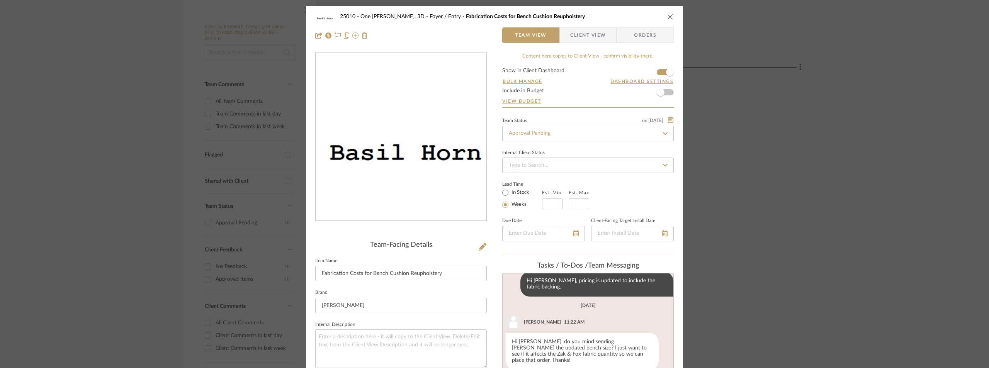
click at [142, 173] on div "25010 - One Vandam, 3D Foyer / Entry Fabrication Costs for Bench Cushion Reupho…" at bounding box center [494, 184] width 989 height 368
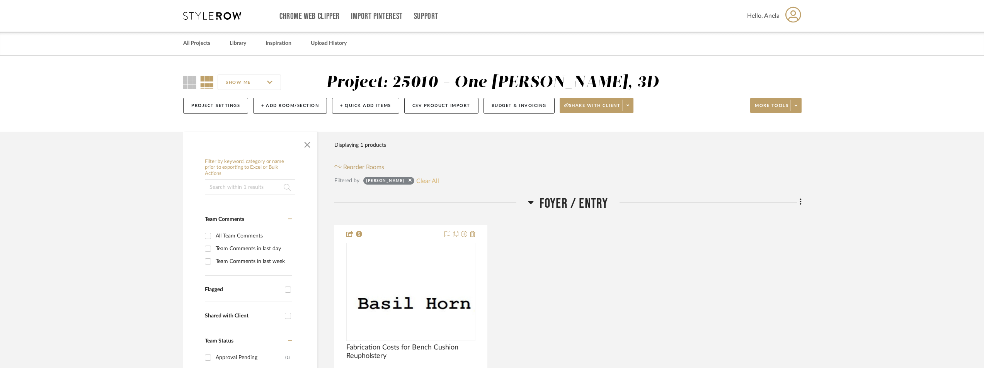
click at [416, 182] on button "Clear All" at bounding box center [427, 181] width 23 height 10
checkbox input "false"
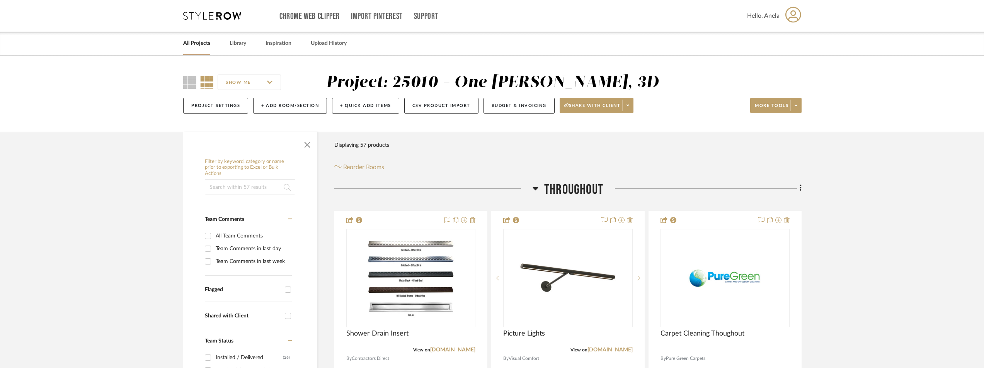
click at [190, 14] on icon at bounding box center [212, 16] width 58 height 8
